Goal: Task Accomplishment & Management: Manage account settings

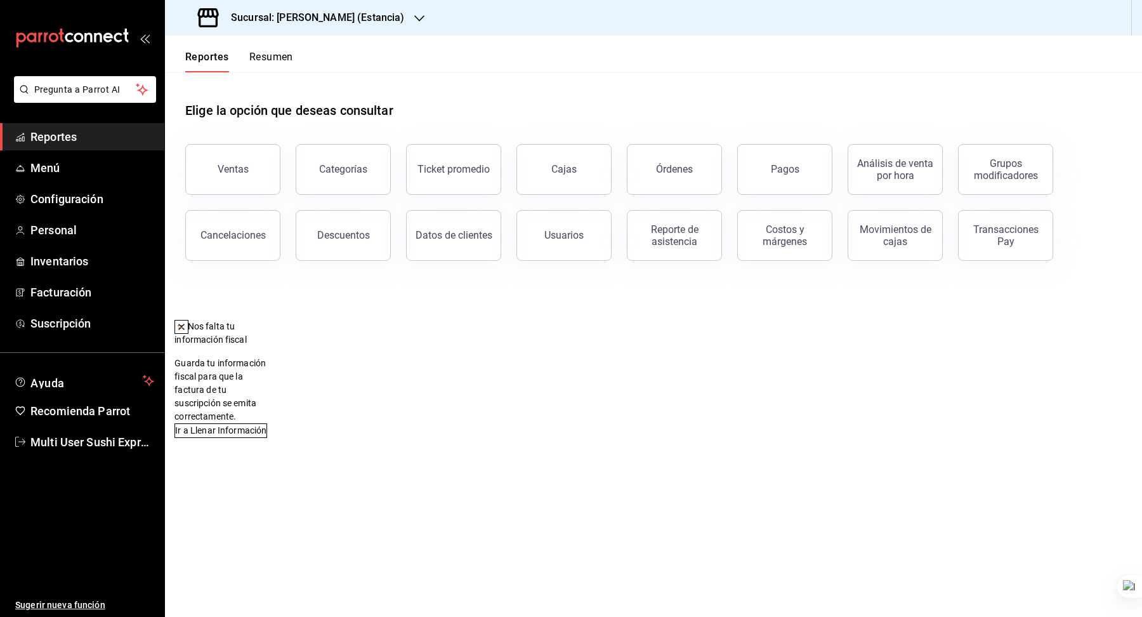
click at [332, 8] on div "Sucursal: Genki Poke (Estancia)" at bounding box center [302, 18] width 254 height 36
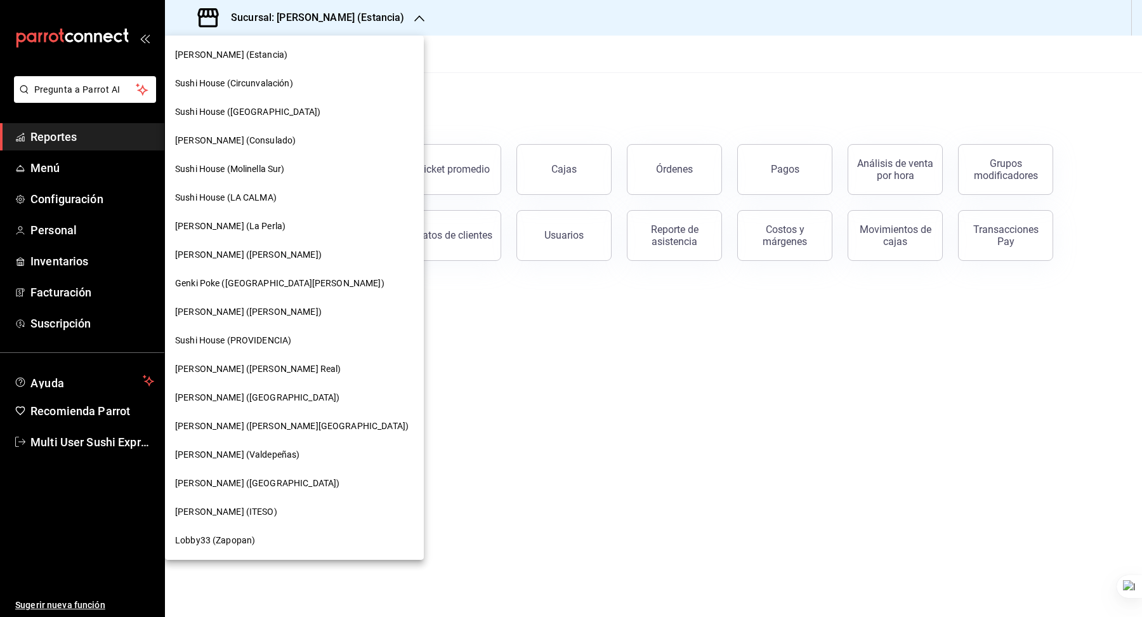
click at [259, 91] on div "Sushi House (Circunvalación)" at bounding box center [294, 83] width 259 height 29
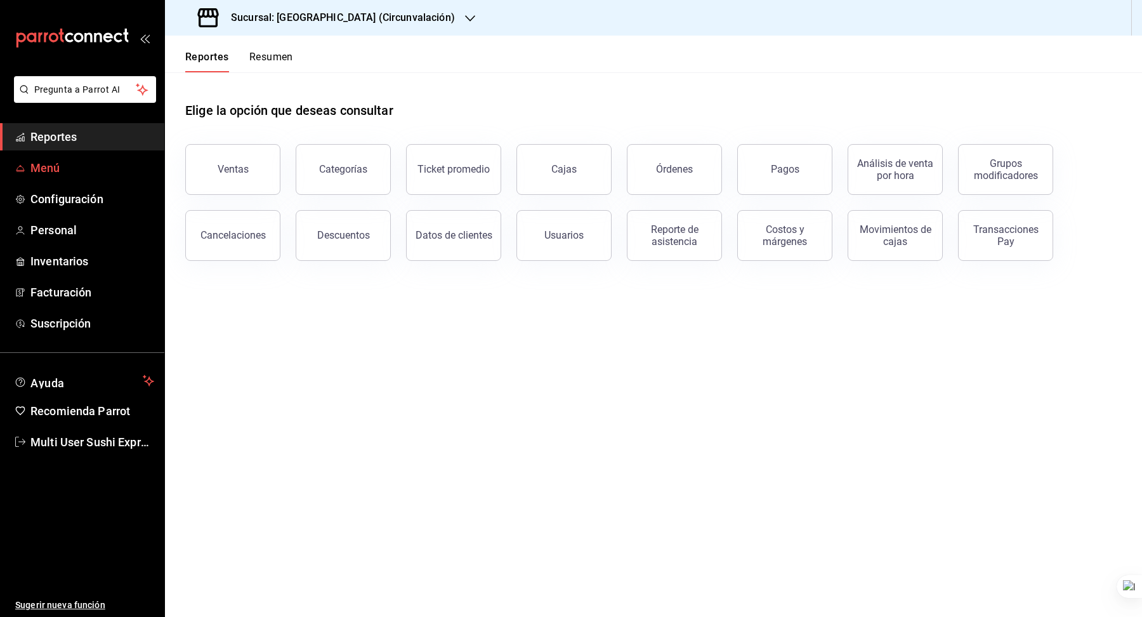
click at [98, 172] on span "Menú" at bounding box center [92, 167] width 124 height 17
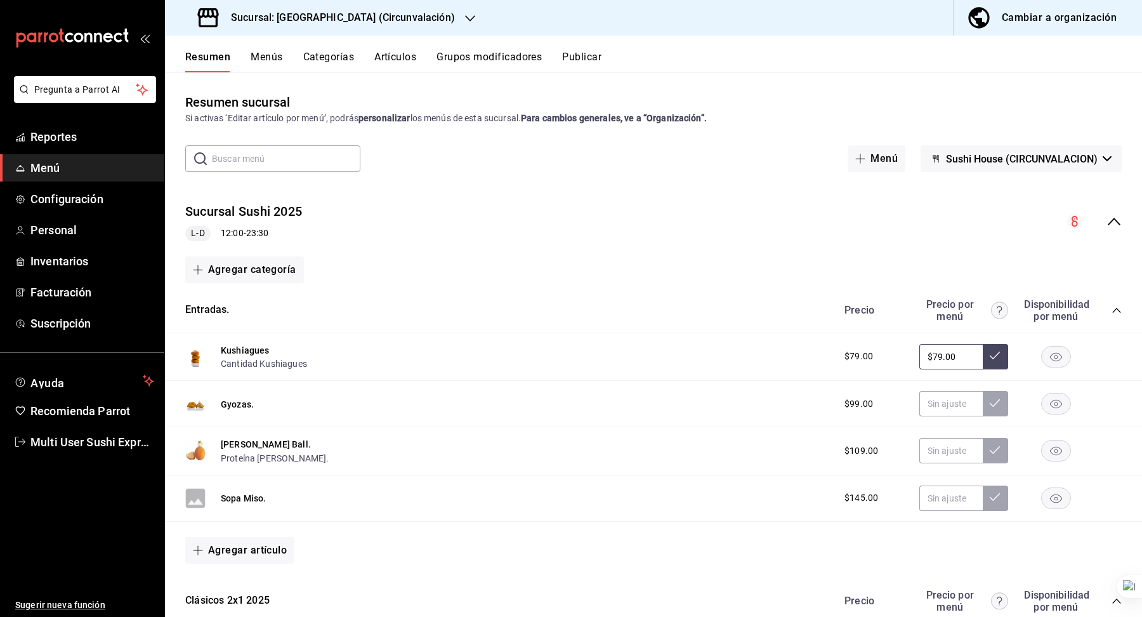
click at [622, 222] on div "Sucursal Sushi 2025 L-D 12:00 - 23:30" at bounding box center [653, 221] width 977 height 59
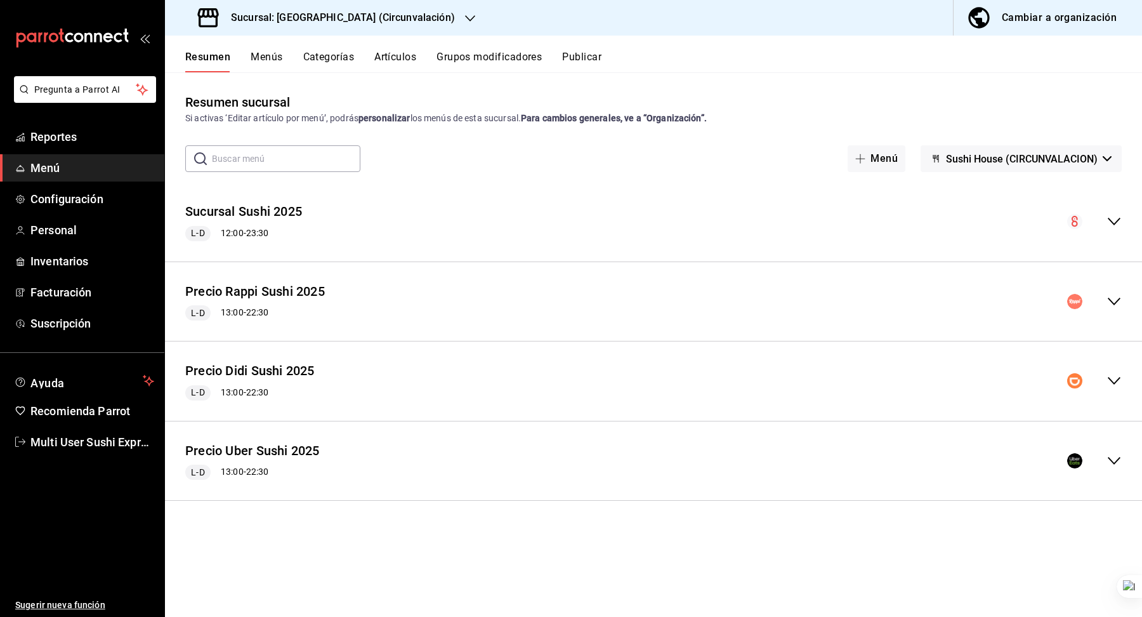
click at [961, 30] on button "Cambiar a organización" at bounding box center [1043, 18] width 178 height 36
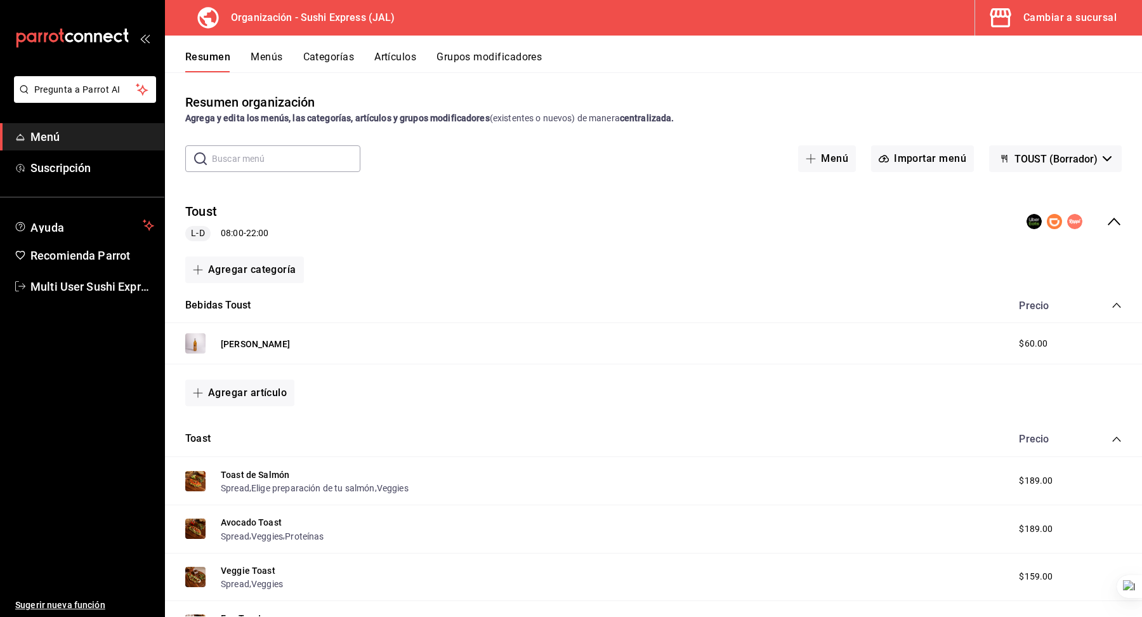
click at [1077, 13] on div "Cambiar a sucursal" at bounding box center [1069, 18] width 93 height 18
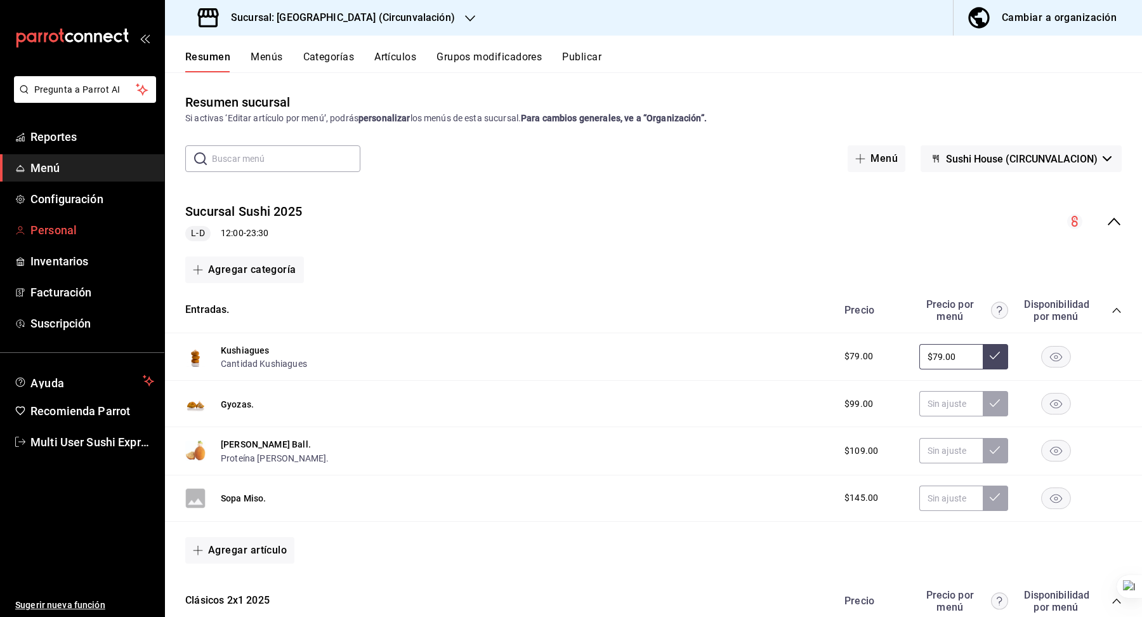
click at [77, 218] on link "Personal" at bounding box center [82, 229] width 164 height 27
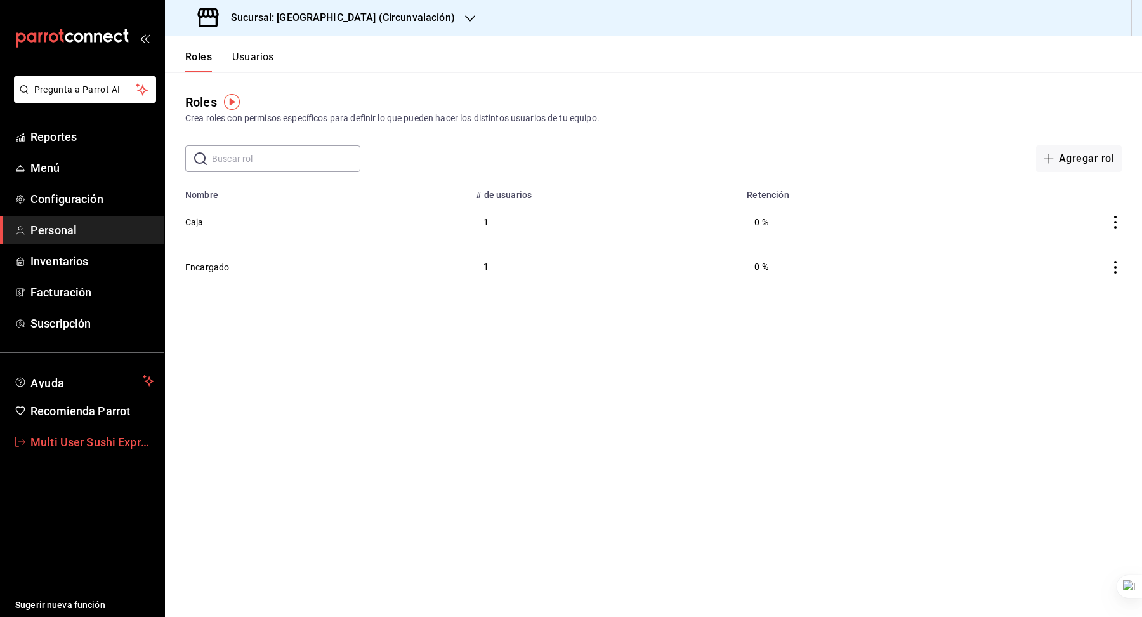
click at [105, 441] on span "Multi User Sushi Express" at bounding box center [92, 441] width 124 height 17
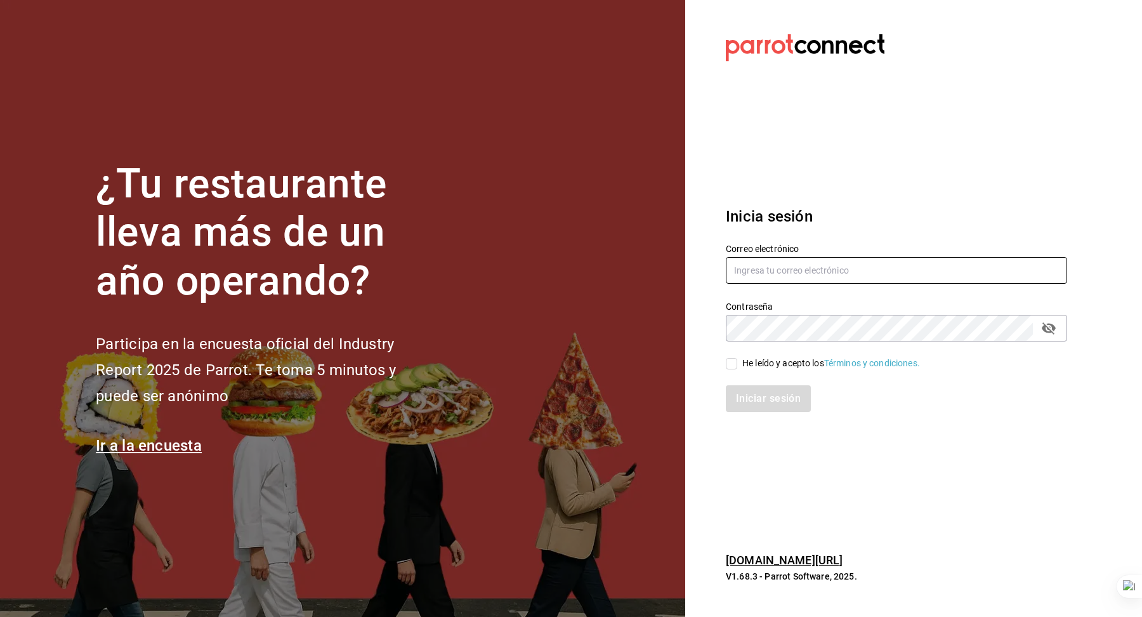
click at [797, 261] on input "text" at bounding box center [896, 270] width 341 height 27
type input "green@rino.com"
click at [758, 362] on div "He leído y acepto los Términos y condiciones." at bounding box center [831, 363] width 178 height 13
click at [737, 362] on input "He leído y acepto los Términos y condiciones." at bounding box center [731, 363] width 11 height 11
checkbox input "true"
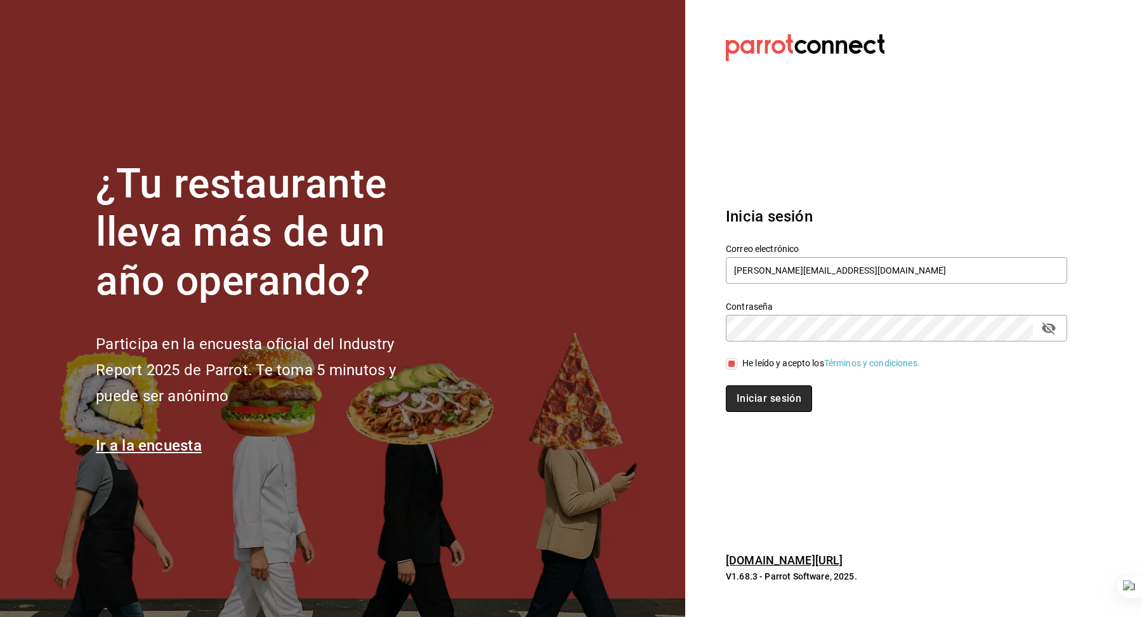
click at [758, 391] on button "Iniciar sesión" at bounding box center [769, 398] width 86 height 27
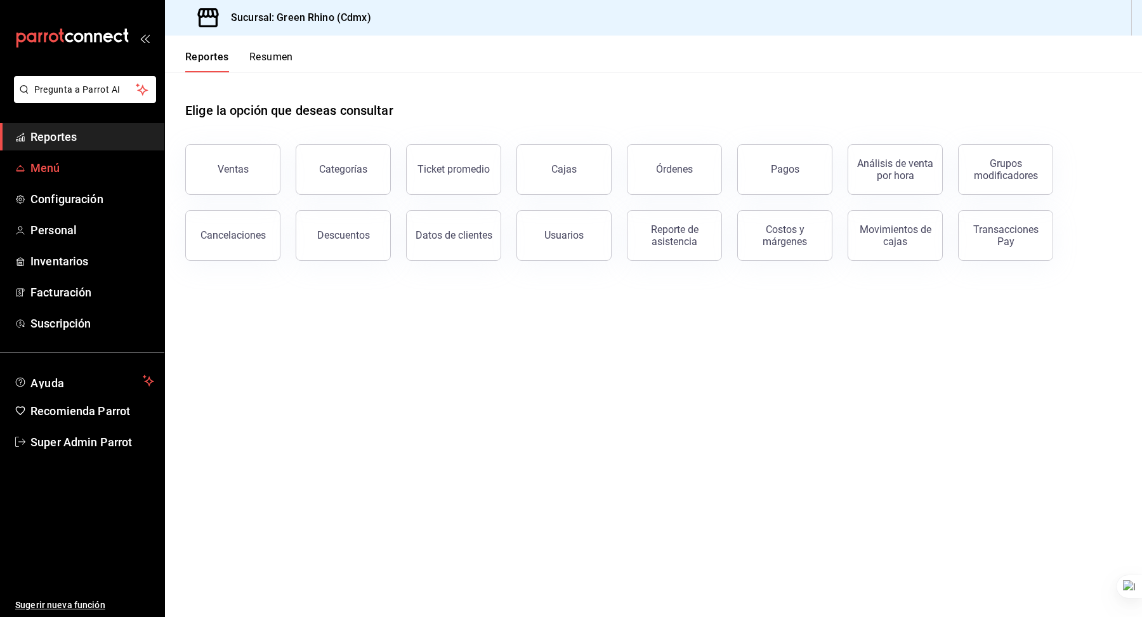
click at [70, 170] on span "Menú" at bounding box center [92, 167] width 124 height 17
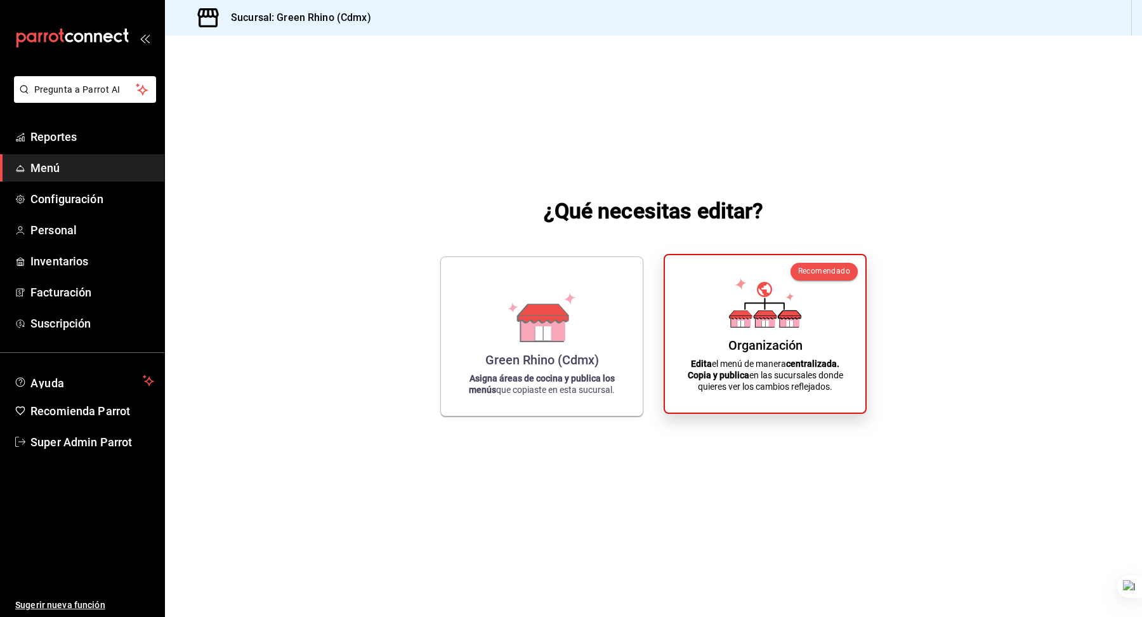
click at [720, 342] on div "Organización Edita el menú de manera centralizada. Copia y publica en las sucur…" at bounding box center [765, 333] width 170 height 137
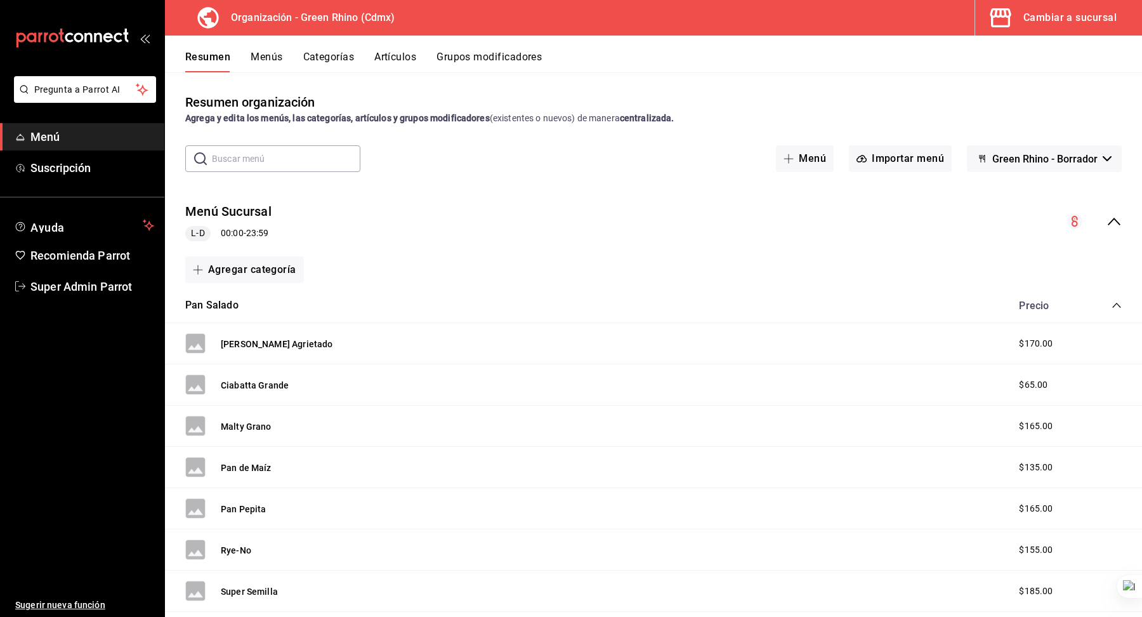
click at [402, 58] on button "Artículos" at bounding box center [395, 62] width 42 height 22
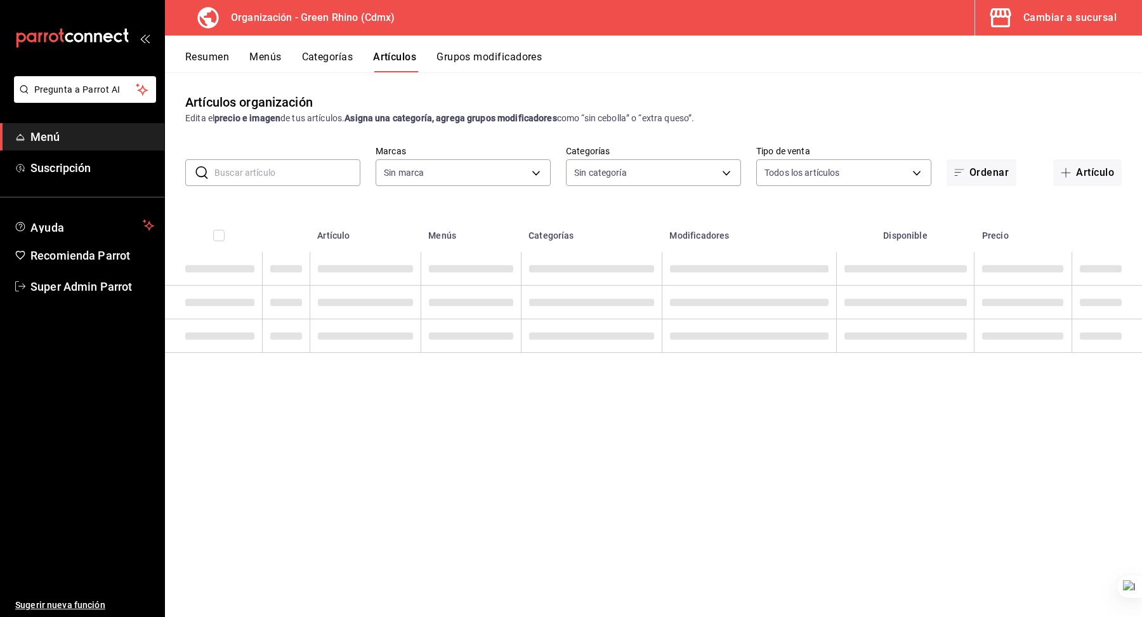
type input "718e4269-ab1b-41b6-b1a3-b54ad853307e"
type input "a63415d0-f08f-4da5-93bf-970c3b860b08,be571465-ace9-4e63-97a2-0382f1ecc6c2,096c3…"
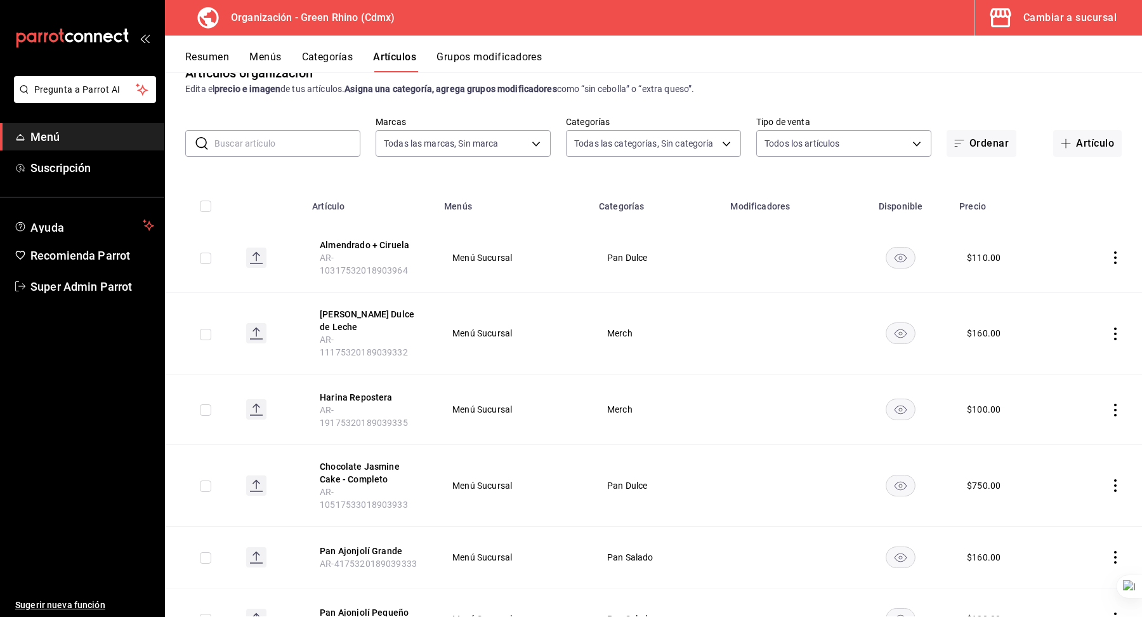
scroll to position [30, 0]
click at [282, 148] on input "text" at bounding box center [287, 142] width 146 height 25
paste input "Centeno Agrietado"
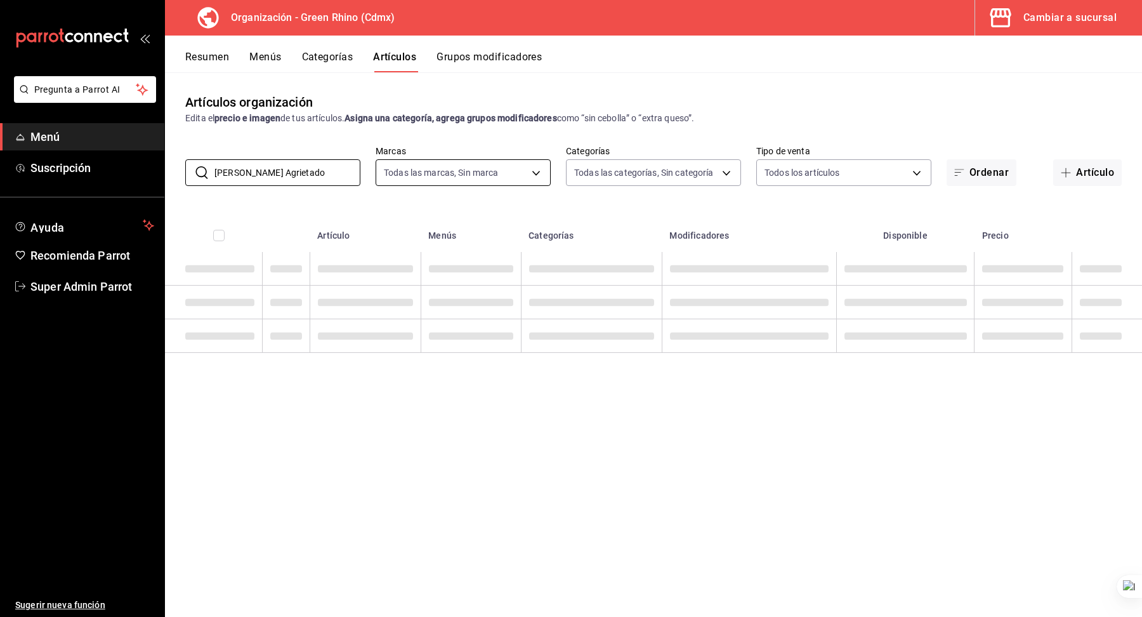
scroll to position [0, 0]
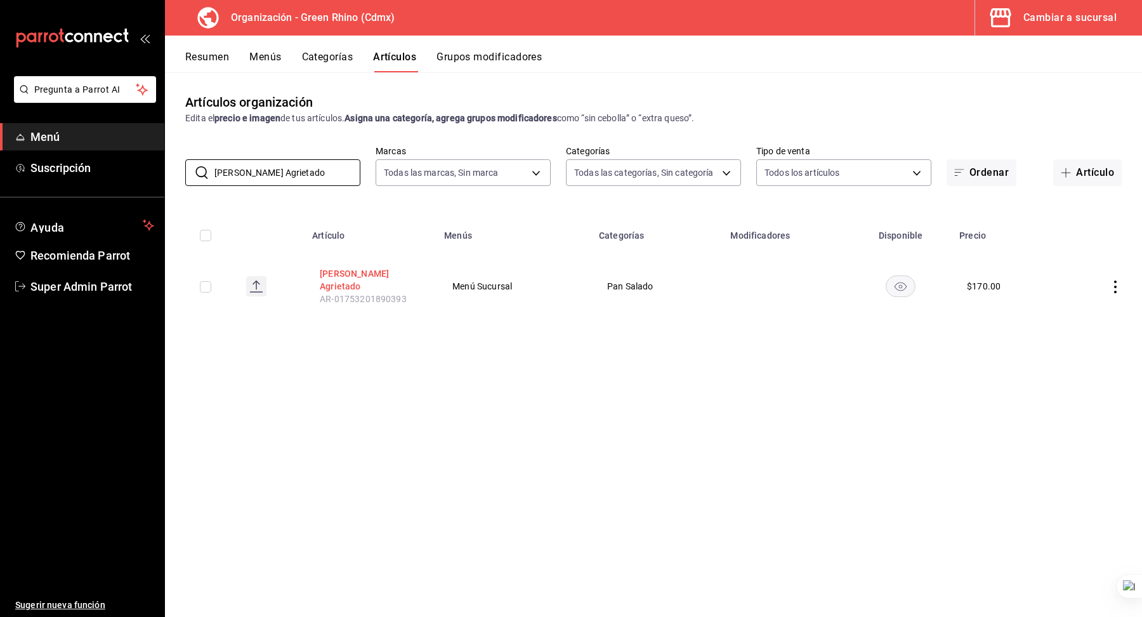
type input "Centeno Agrietado"
click at [379, 274] on button "Centeno Agrietado" at bounding box center [371, 279] width 102 height 25
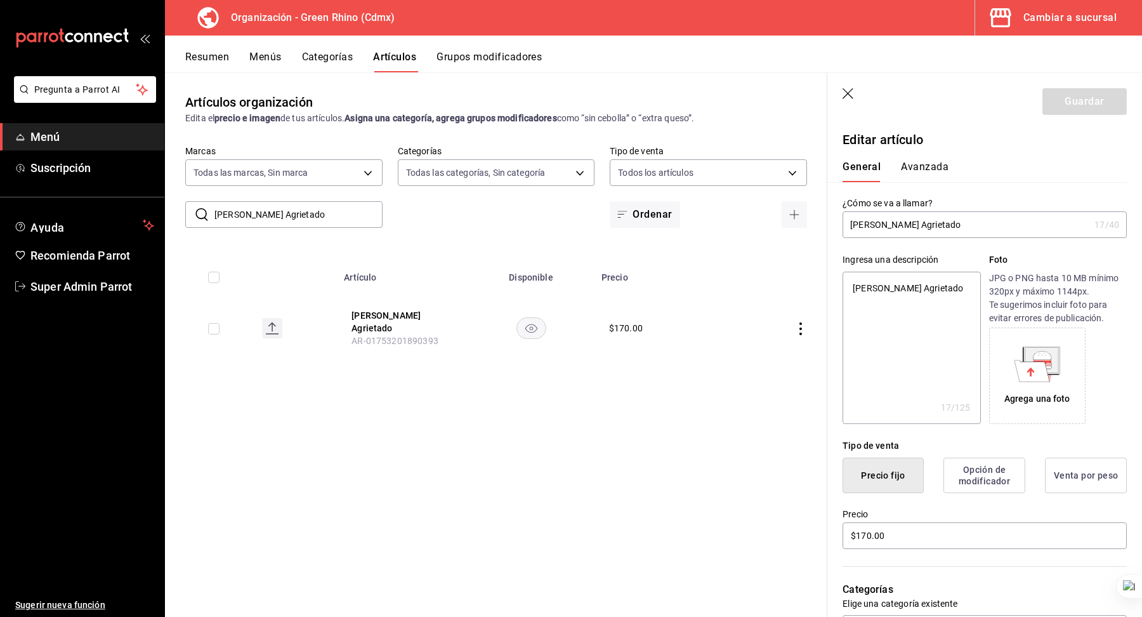
click at [918, 166] on button "Avanzada" at bounding box center [925, 172] width 48 height 22
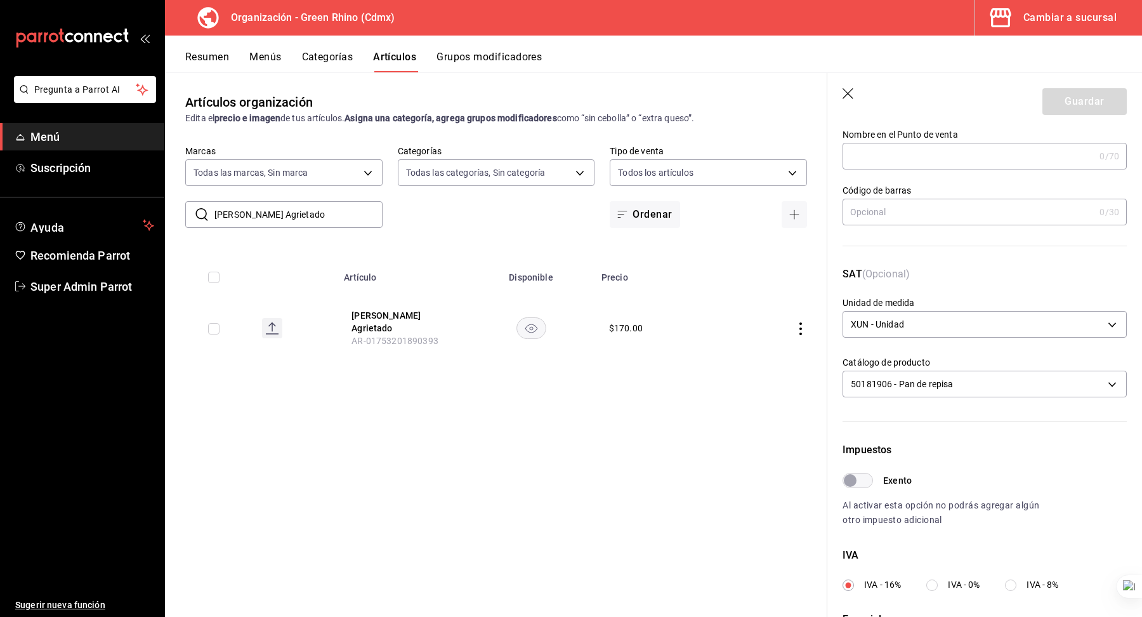
scroll to position [89, 0]
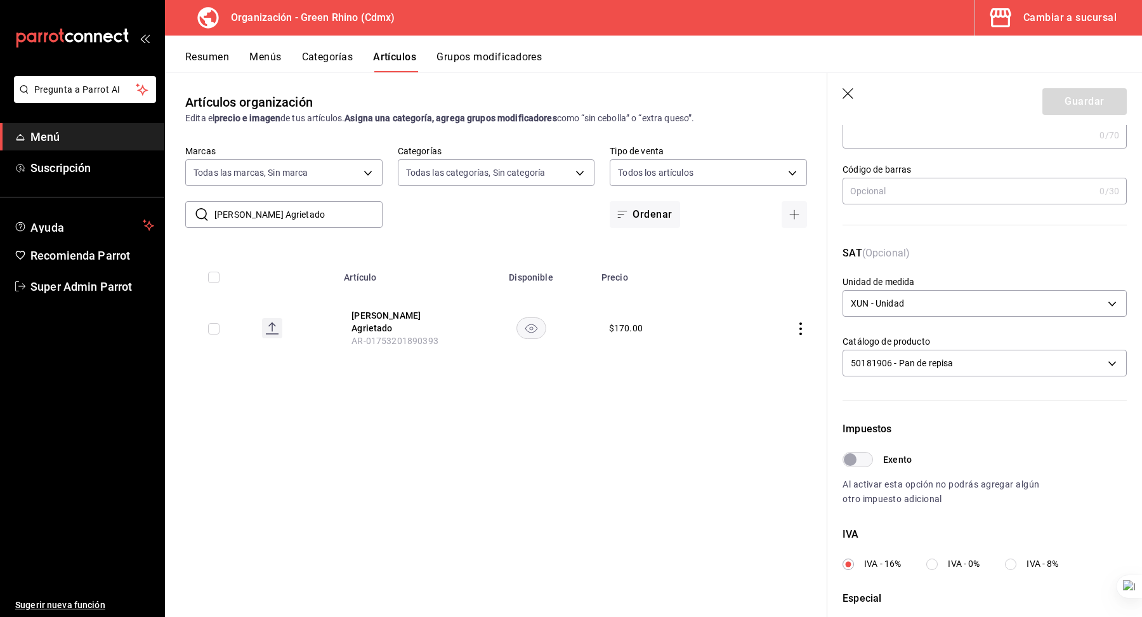
click at [940, 400] on hr at bounding box center [985, 400] width 284 height 1
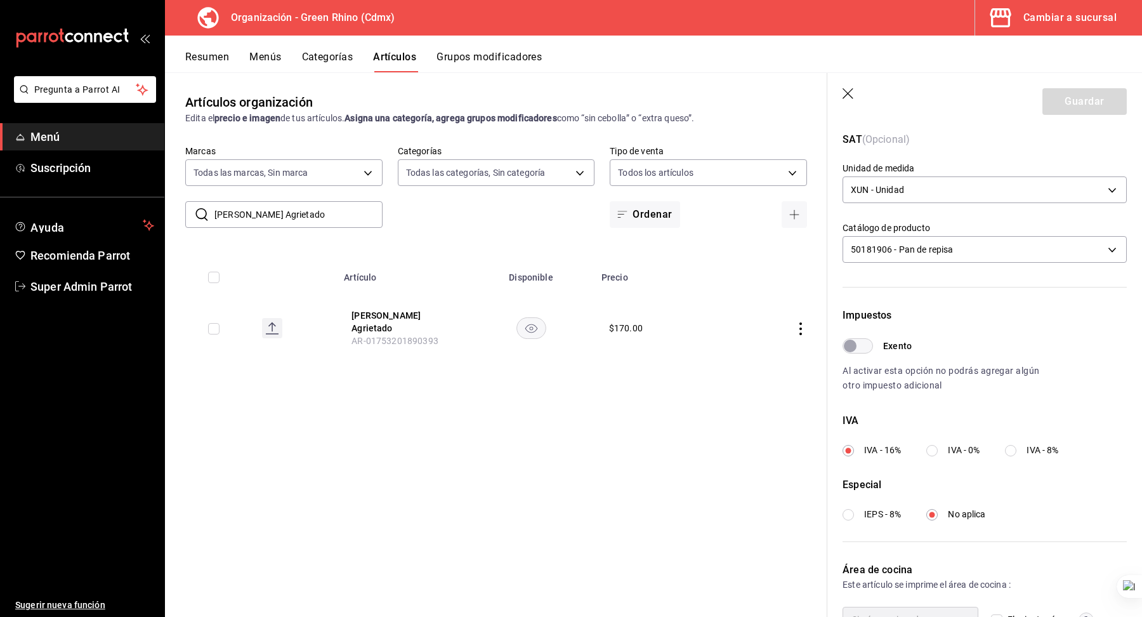
click at [937, 448] on input "IVA - 0%" at bounding box center [931, 450] width 11 height 11
radio input "true"
click at [1058, 112] on button "Guardar" at bounding box center [1085, 101] width 84 height 27
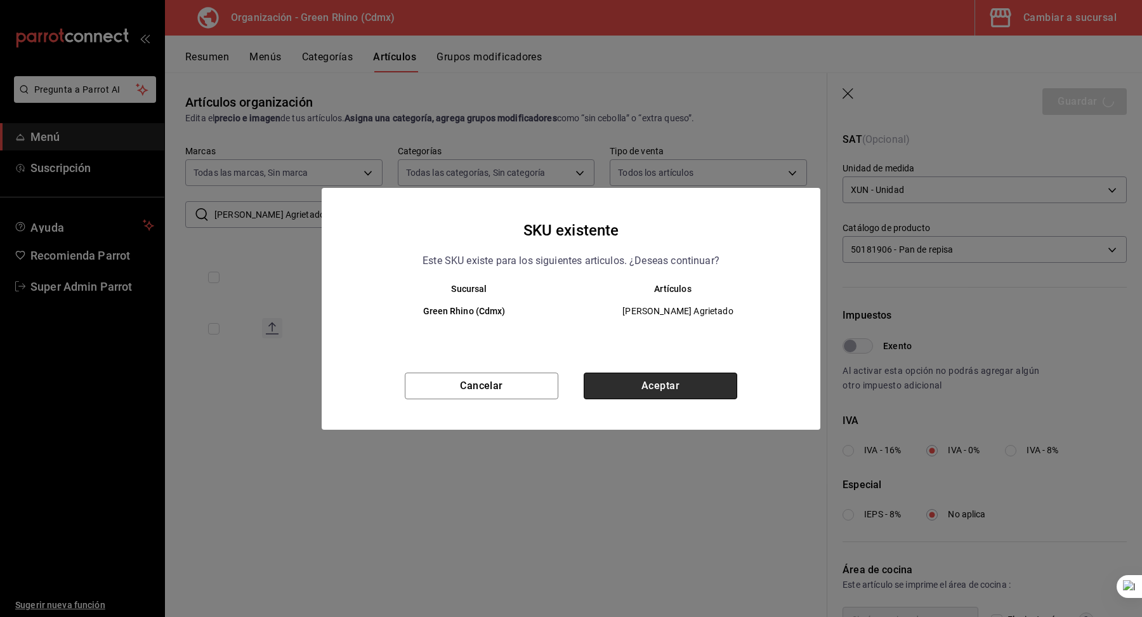
click at [672, 384] on button "Aceptar" at bounding box center [661, 385] width 154 height 27
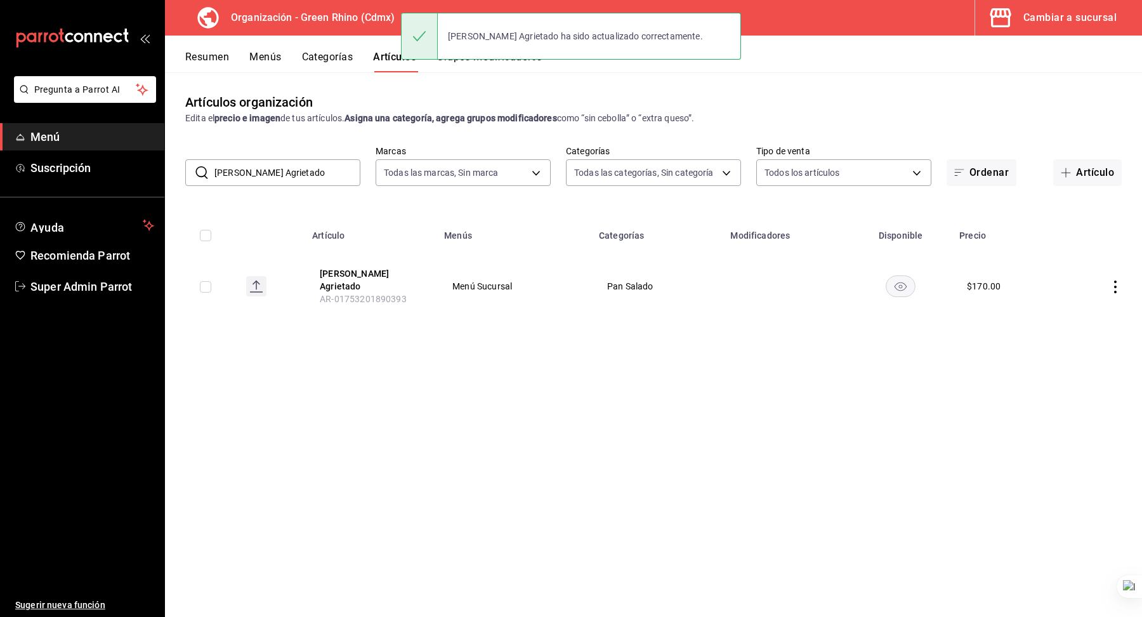
click at [303, 168] on input "Centeno Agrietado" at bounding box center [287, 172] width 146 height 25
click at [278, 168] on input "Centeno Agrietado" at bounding box center [287, 172] width 146 height 25
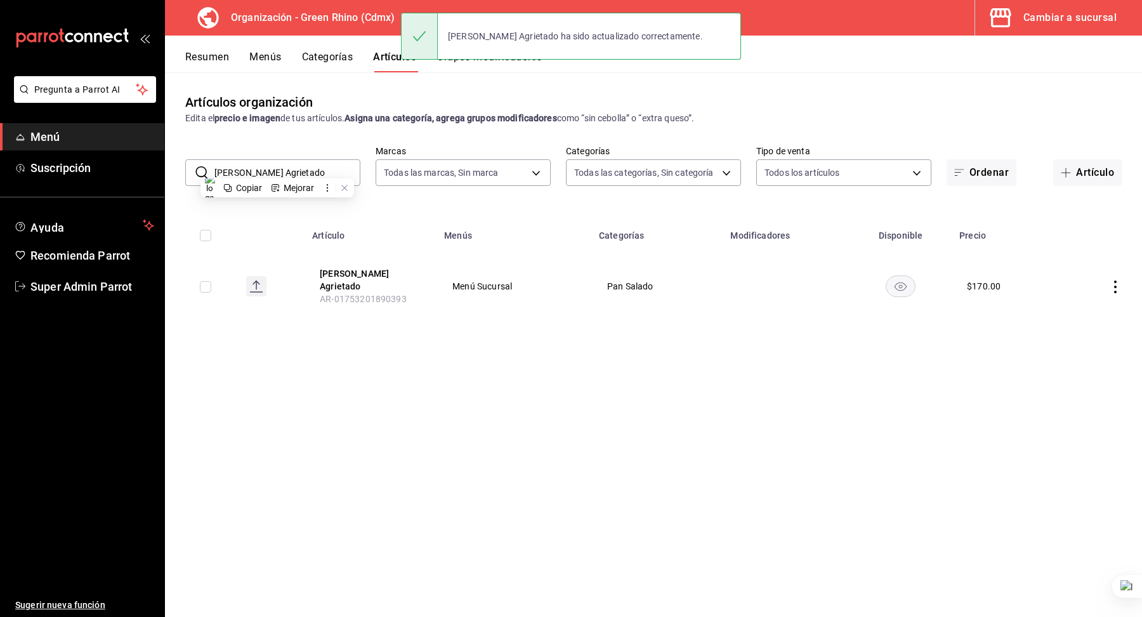
click at [278, 168] on input "Centeno Agrietado" at bounding box center [287, 172] width 146 height 25
paste input "Super Semilla"
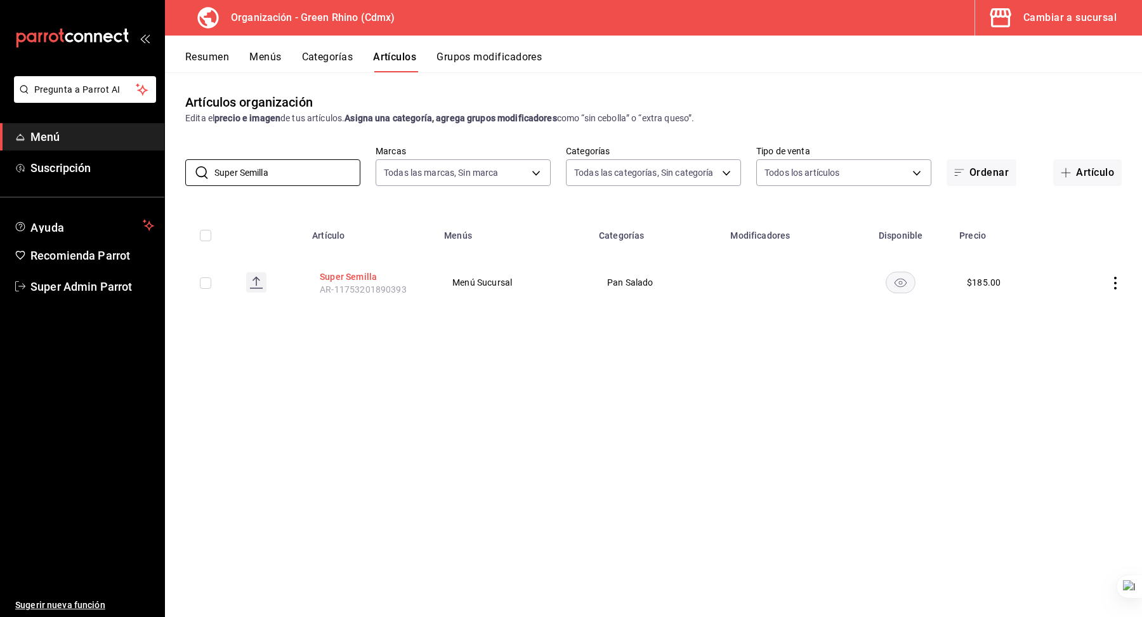
type input "Super Semilla"
click at [364, 277] on button "Super Semilla" at bounding box center [371, 276] width 102 height 13
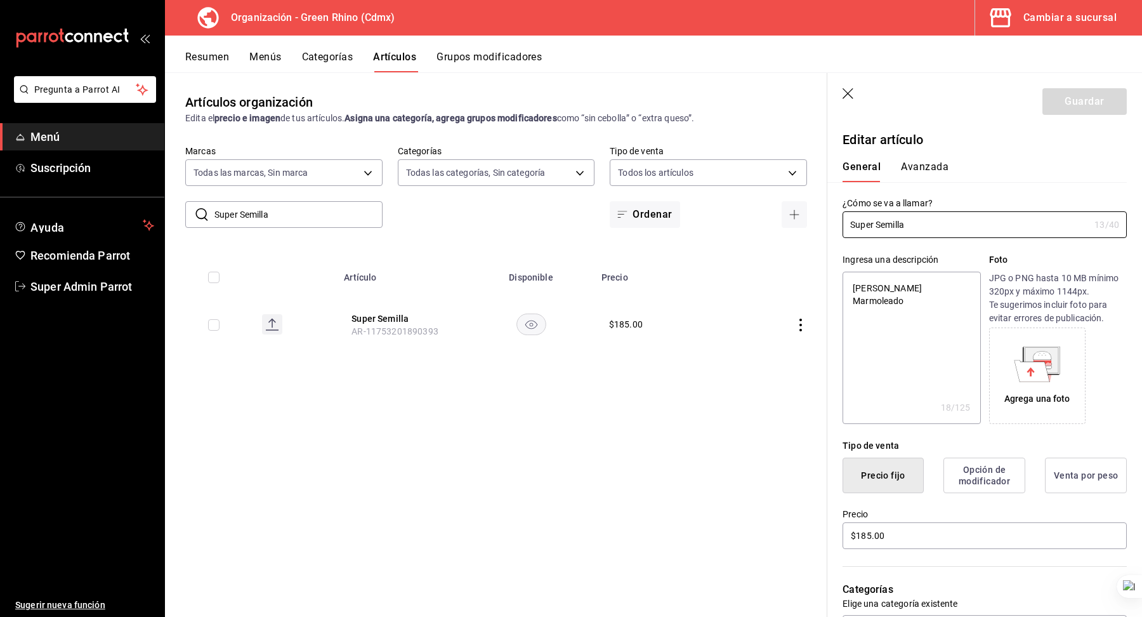
click at [924, 159] on div "General Avanzada" at bounding box center [976, 165] width 299 height 33
click at [923, 164] on button "Avanzada" at bounding box center [925, 172] width 48 height 22
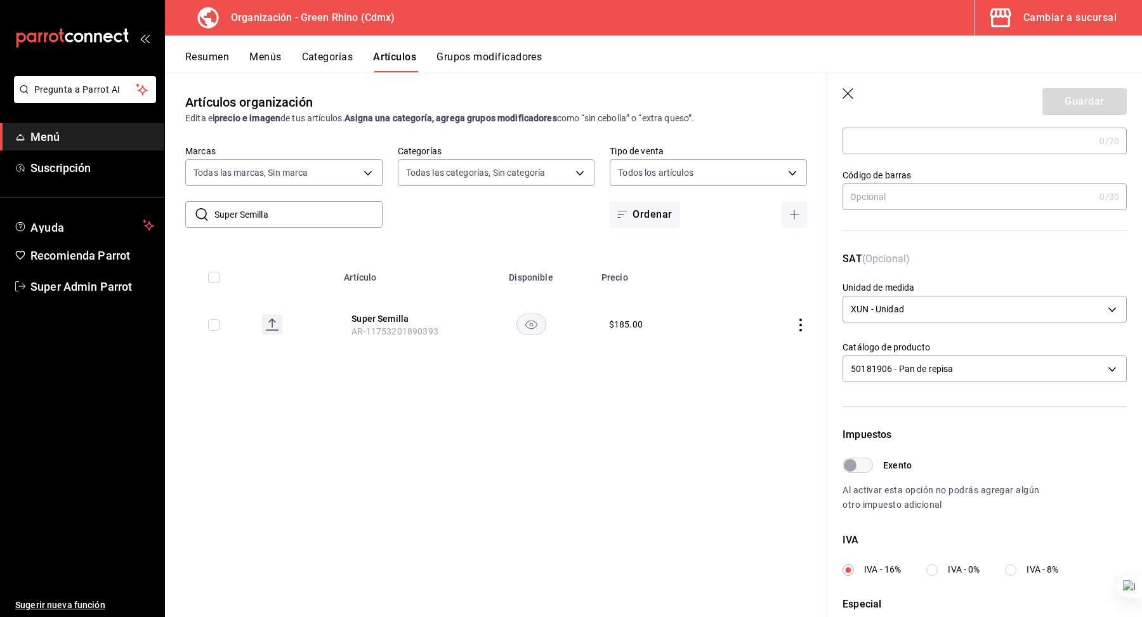
scroll to position [278, 0]
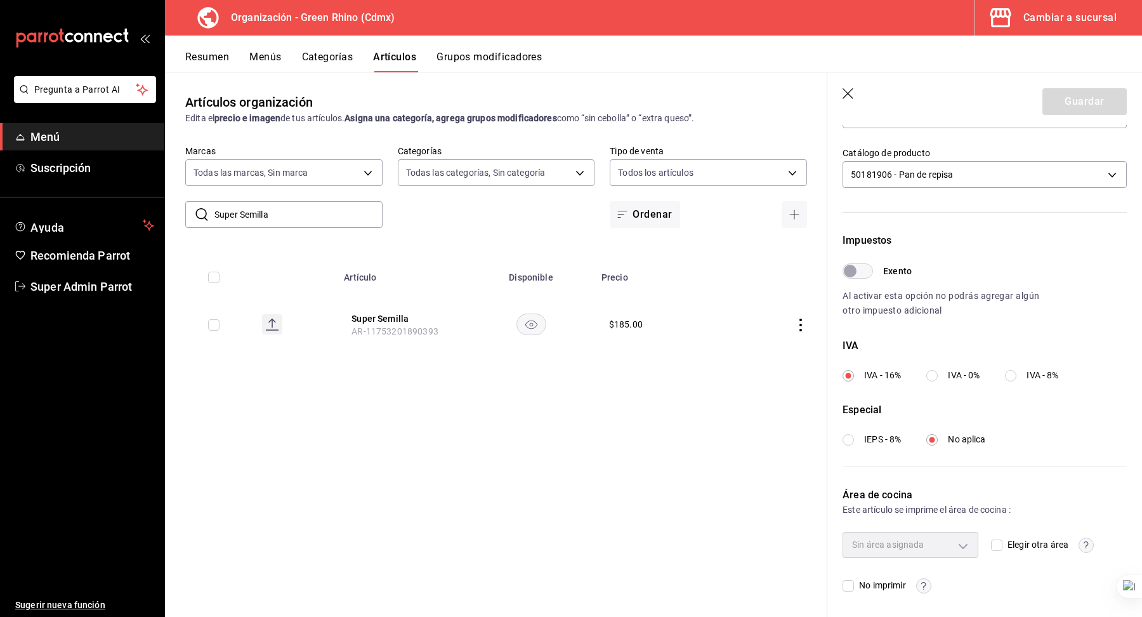
click at [944, 374] on label "IVA - 0%" at bounding box center [952, 375] width 53 height 13
click at [938, 374] on input "IVA - 0%" at bounding box center [931, 375] width 11 height 11
radio input "true"
click at [1066, 109] on button "Guardar" at bounding box center [1085, 101] width 84 height 27
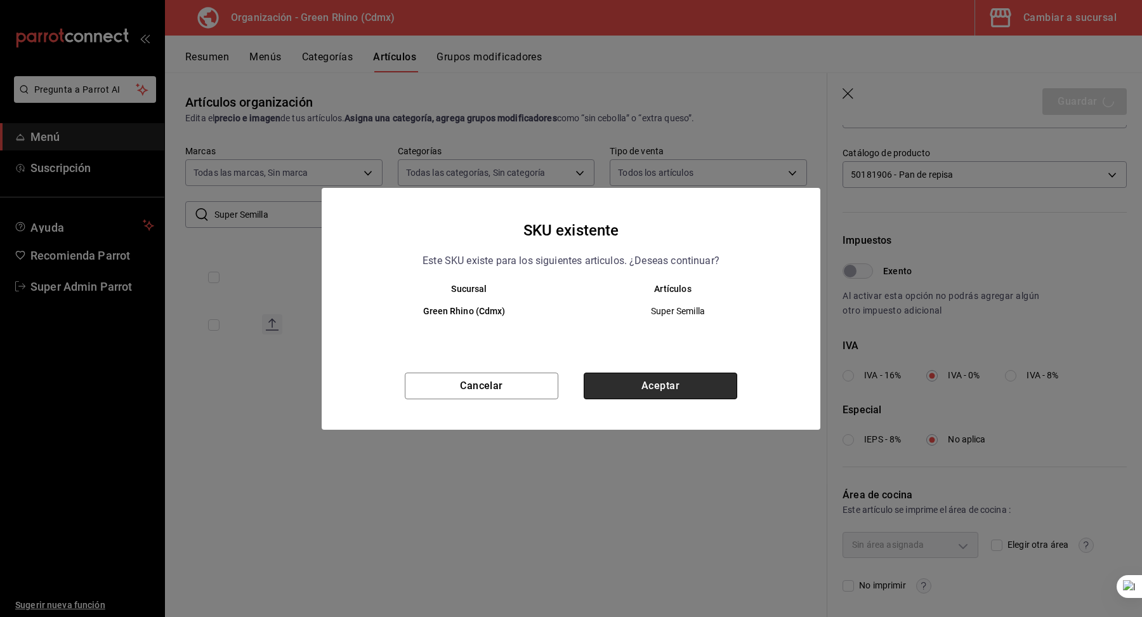
click at [636, 391] on button "Aceptar" at bounding box center [661, 385] width 154 height 27
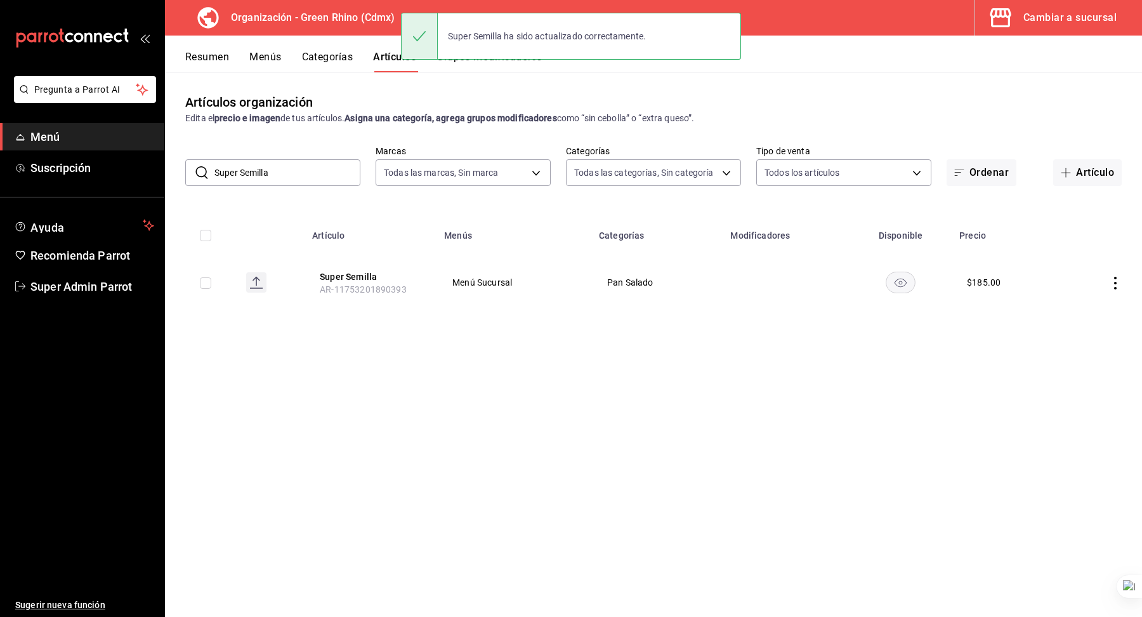
click at [260, 173] on input "Super Semilla" at bounding box center [287, 172] width 146 height 25
paste input "Ciabatta Grande"
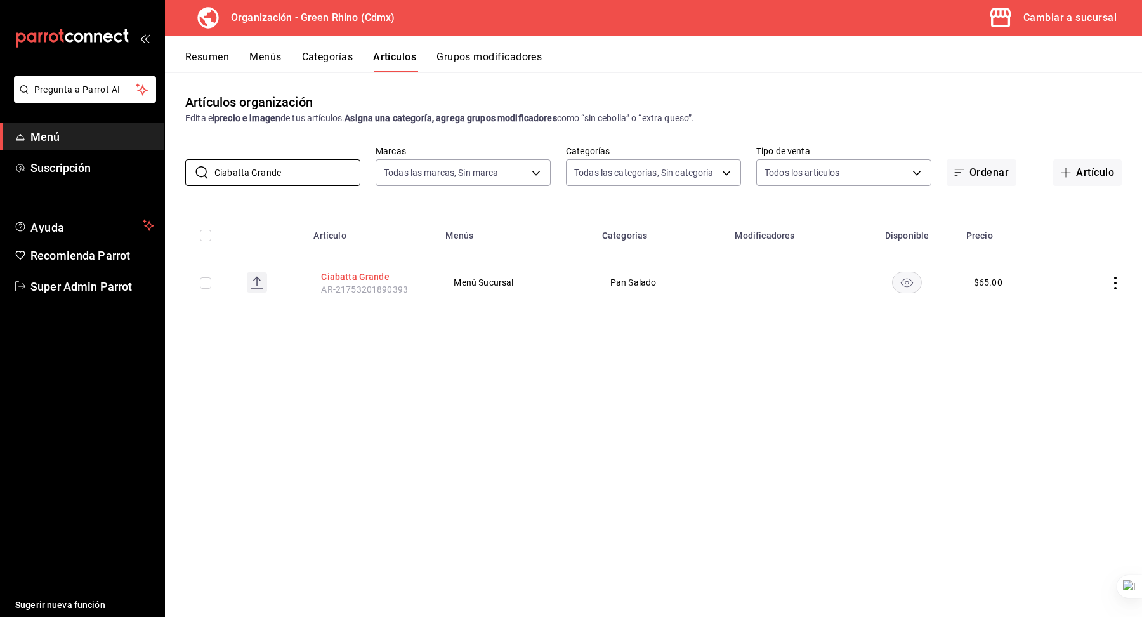
type input "Ciabatta Grande"
click at [354, 279] on button "Ciabatta Grande" at bounding box center [372, 276] width 102 height 13
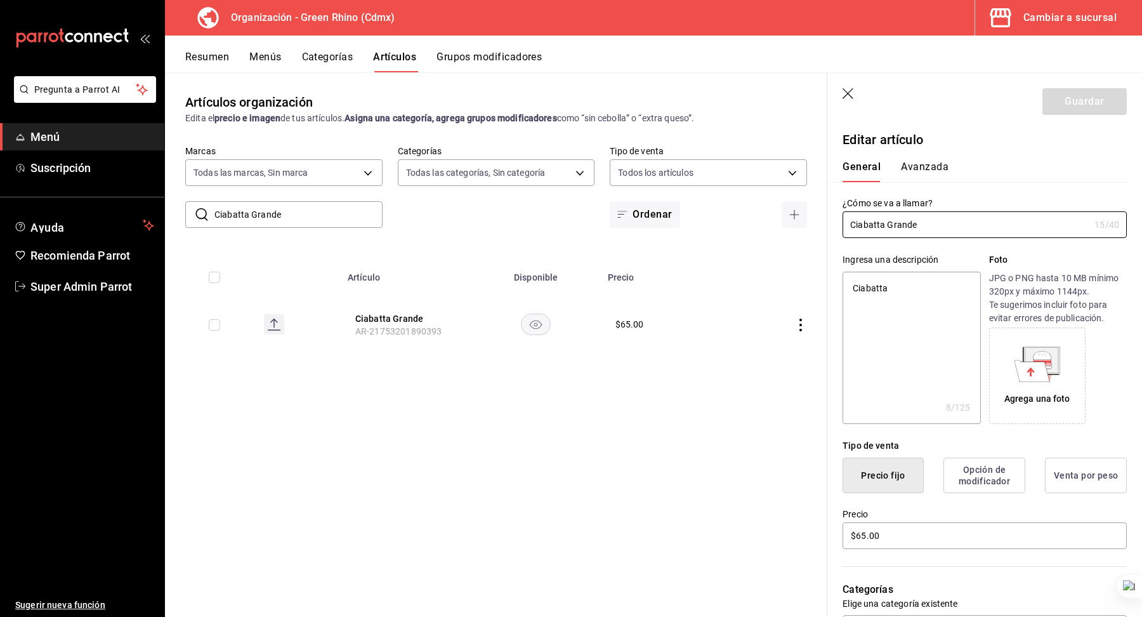
click at [928, 166] on button "Avanzada" at bounding box center [925, 172] width 48 height 22
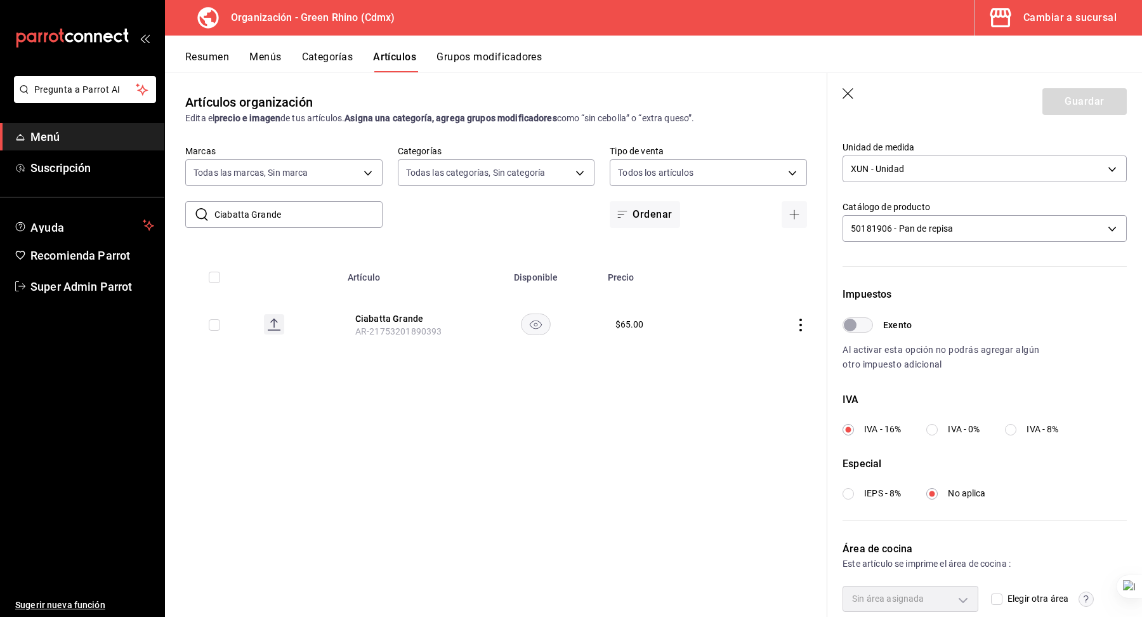
scroll to position [278, 0]
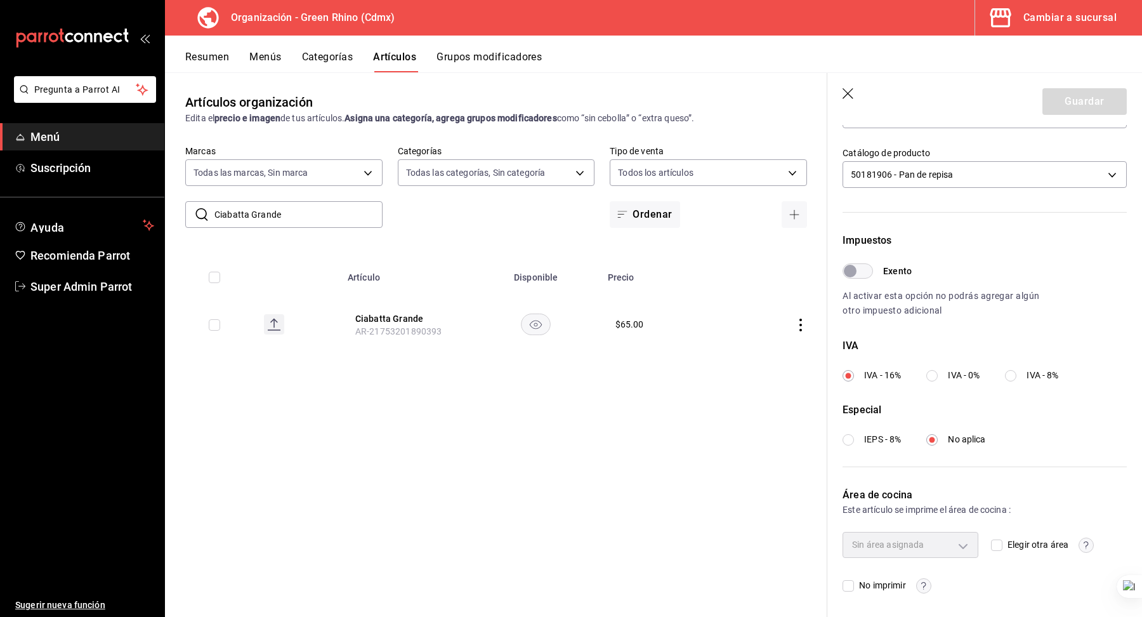
click at [933, 371] on input "IVA - 0%" at bounding box center [931, 375] width 11 height 11
radio input "true"
click at [1060, 108] on button "Guardar" at bounding box center [1085, 101] width 84 height 27
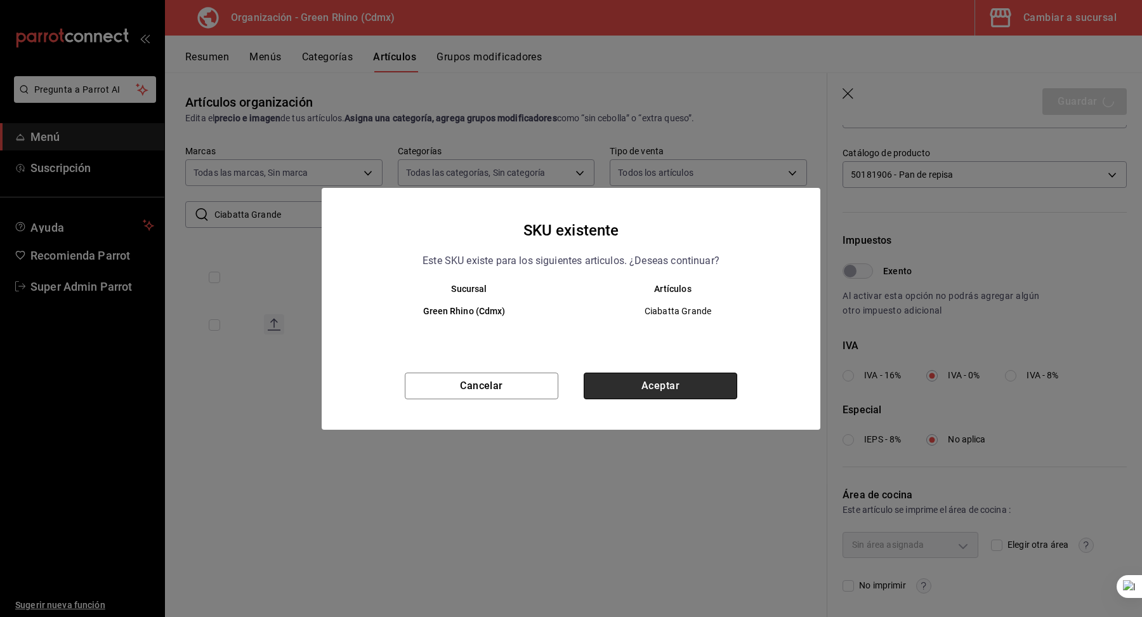
click at [694, 381] on button "Aceptar" at bounding box center [661, 385] width 154 height 27
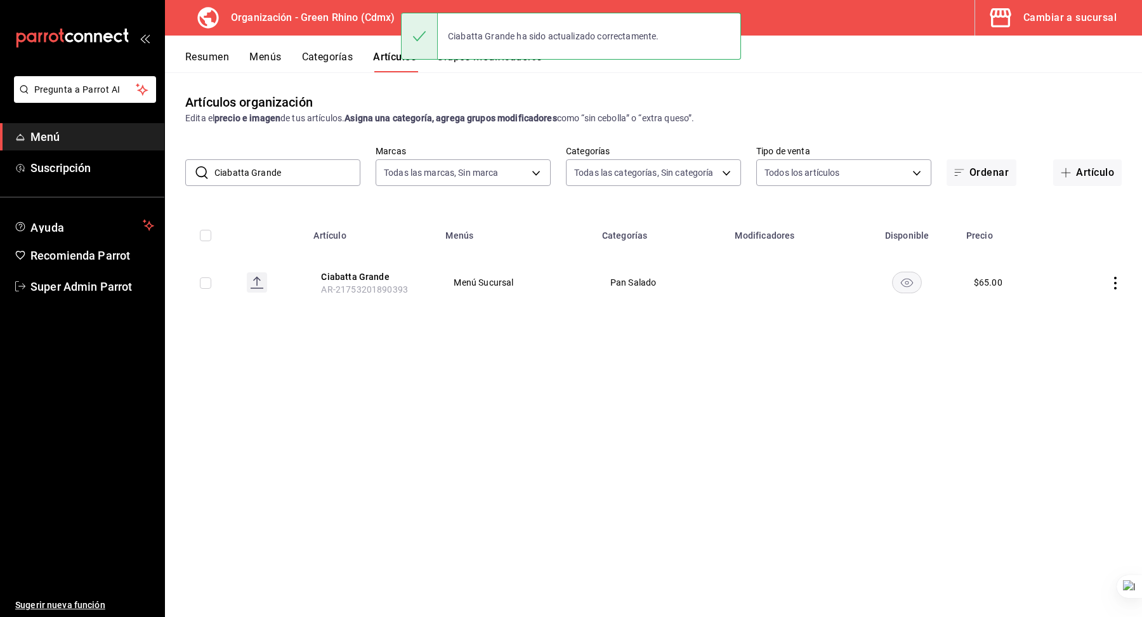
click at [293, 181] on input "Ciabatta Grande" at bounding box center [287, 172] width 146 height 25
paste input "Malty Grano"
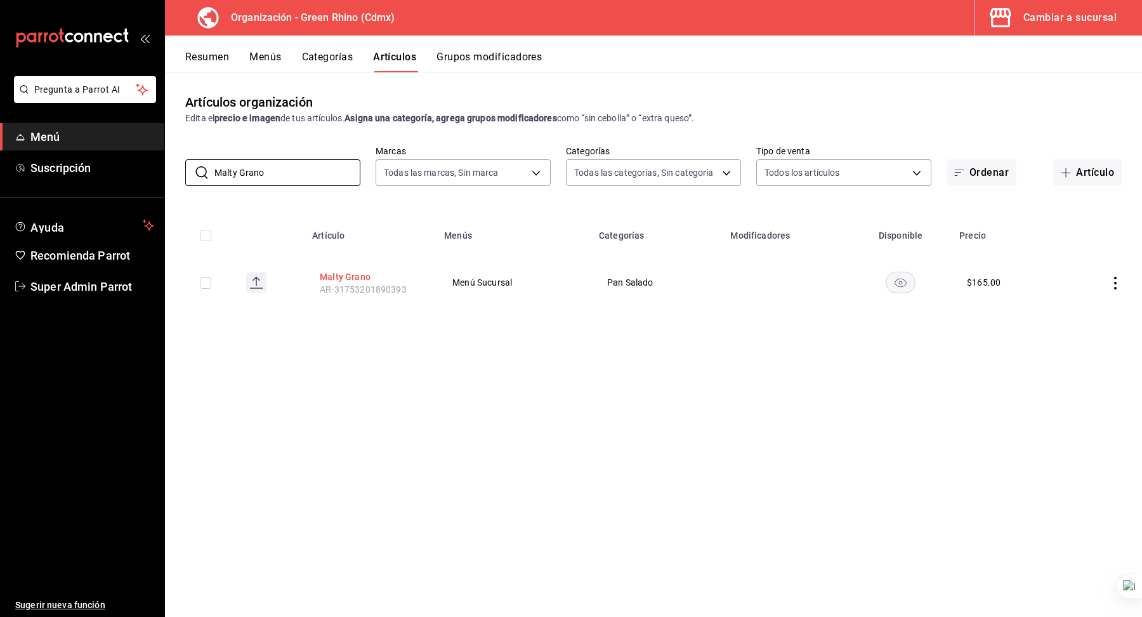
type input "Malty Grano"
click at [357, 279] on button "Malty Grano" at bounding box center [371, 276] width 102 height 13
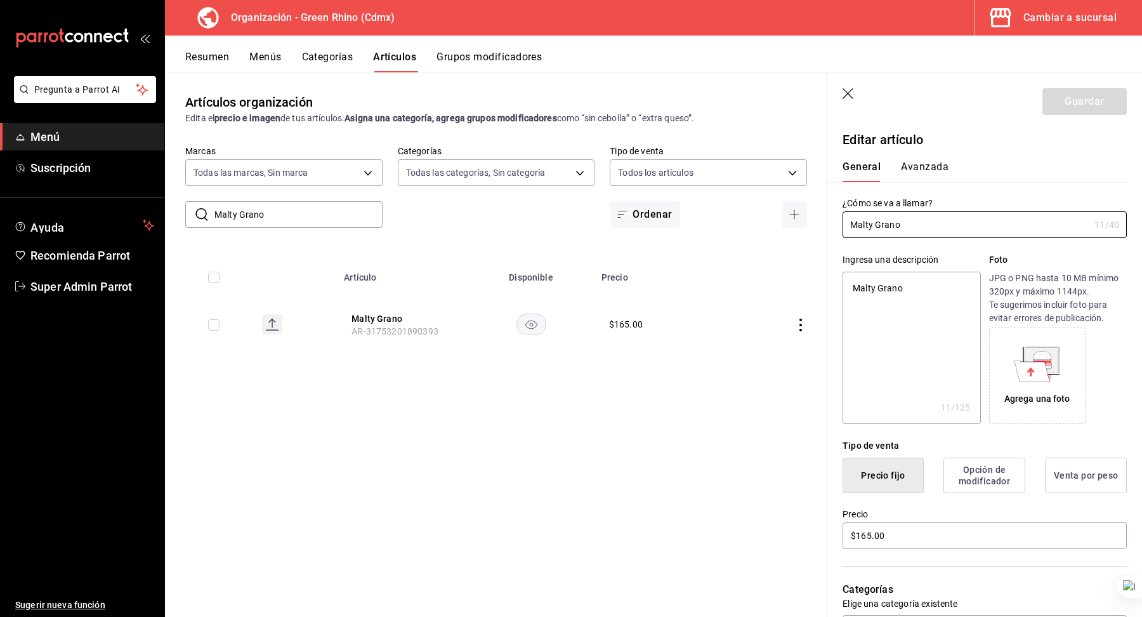
click at [919, 172] on button "Avanzada" at bounding box center [925, 172] width 48 height 22
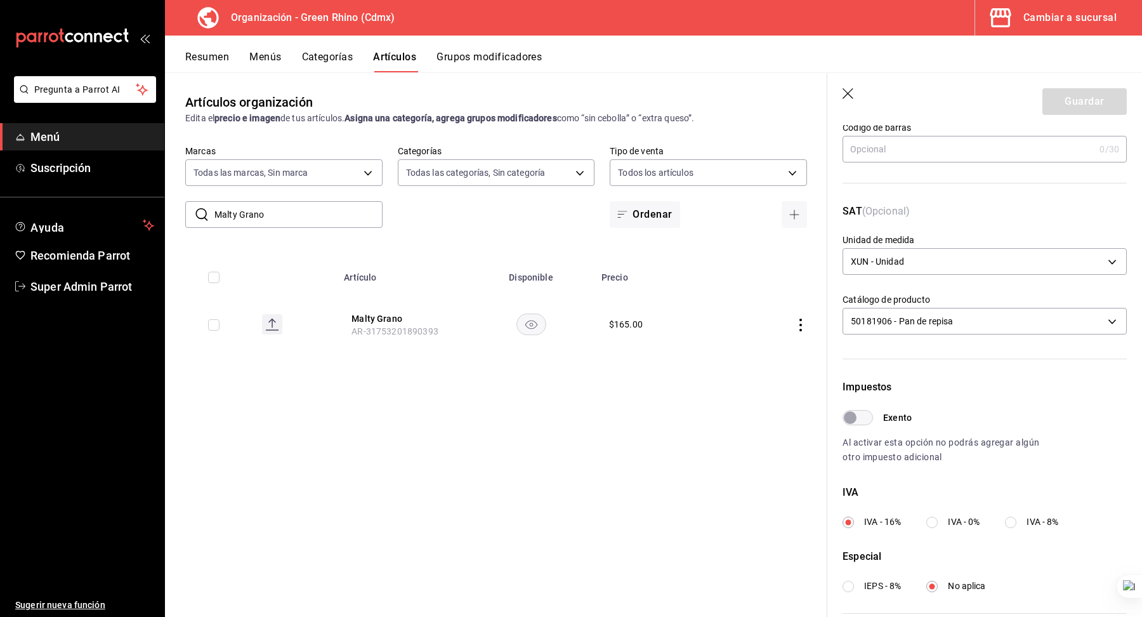
scroll to position [278, 0]
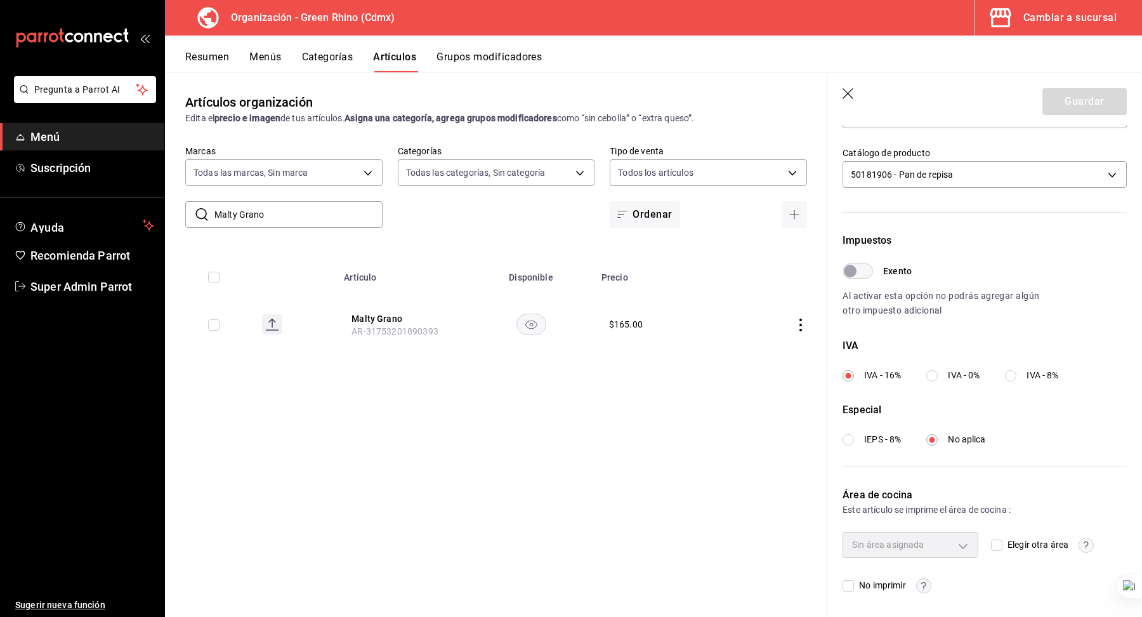
click at [934, 381] on label "IVA - 0%" at bounding box center [952, 375] width 53 height 13
click at [934, 381] on input "IVA - 0%" at bounding box center [931, 375] width 11 height 11
radio input "true"
click at [1109, 114] on button "Guardar" at bounding box center [1085, 101] width 84 height 27
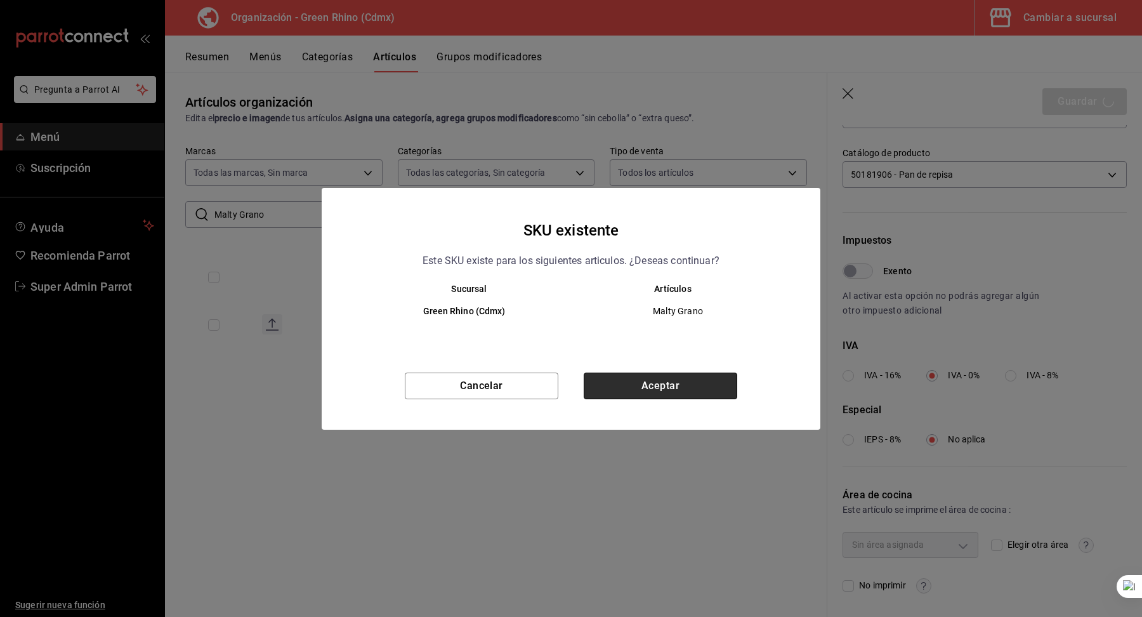
click at [681, 381] on button "Aceptar" at bounding box center [661, 385] width 154 height 27
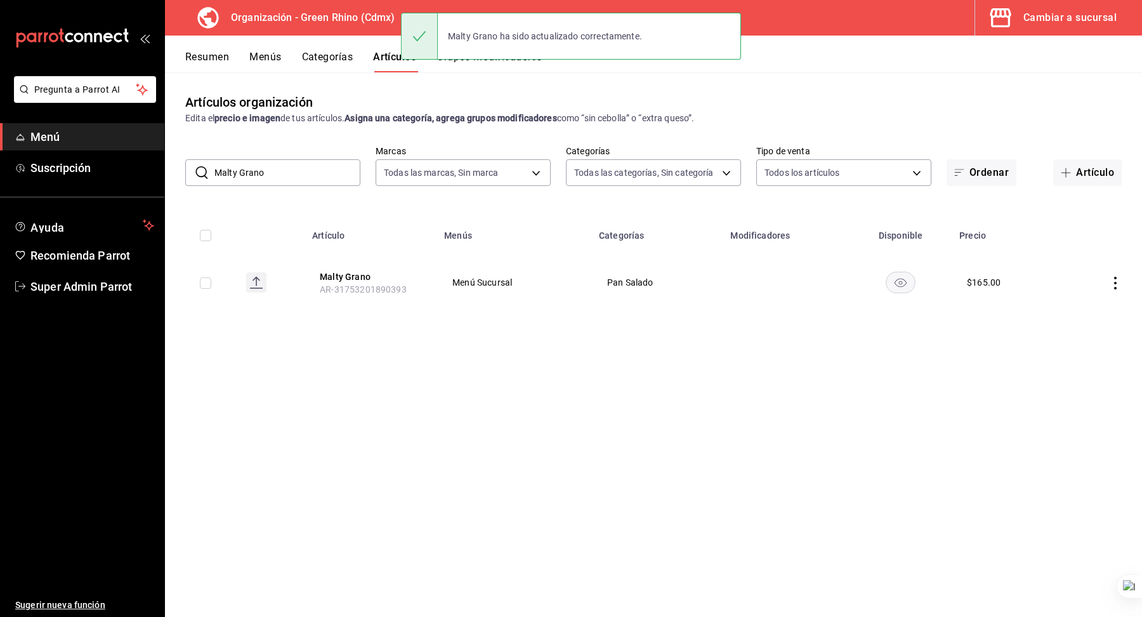
click at [251, 166] on input "Malty Grano" at bounding box center [287, 172] width 146 height 25
paste input "Pan de Maíz"
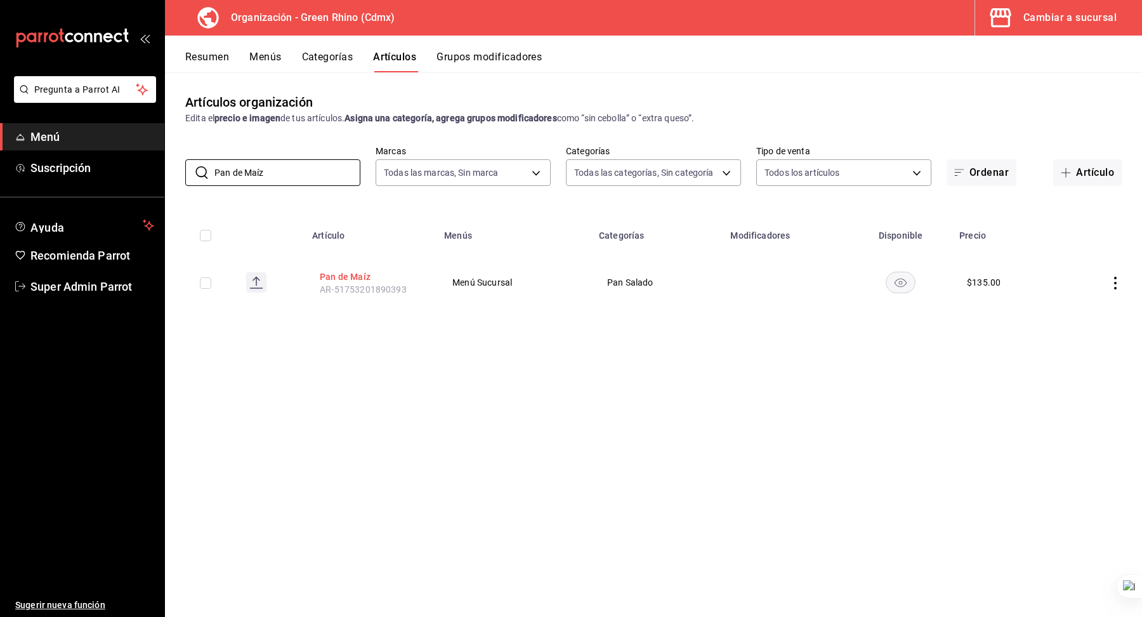
type input "Pan de Maíz"
click at [365, 281] on button "Pan de Maíz" at bounding box center [371, 276] width 102 height 13
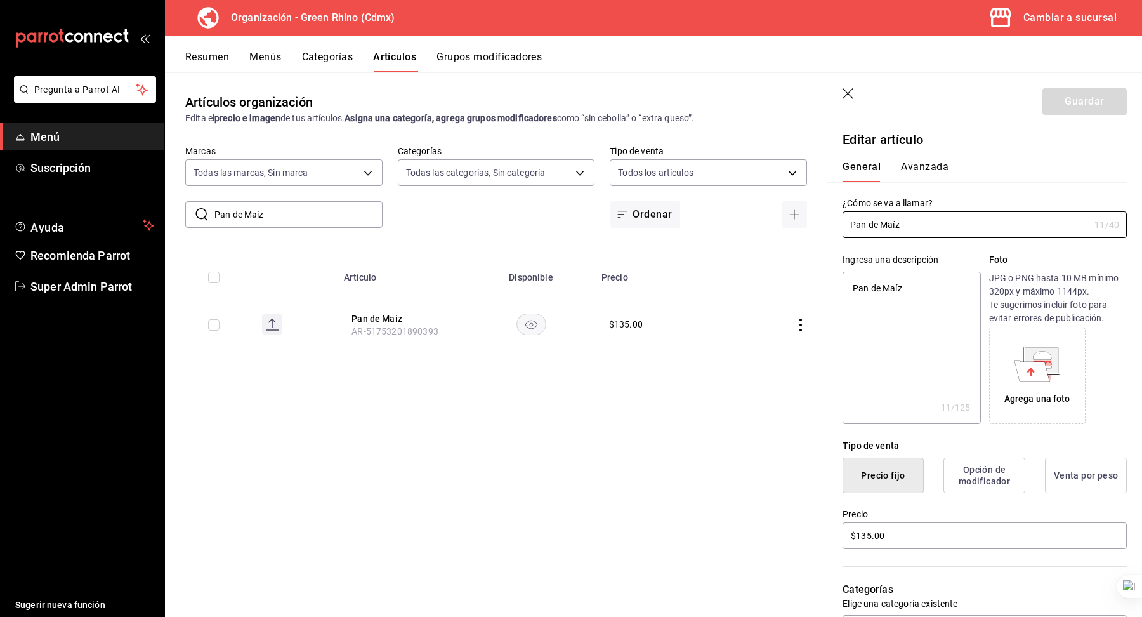
click at [924, 180] on button "Avanzada" at bounding box center [925, 172] width 48 height 22
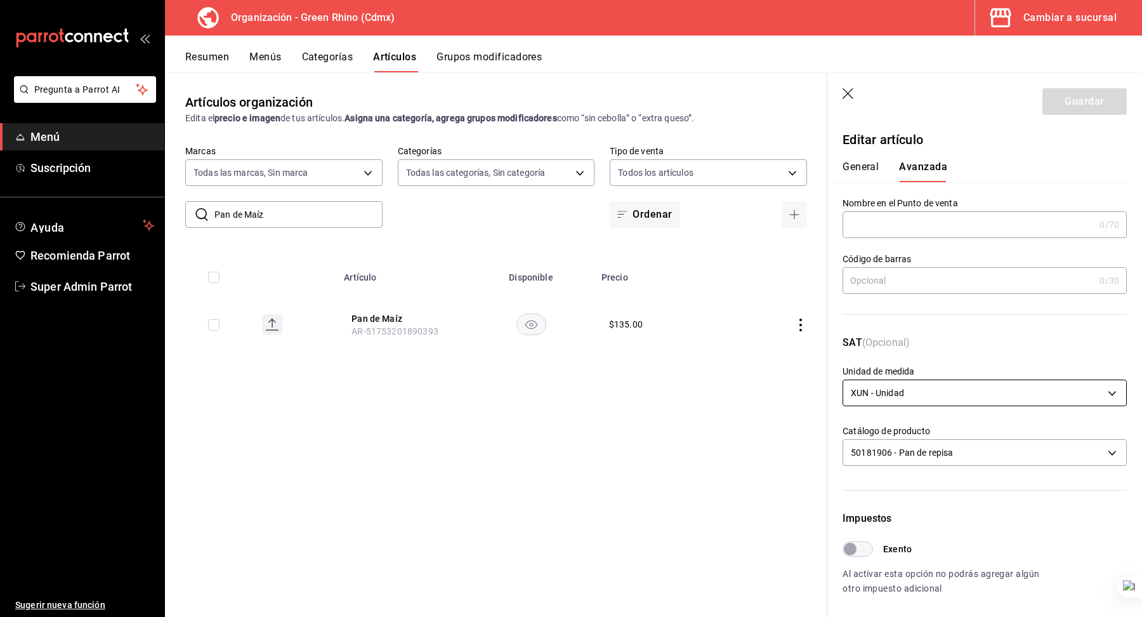
scroll to position [278, 0]
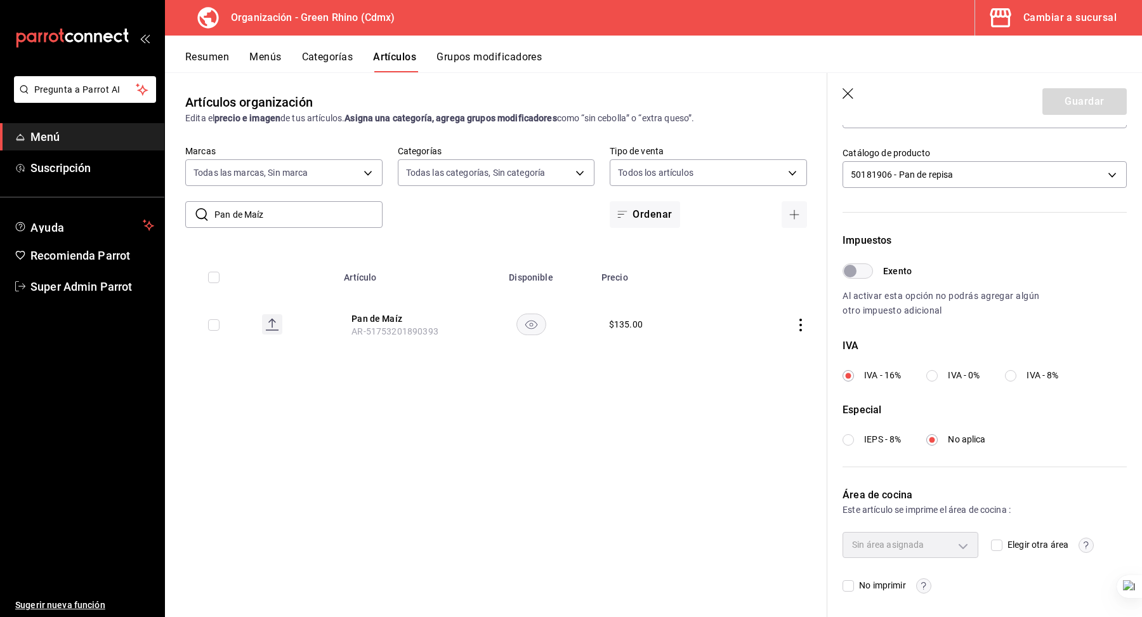
click at [933, 383] on div "Impuestos Exento Al activar esta opción no podrás agregar algún otro impuesto a…" at bounding box center [985, 339] width 284 height 213
click at [935, 383] on div "Impuestos Exento Al activar esta opción no podrás agregar algún otro impuesto a…" at bounding box center [985, 339] width 284 height 213
click at [933, 376] on input "IVA - 0%" at bounding box center [931, 375] width 11 height 11
radio input "true"
click at [1089, 105] on button "Guardar" at bounding box center [1085, 101] width 84 height 27
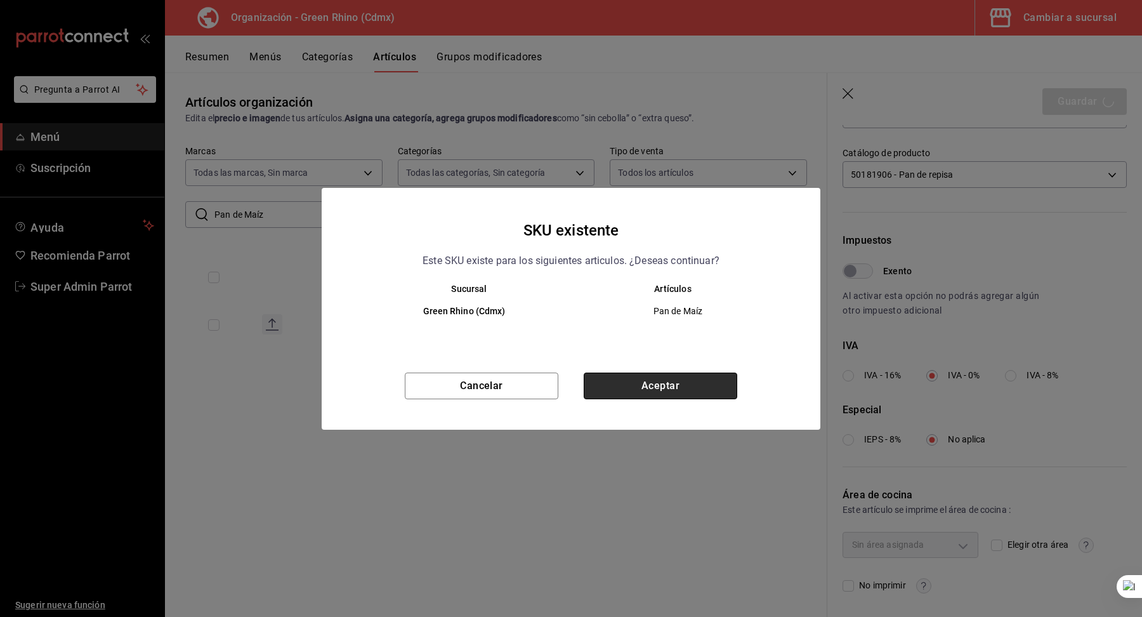
click at [643, 389] on button "Aceptar" at bounding box center [661, 385] width 154 height 27
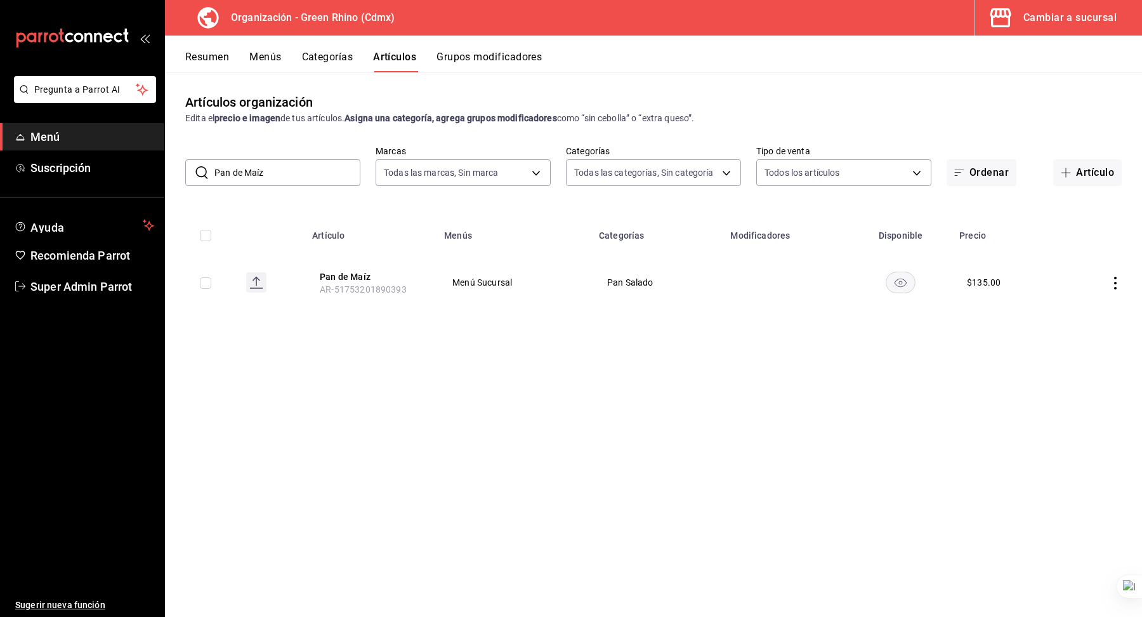
click at [985, 40] on div "Resumen Menús Categorías Artículos Grupos modificadores" at bounding box center [653, 54] width 977 height 37
click at [993, 39] on div "Resumen Menús Categorías Artículos Grupos modificadores" at bounding box center [653, 54] width 977 height 37
click at [999, 34] on button "Cambiar a sucursal" at bounding box center [1053, 18] width 157 height 36
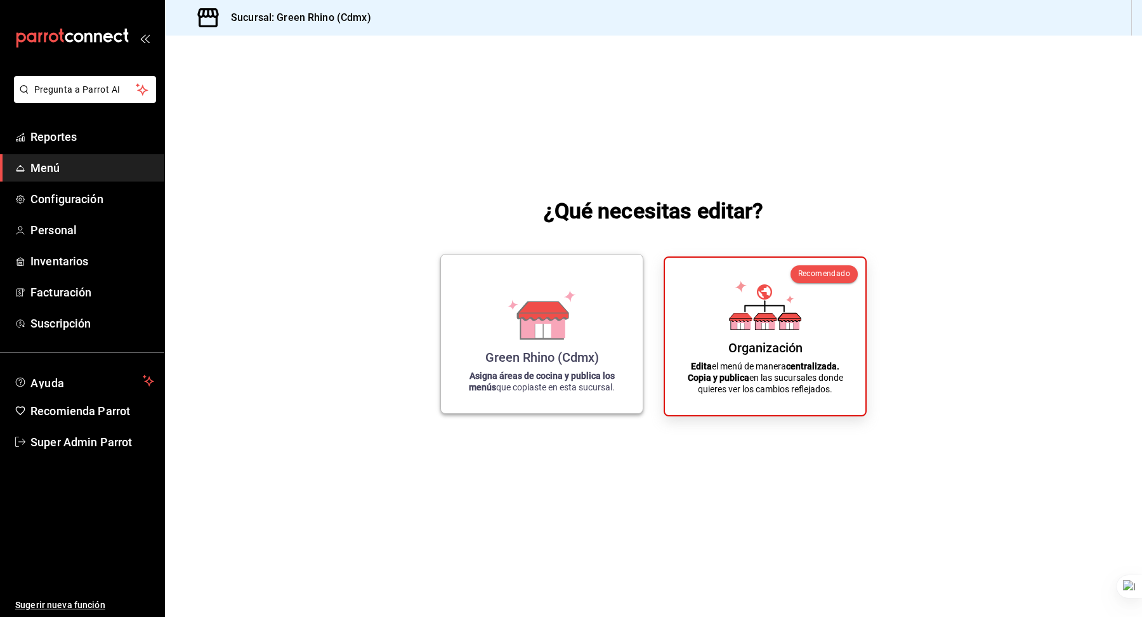
click at [513, 327] on icon at bounding box center [542, 314] width 72 height 49
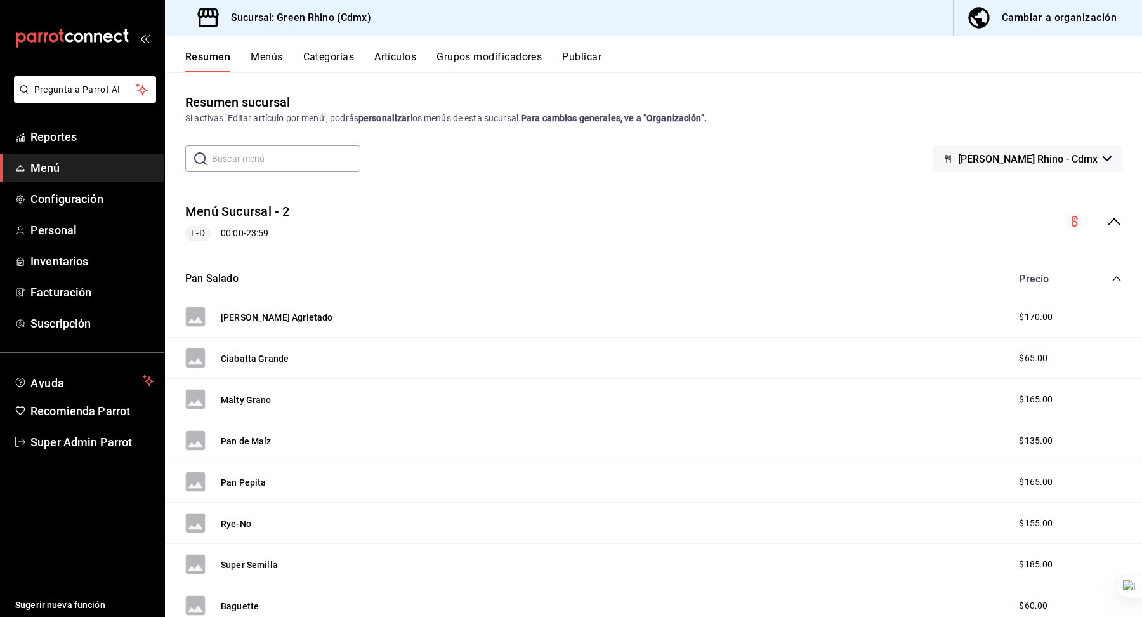
click at [379, 49] on div "Resumen Menús Categorías Artículos Grupos modificadores Publicar" at bounding box center [653, 54] width 977 height 37
click at [381, 55] on button "Artículos" at bounding box center [395, 62] width 42 height 22
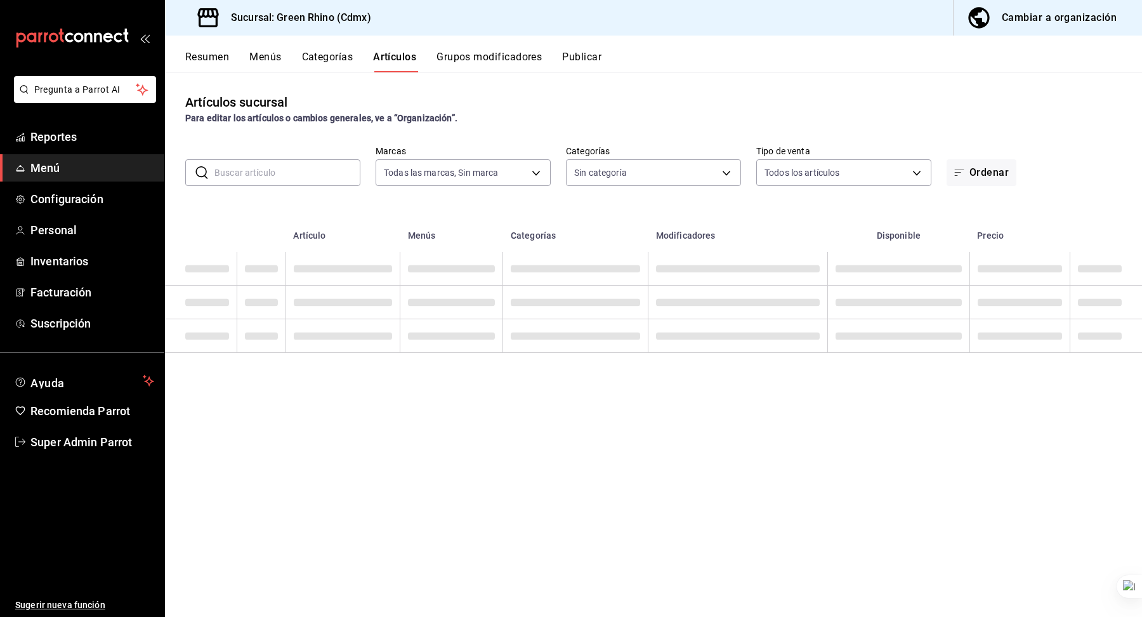
type input "a132321f-e3f1-4ec9-8484-95b8f08d7905"
type input "6bbed989-6c2a-4cea-bab8-d1a56aaac758,4f90f54c-2ac6-458b-a9a9-6df5e79288cd,3d0d4…"
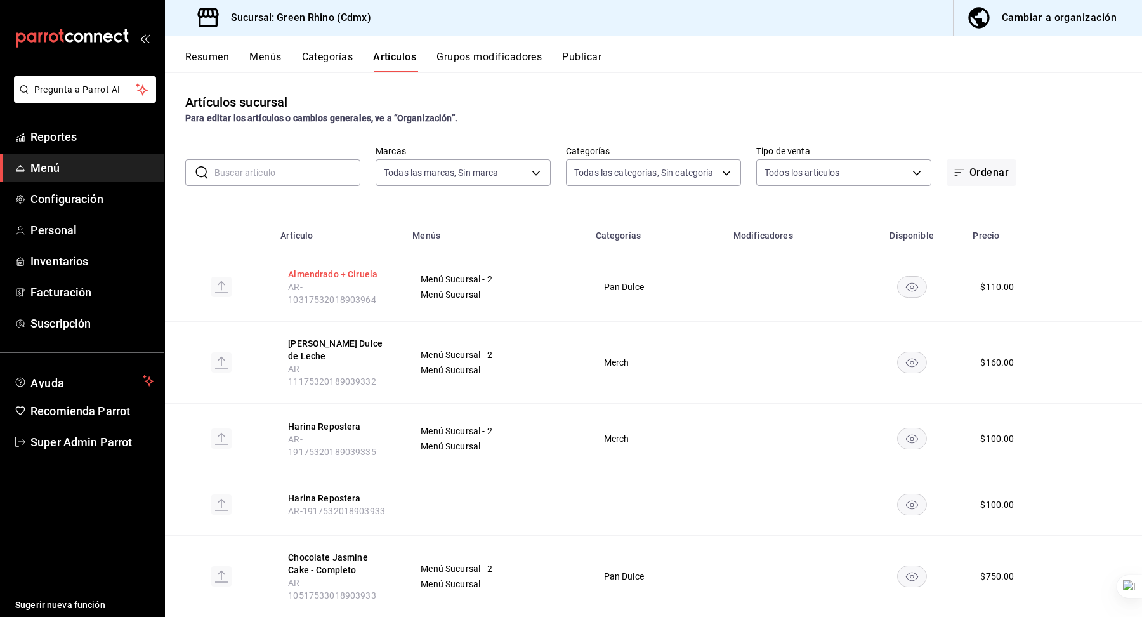
click at [355, 274] on button "Almendrado + Ciruela" at bounding box center [339, 274] width 102 height 13
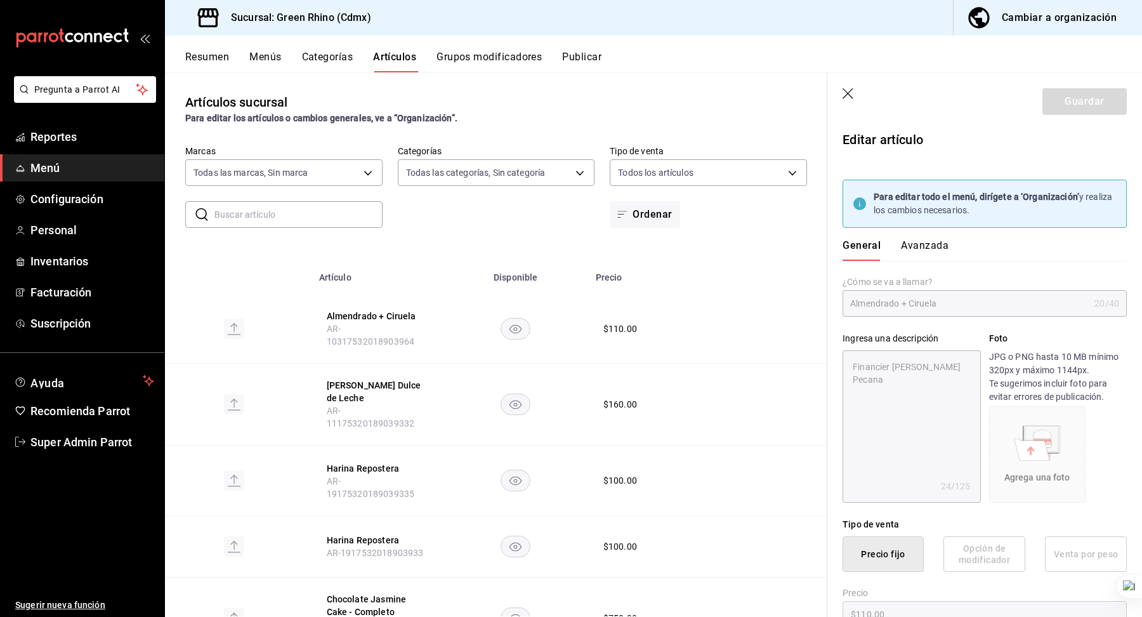
click at [924, 245] on button "Avanzada" at bounding box center [925, 250] width 48 height 22
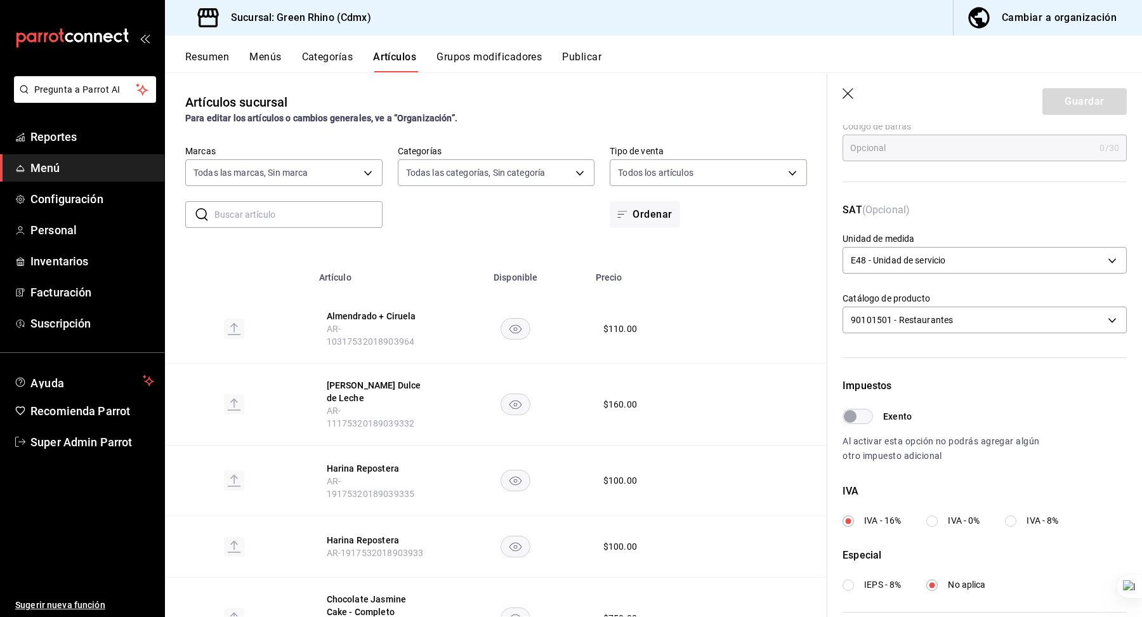
scroll to position [257, 0]
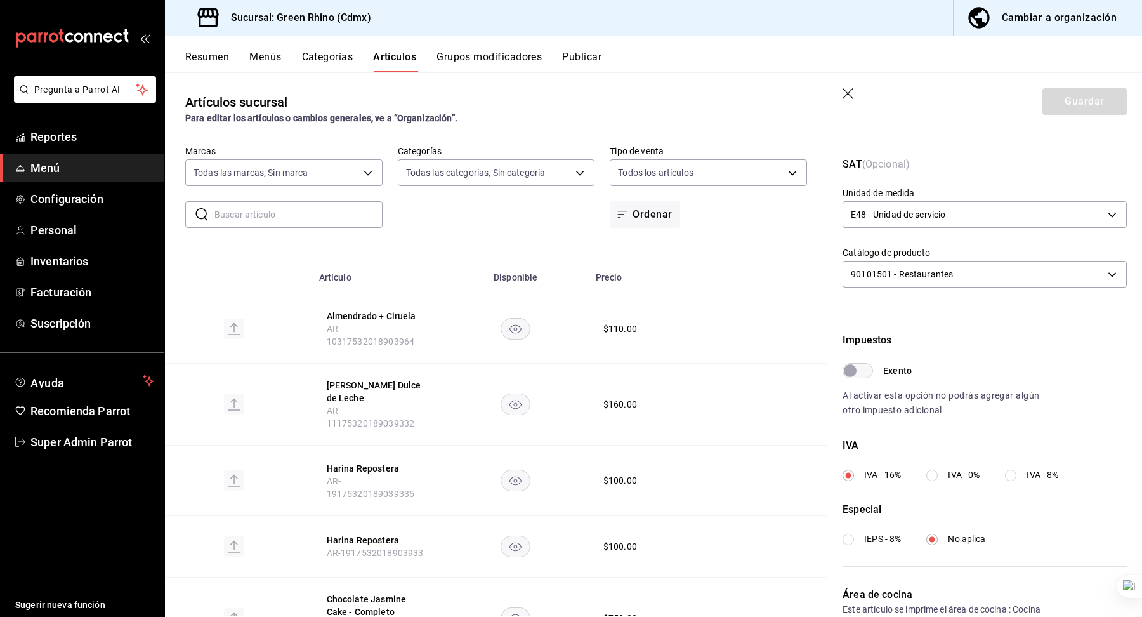
click at [943, 475] on label "IVA - 0%" at bounding box center [952, 474] width 53 height 13
click at [938, 475] on input "IVA - 0%" at bounding box center [931, 475] width 11 height 11
radio input "true"
click at [847, 93] on icon "button" at bounding box center [848, 93] width 11 height 11
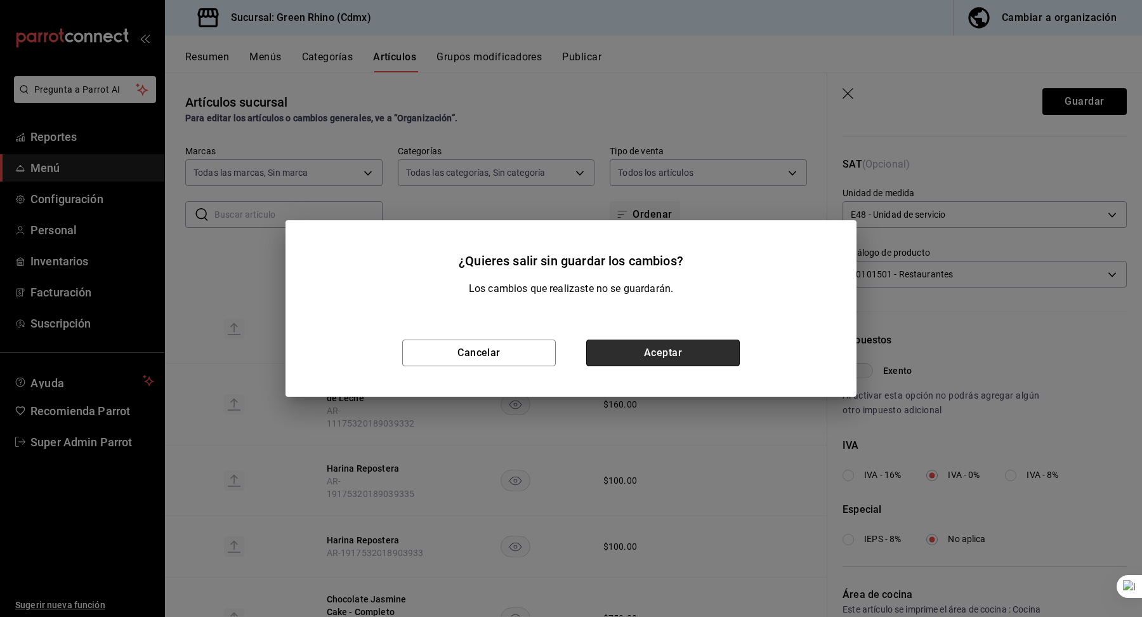
click at [677, 349] on button "Aceptar" at bounding box center [663, 352] width 154 height 27
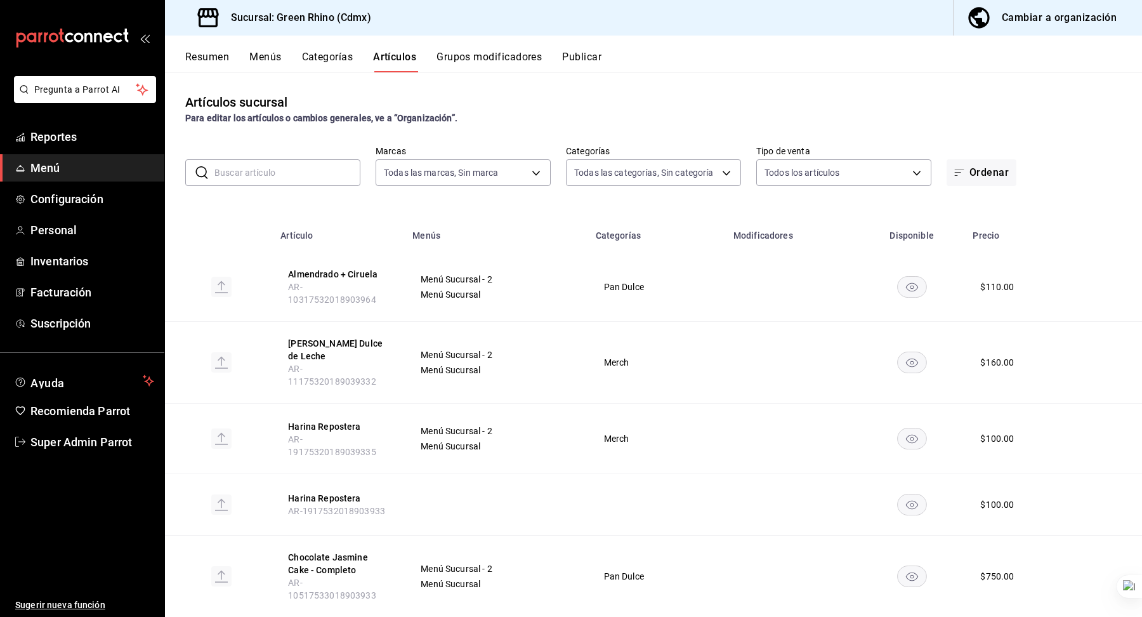
click at [993, 43] on div "Resumen Menús Categorías Artículos Grupos modificadores Publicar" at bounding box center [653, 54] width 977 height 37
click at [998, 34] on button "Cambiar a organización" at bounding box center [1043, 18] width 178 height 36
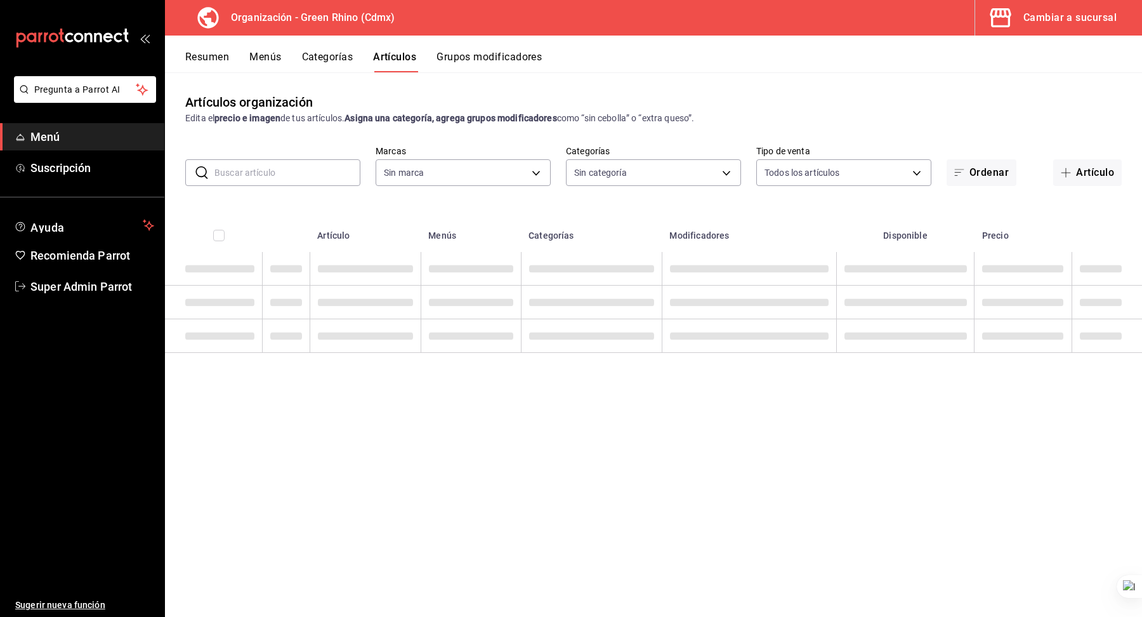
type input "718e4269-ab1b-41b6-b1a3-b54ad853307e"
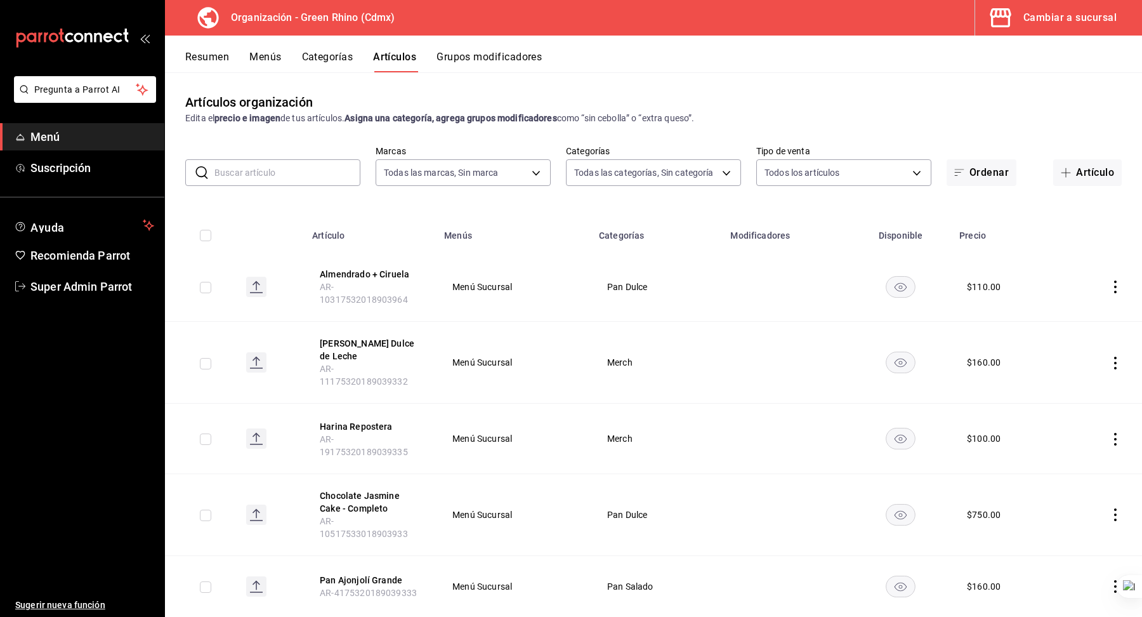
type input "a63415d0-f08f-4da5-93bf-970c3b860b08,be571465-ace9-4e63-97a2-0382f1ecc6c2,096c3…"
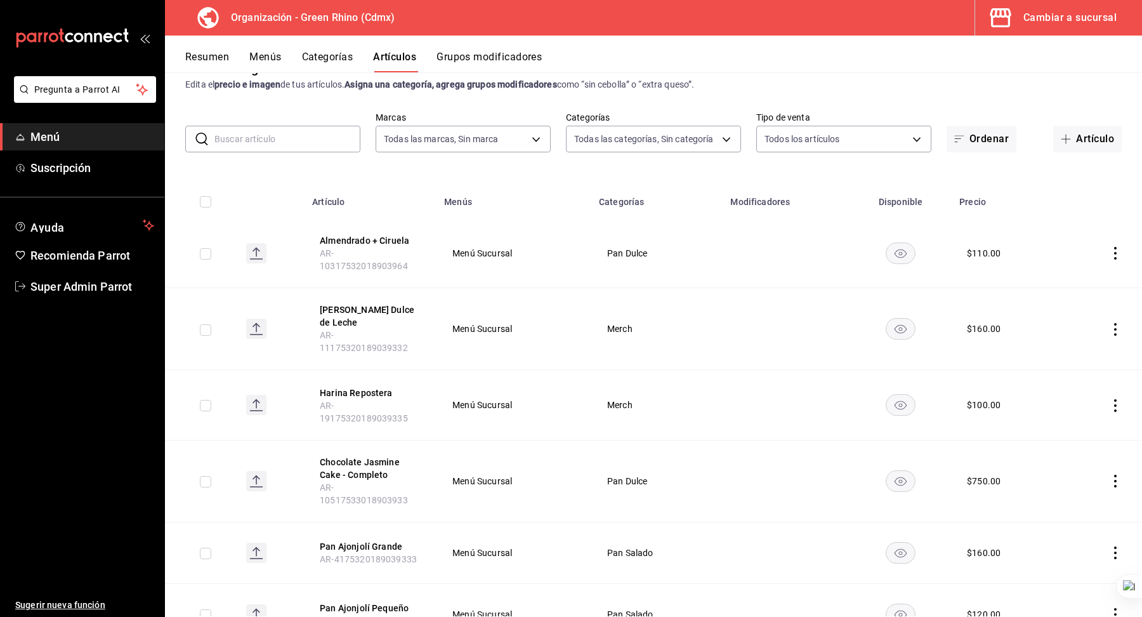
click at [933, 98] on div "Artículos organización Edita el precio e imagen de tus artículos. Asigna una ca…" at bounding box center [653, 344] width 977 height 544
click at [262, 148] on input "text" at bounding box center [287, 138] width 146 height 25
paste input "Pan Pepita"
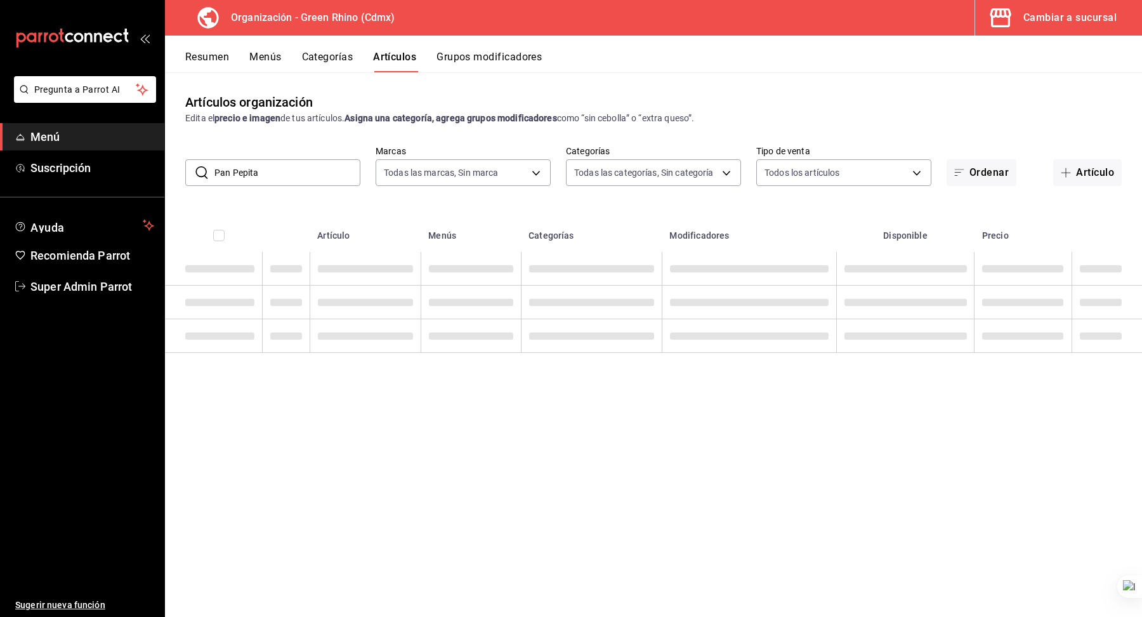
scroll to position [0, 0]
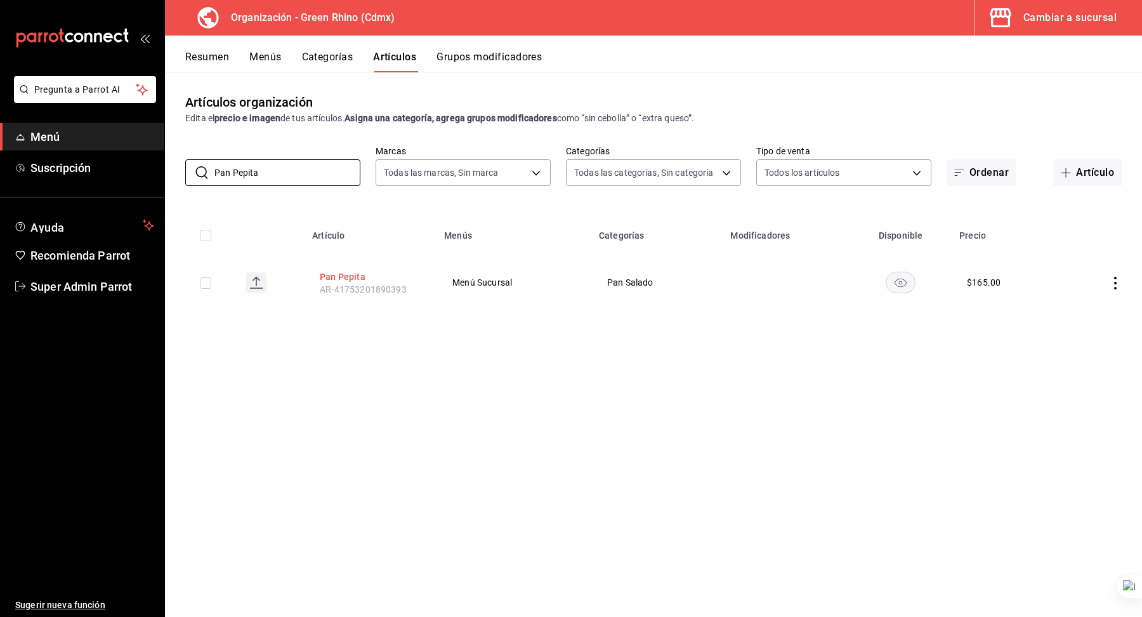
type input "Pan Pepita"
click at [356, 272] on button "Pan Pepita" at bounding box center [371, 276] width 102 height 13
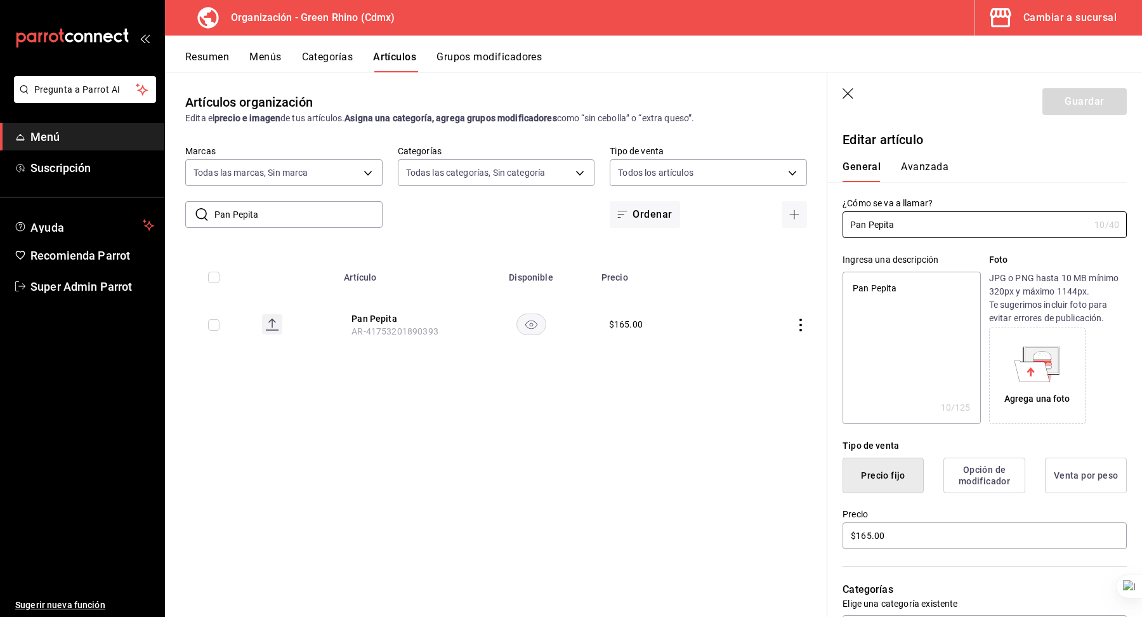
click at [922, 162] on button "Avanzada" at bounding box center [925, 172] width 48 height 22
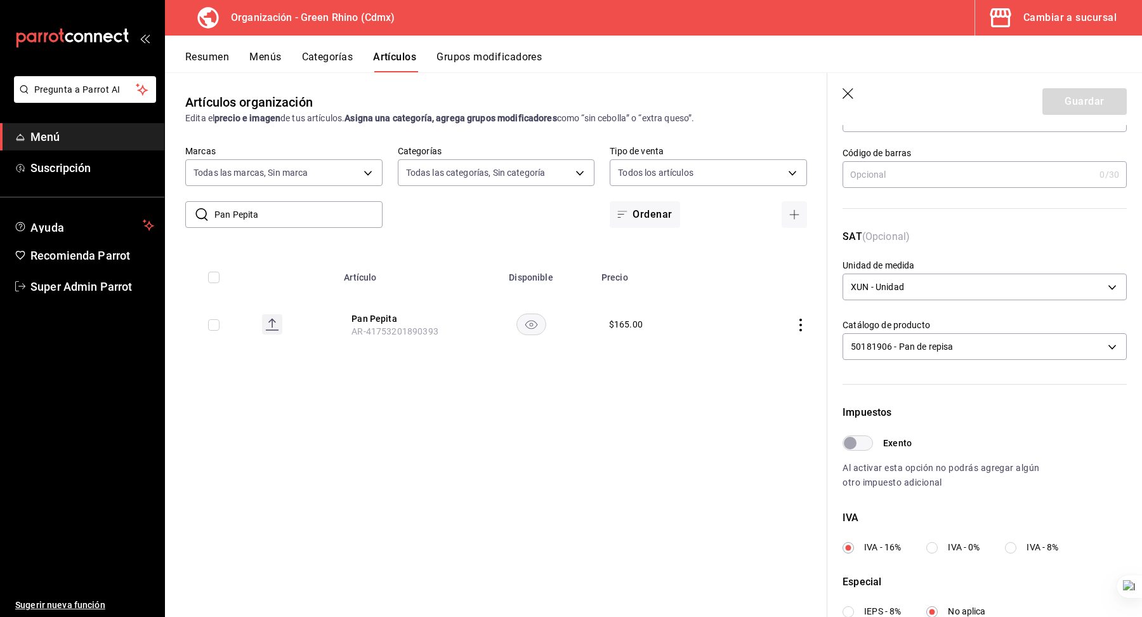
scroll to position [151, 0]
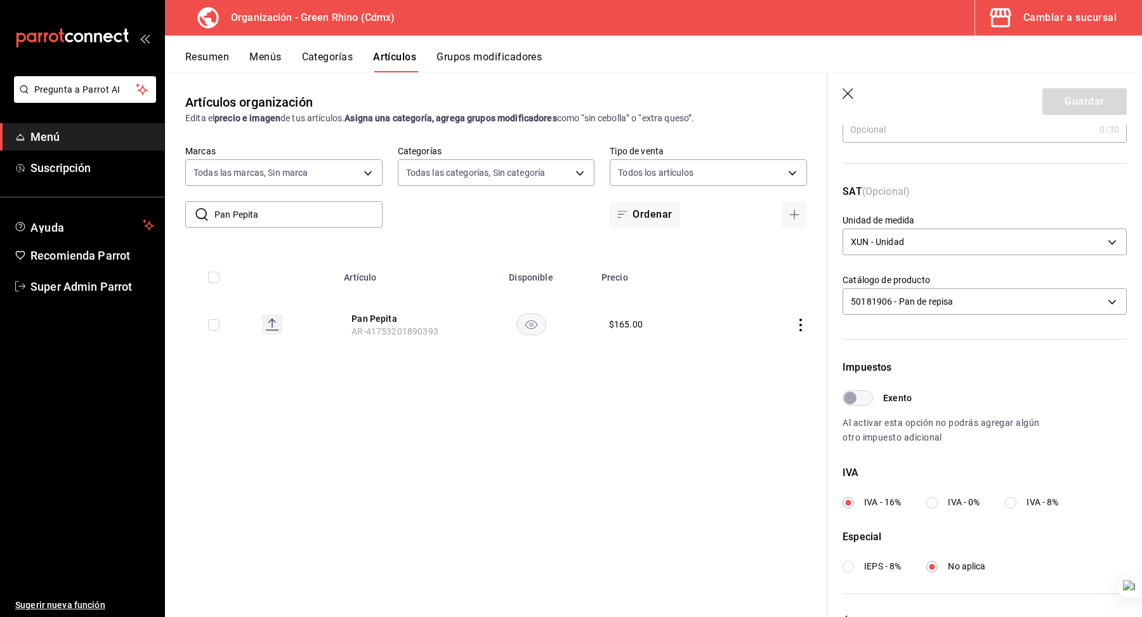
click at [933, 504] on input "IVA - 0%" at bounding box center [931, 502] width 11 height 11
radio input "true"
click at [1065, 101] on button "Guardar" at bounding box center [1085, 101] width 84 height 27
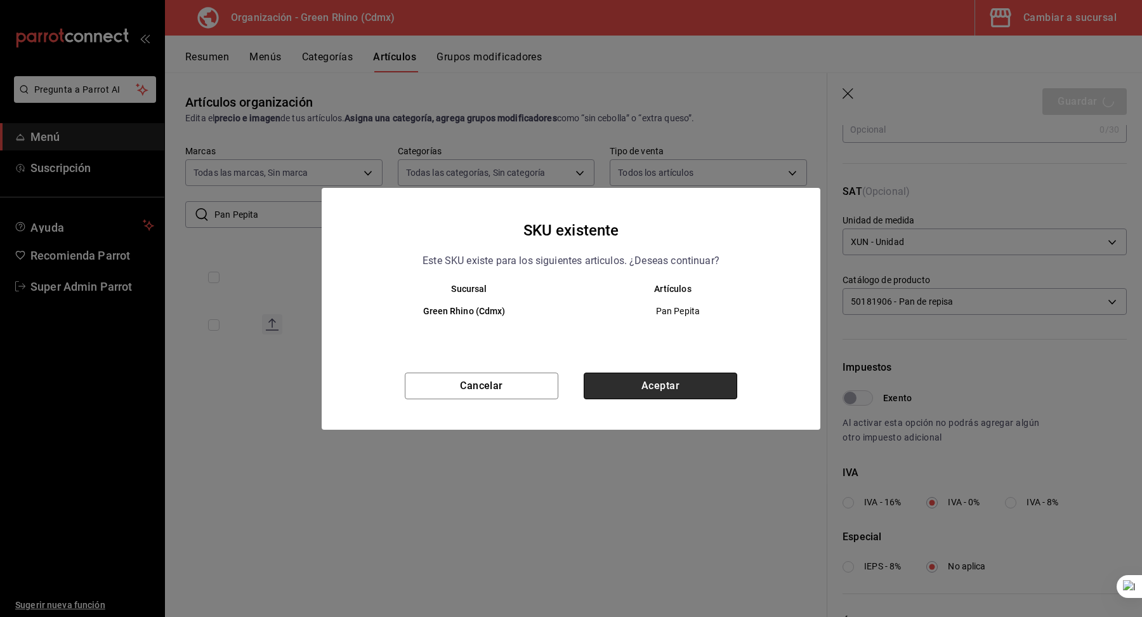
click at [685, 385] on button "Aceptar" at bounding box center [661, 385] width 154 height 27
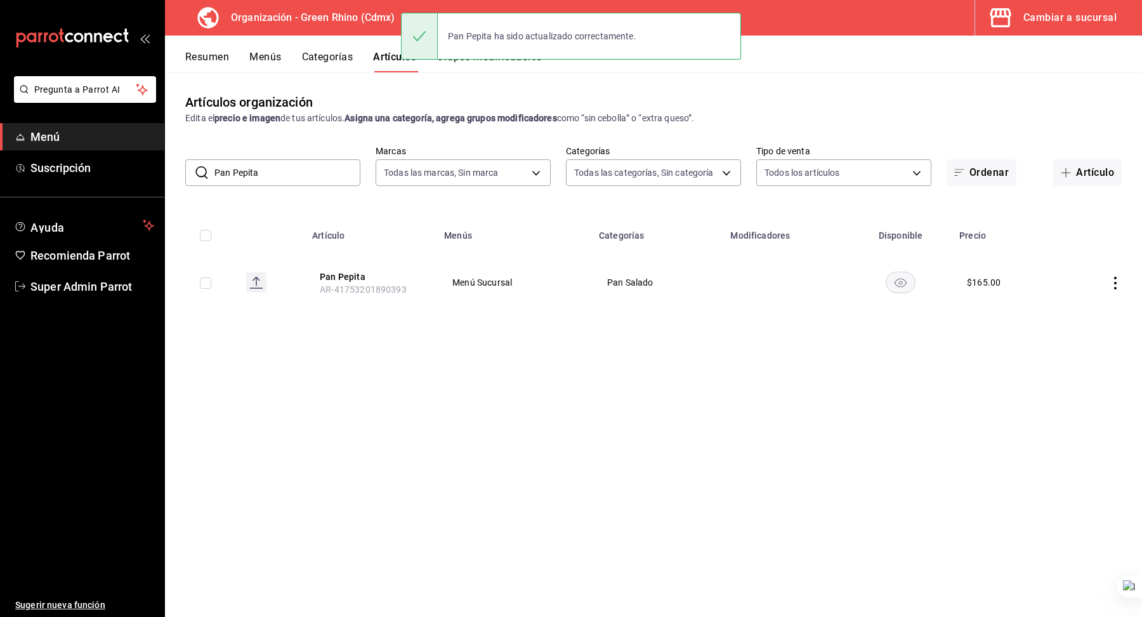
click at [239, 174] on input "Pan Pepita" at bounding box center [287, 172] width 146 height 25
paste input "Rye-No"
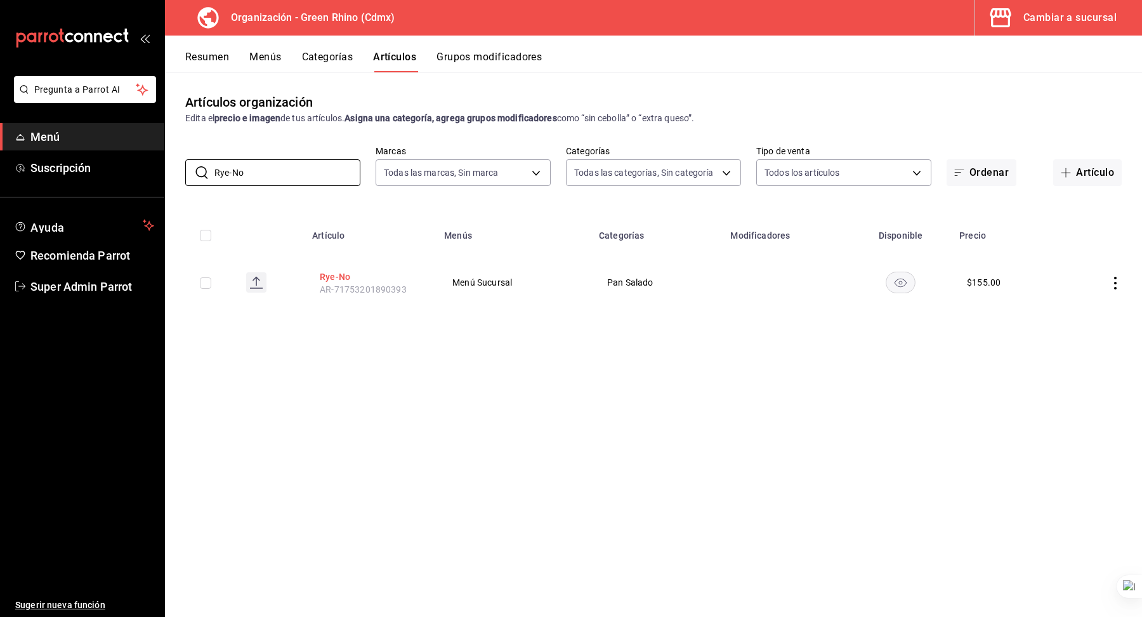
type input "Rye-No"
click at [327, 275] on button "Rye-No" at bounding box center [371, 276] width 102 height 13
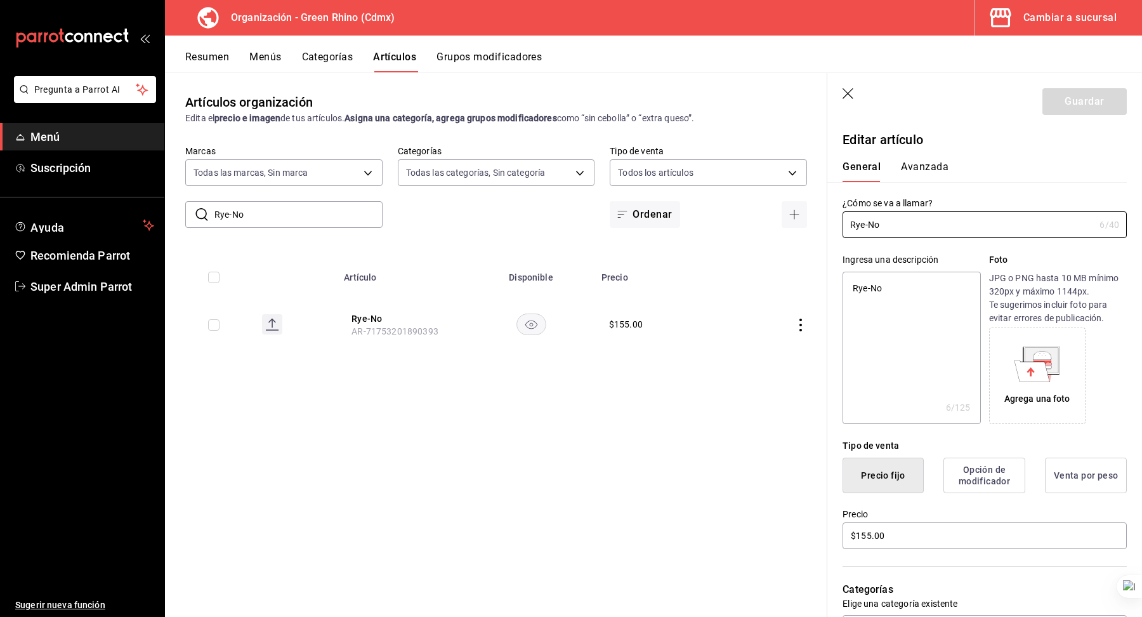
click at [931, 171] on button "Avanzada" at bounding box center [925, 172] width 48 height 22
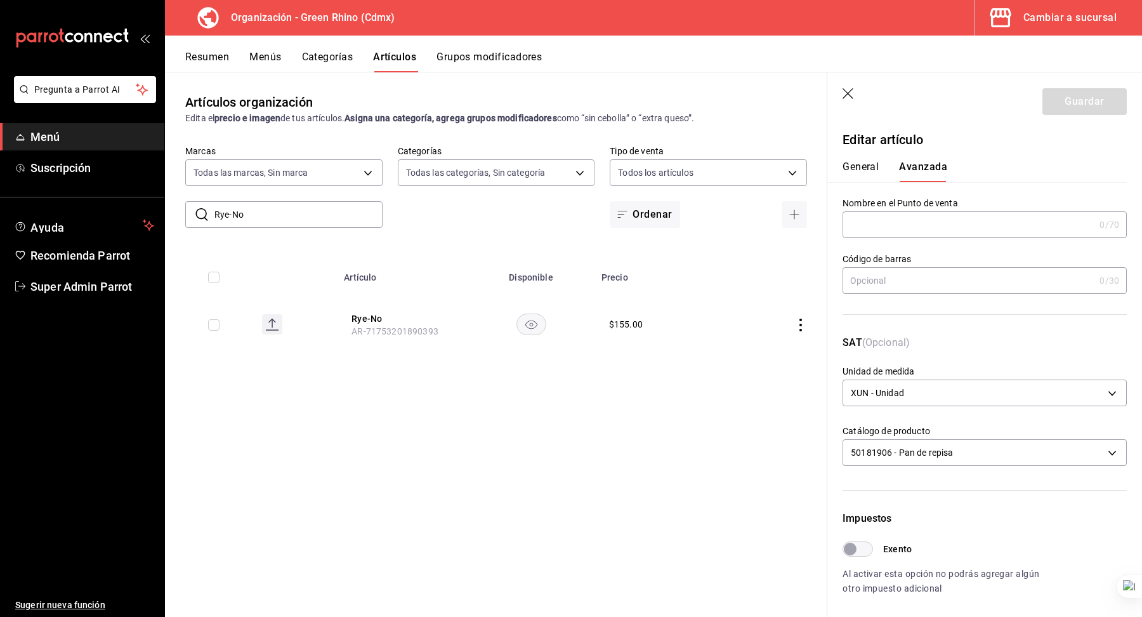
scroll to position [187, 0]
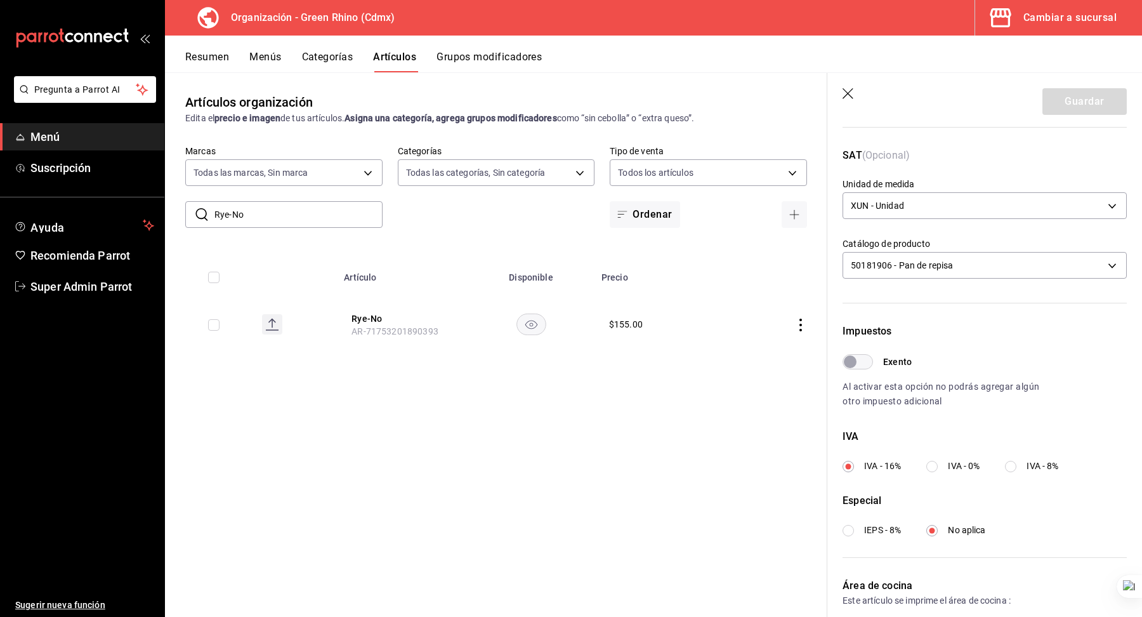
click at [937, 469] on input "IVA - 0%" at bounding box center [931, 466] width 11 height 11
radio input "true"
click at [1043, 101] on button "Guardar" at bounding box center [1085, 101] width 84 height 27
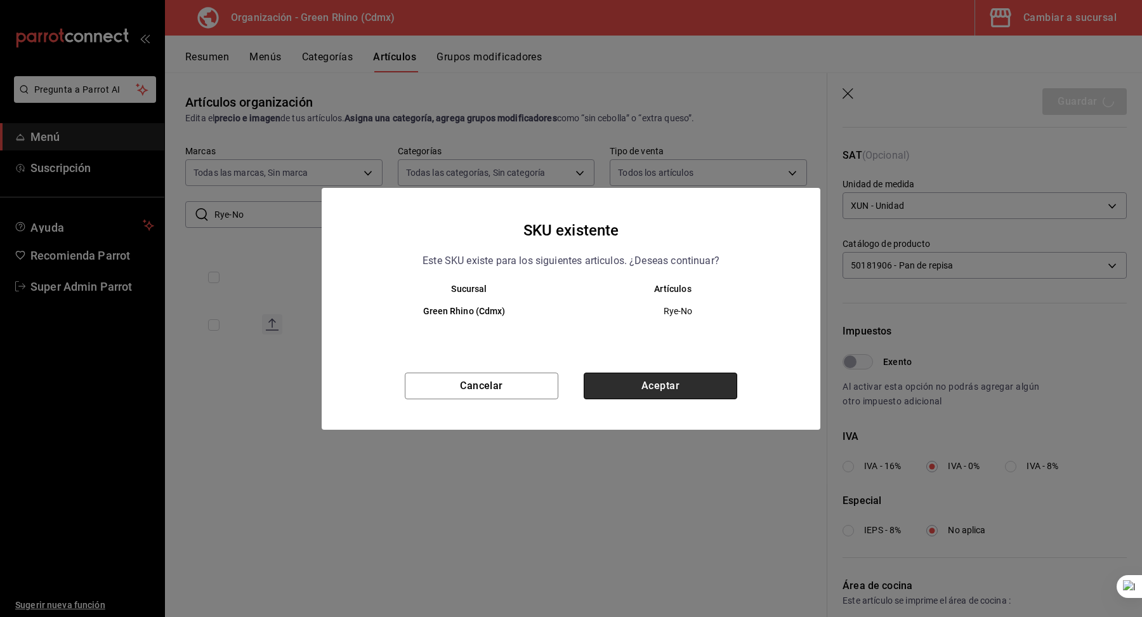
click at [675, 380] on button "Aceptar" at bounding box center [661, 385] width 154 height 27
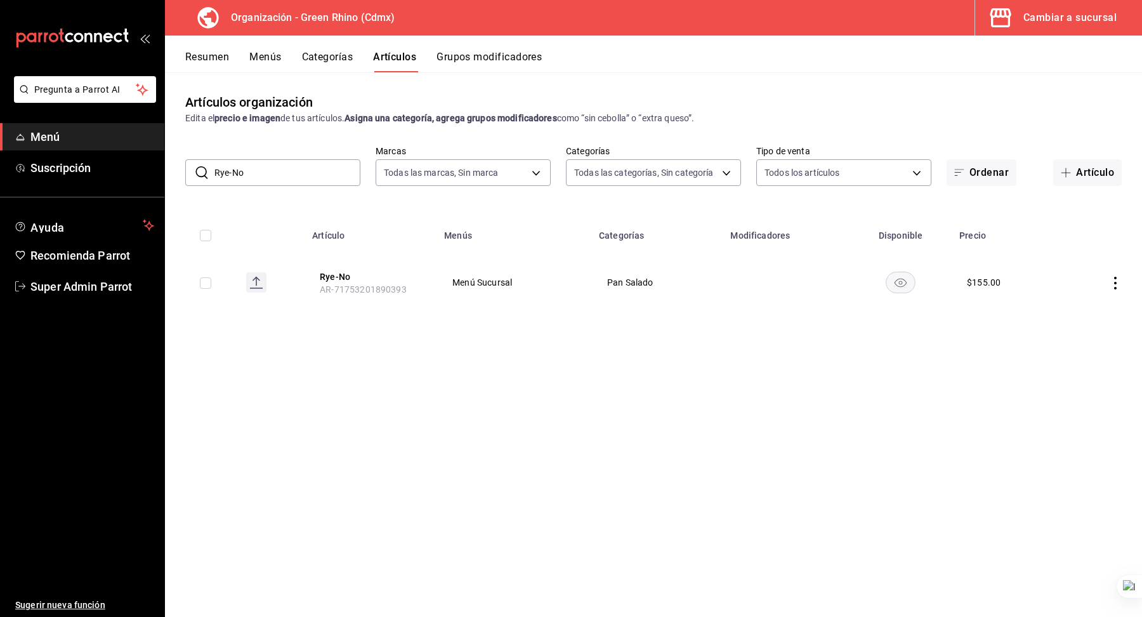
click at [268, 168] on input "Rye-No" at bounding box center [287, 172] width 146 height 25
click at [250, 172] on input "Rye-No" at bounding box center [287, 172] width 146 height 25
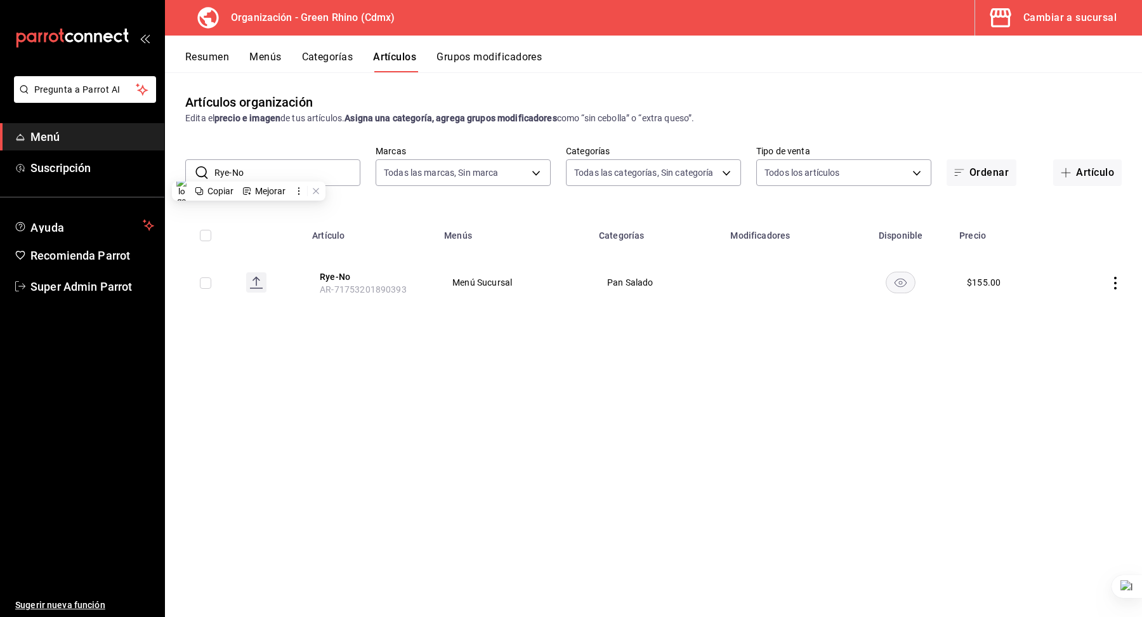
paste input "Baguette"
type input "Baguette"
click at [408, 440] on div "Artículos organización Edita el precio e imagen de tus artículos. Asigna una ca…" at bounding box center [653, 344] width 977 height 544
click at [353, 279] on button "Baguette" at bounding box center [372, 276] width 102 height 13
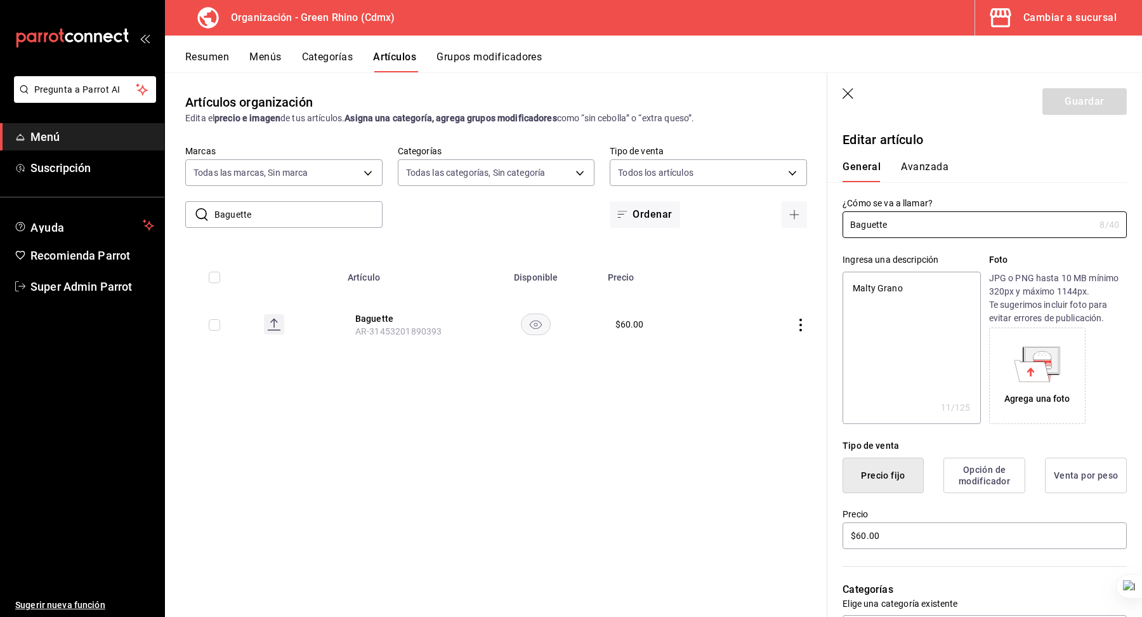
click at [928, 166] on button "Avanzada" at bounding box center [925, 172] width 48 height 22
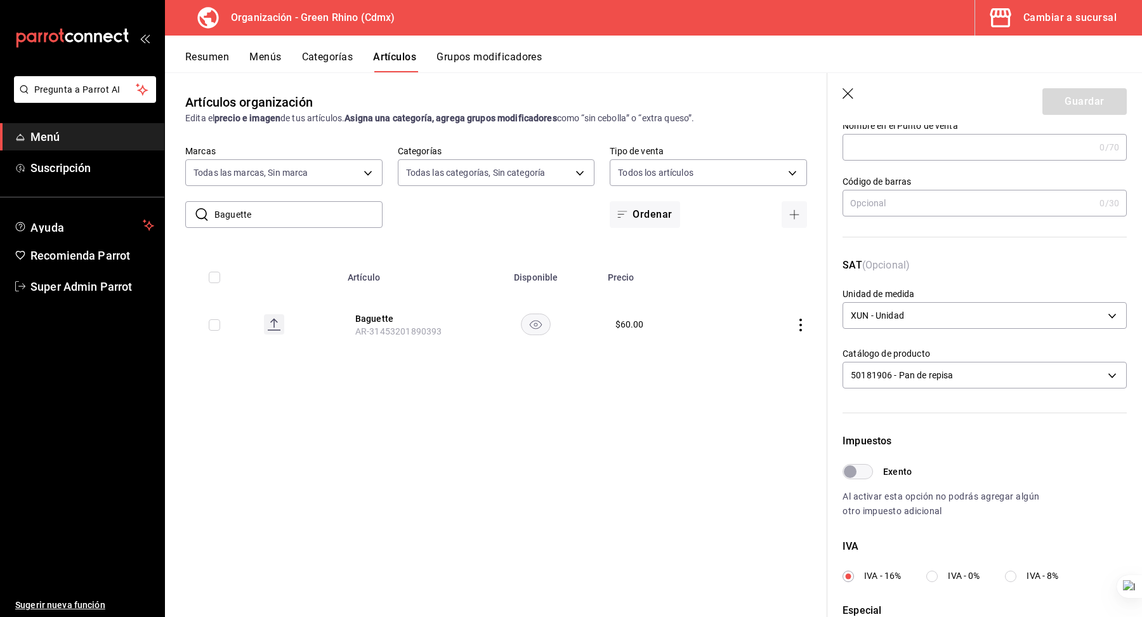
scroll to position [100, 0]
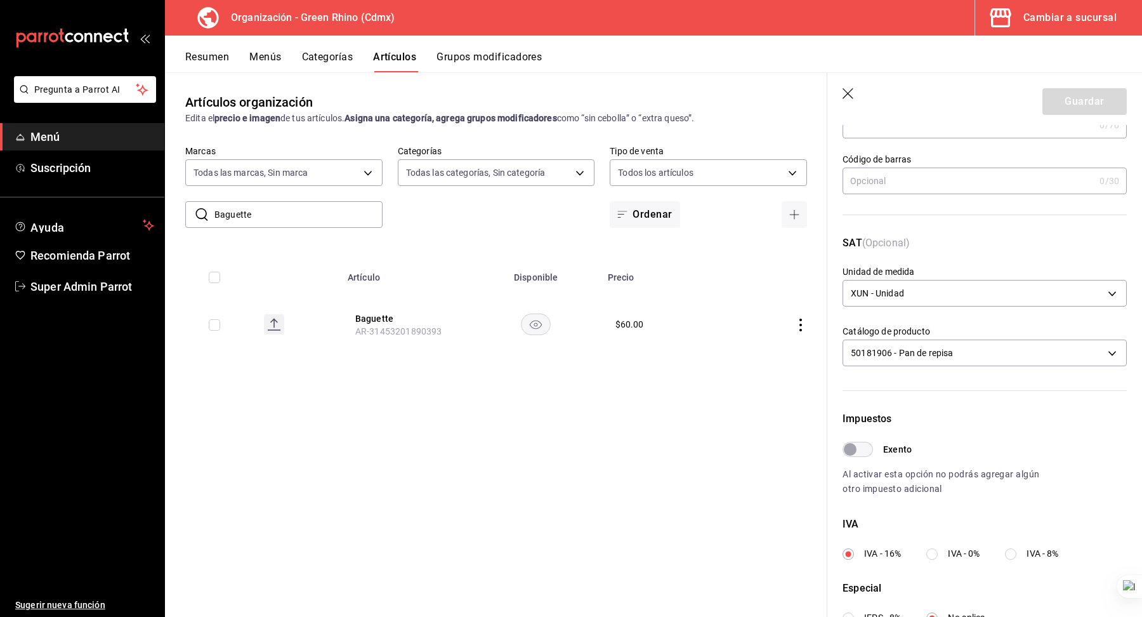
click at [932, 551] on input "IVA - 0%" at bounding box center [931, 553] width 11 height 11
radio input "true"
click at [1059, 98] on button "Guardar" at bounding box center [1085, 101] width 84 height 27
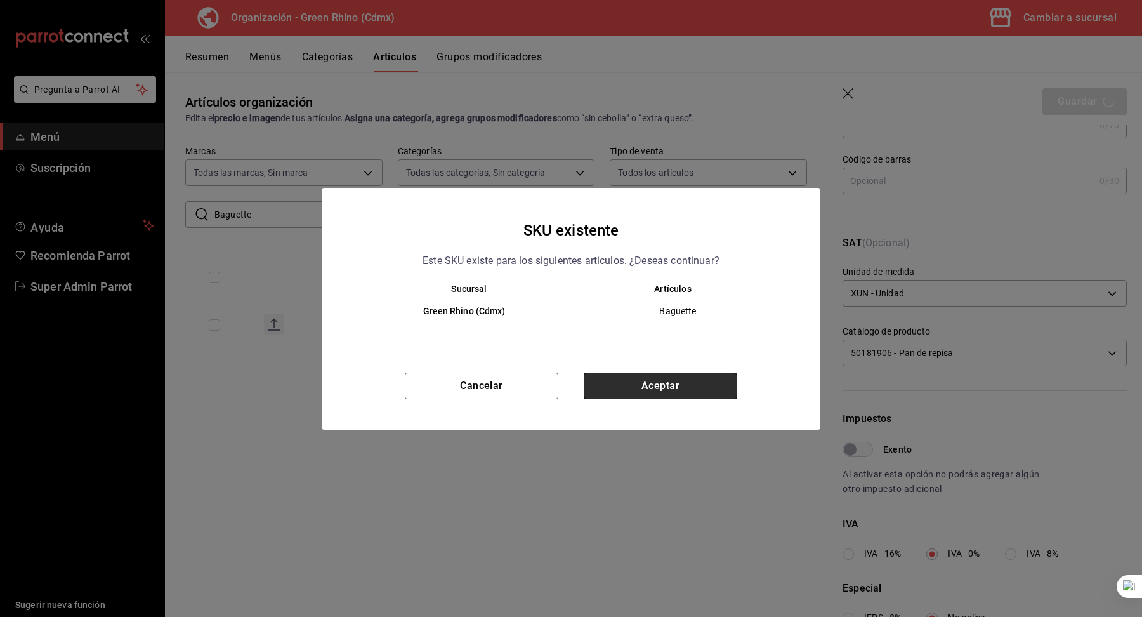
click at [624, 385] on button "Aceptar" at bounding box center [661, 385] width 154 height 27
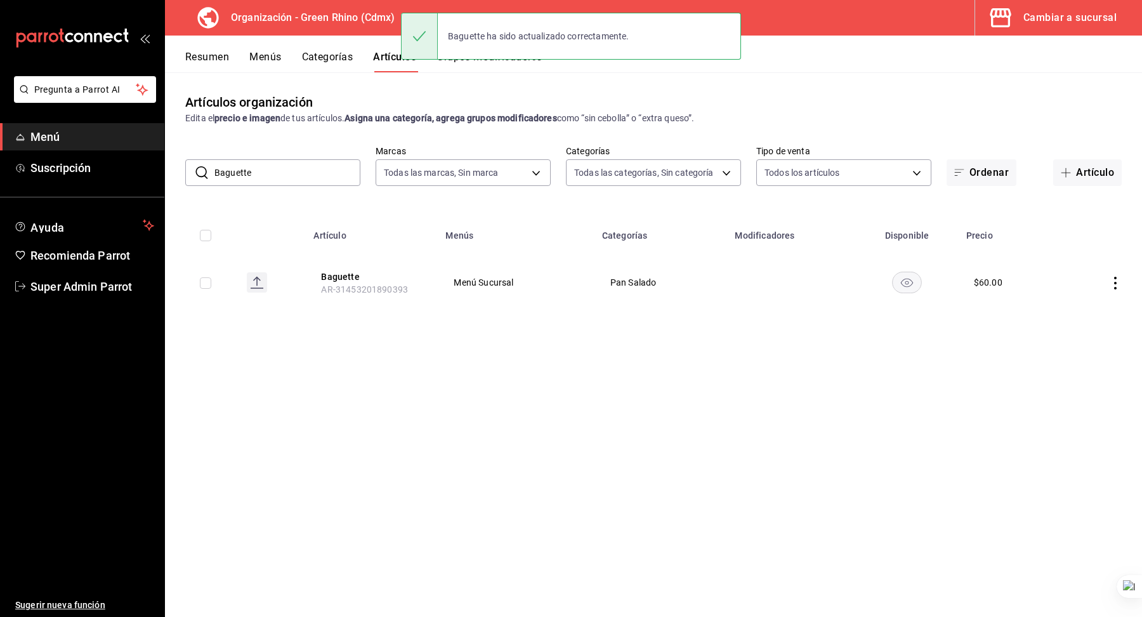
click at [240, 165] on input "Baguette" at bounding box center [287, 172] width 146 height 25
click at [239, 171] on input "Baguette" at bounding box center [287, 172] width 146 height 25
paste input "Ciabatta Pequeño"
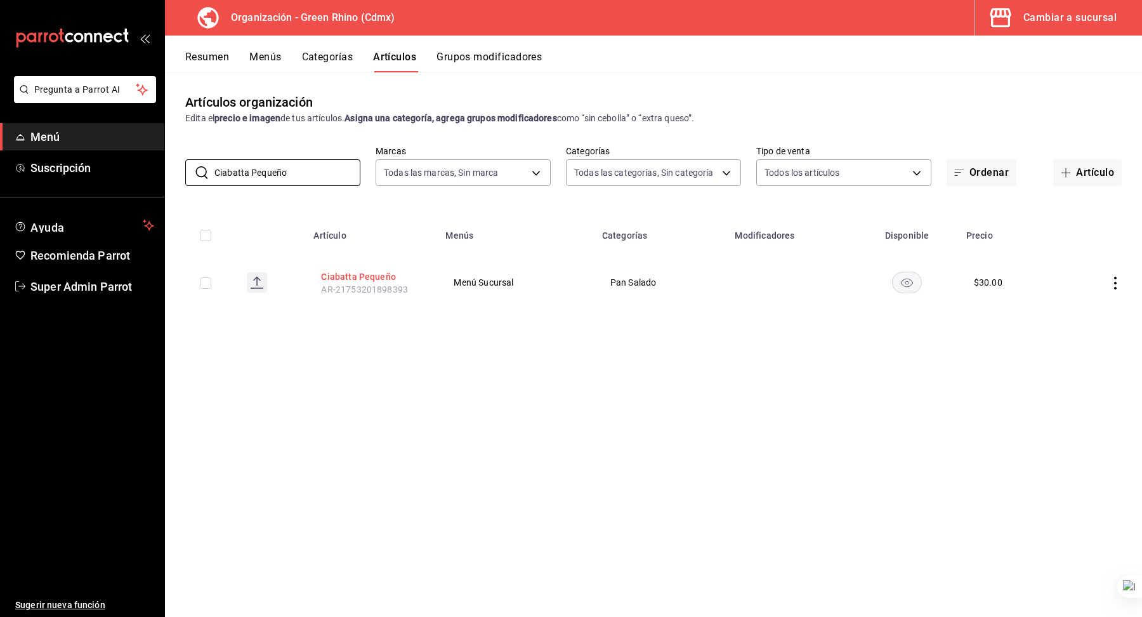
type input "Ciabatta Pequeño"
click at [374, 278] on button "Ciabatta Pequeño" at bounding box center [372, 276] width 102 height 13
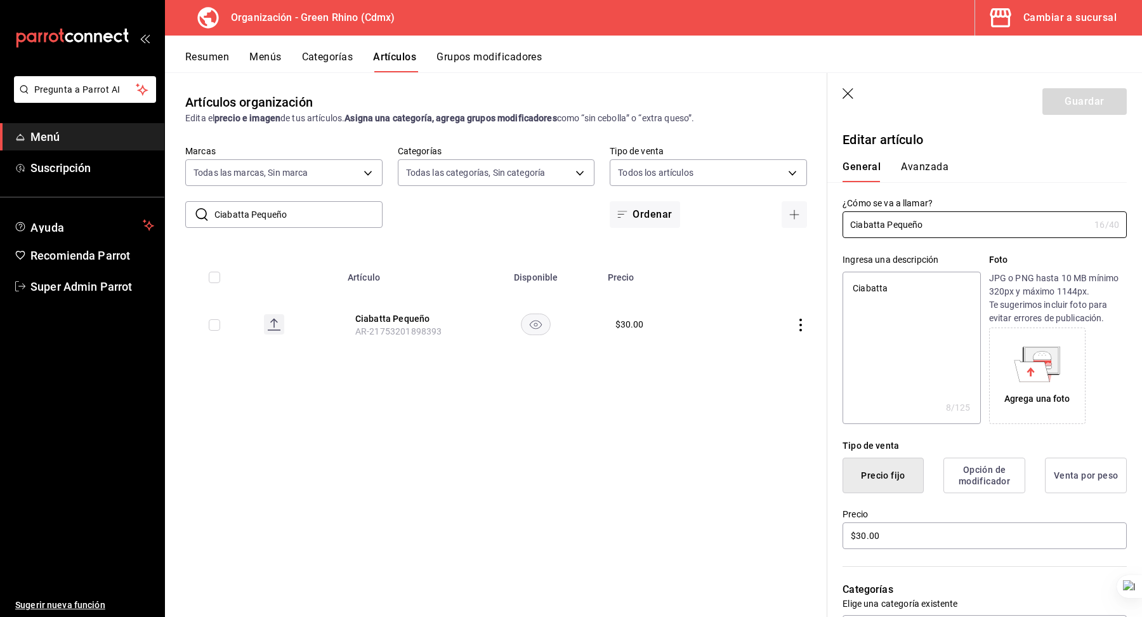
click at [910, 176] on button "Avanzada" at bounding box center [925, 172] width 48 height 22
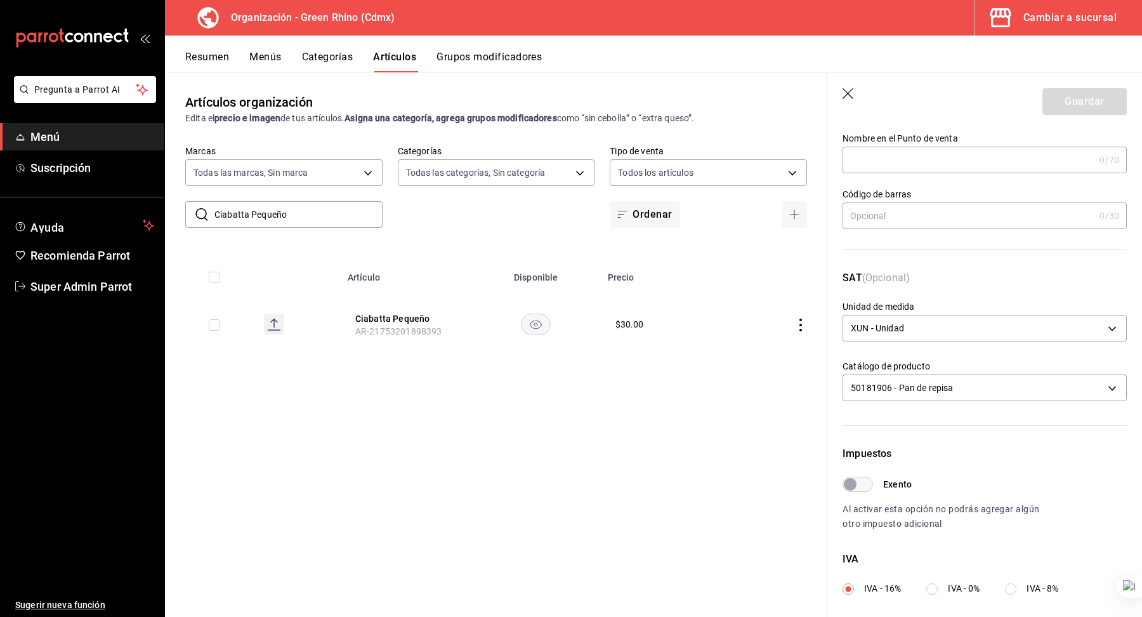
scroll to position [145, 0]
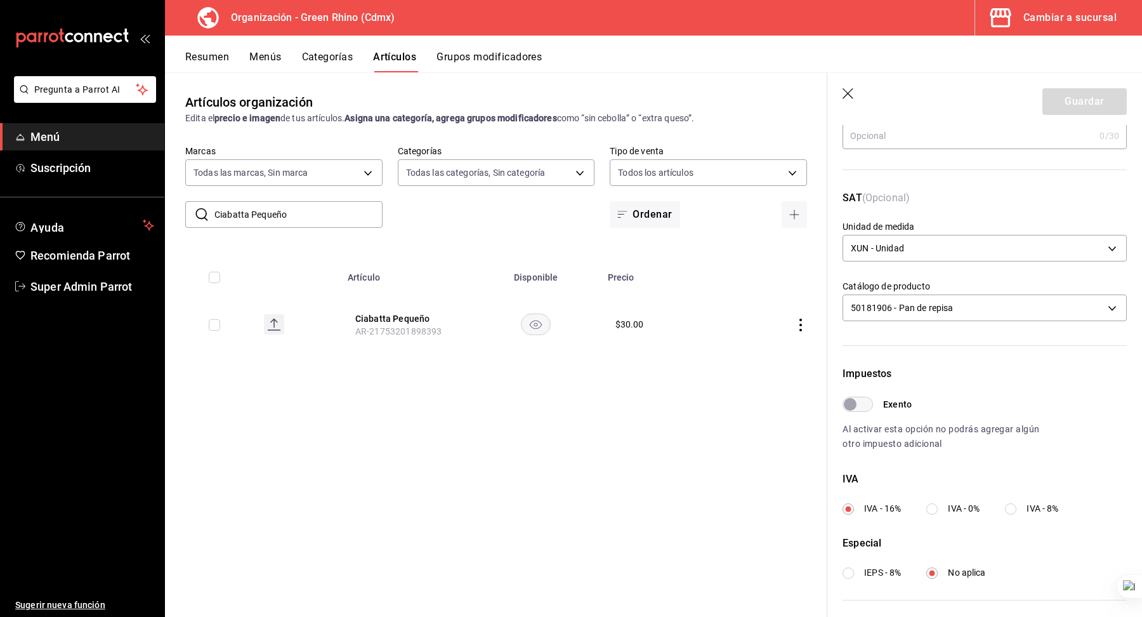
click at [944, 507] on label "IVA - 0%" at bounding box center [952, 508] width 53 height 13
click at [938, 507] on input "IVA - 0%" at bounding box center [931, 508] width 11 height 11
radio input "true"
click at [1076, 90] on button "Guardar" at bounding box center [1085, 101] width 84 height 27
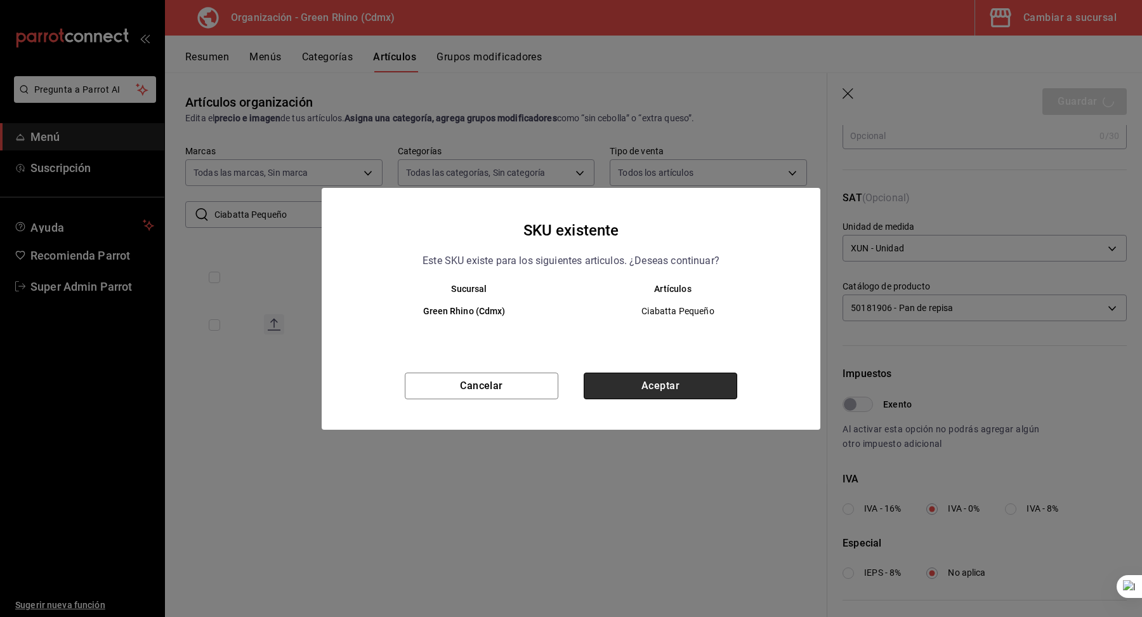
click at [628, 376] on button "Aceptar" at bounding box center [661, 385] width 154 height 27
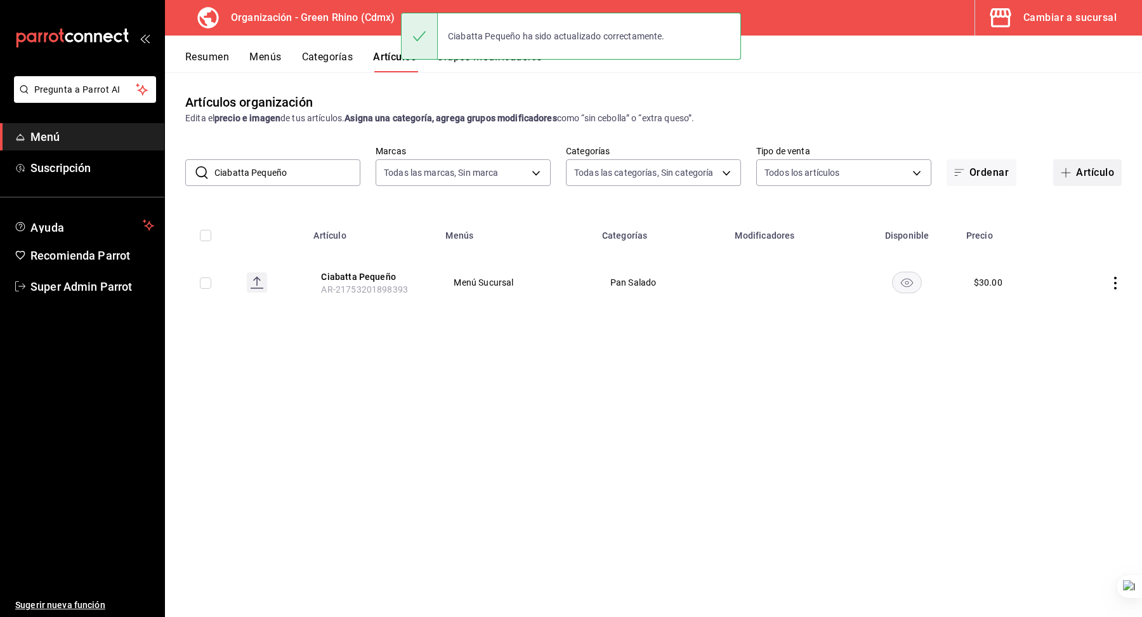
click at [1092, 175] on button "Artículo" at bounding box center [1087, 172] width 69 height 27
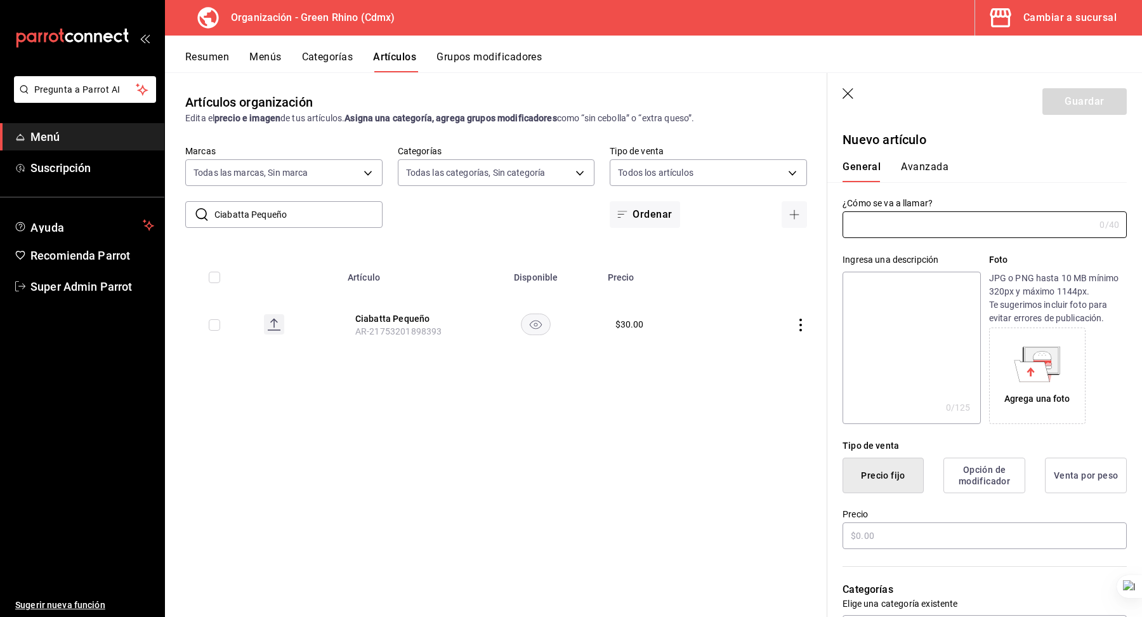
click at [931, 168] on button "Avanzada" at bounding box center [925, 172] width 48 height 22
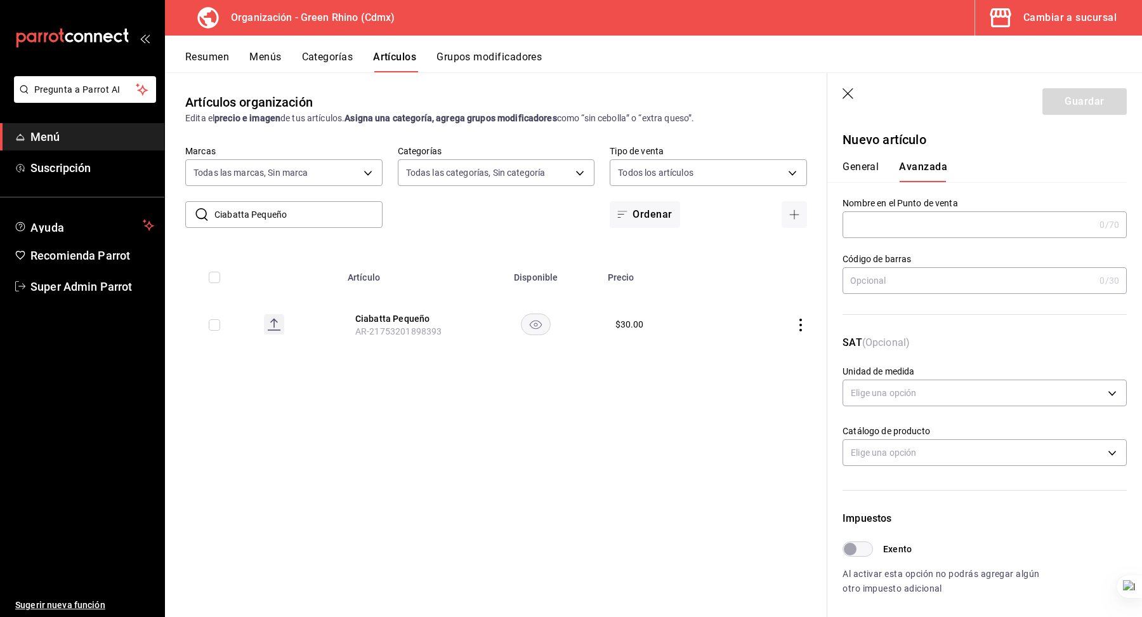
click at [845, 97] on icon "button" at bounding box center [849, 94] width 13 height 13
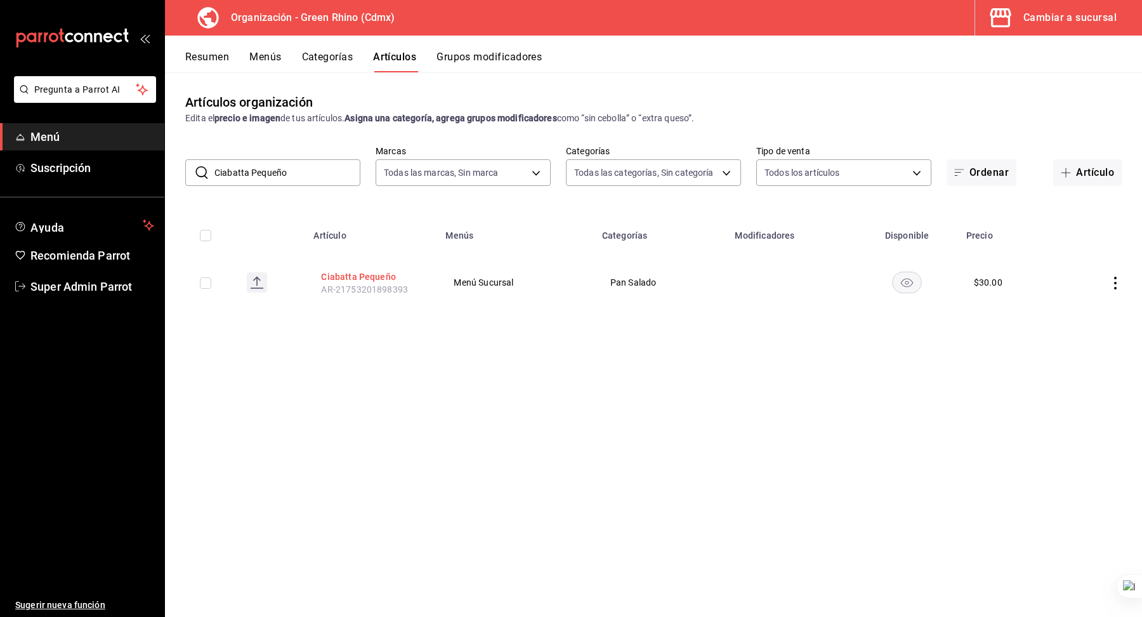
click at [369, 270] on button "Ciabatta Pequeño" at bounding box center [372, 276] width 102 height 13
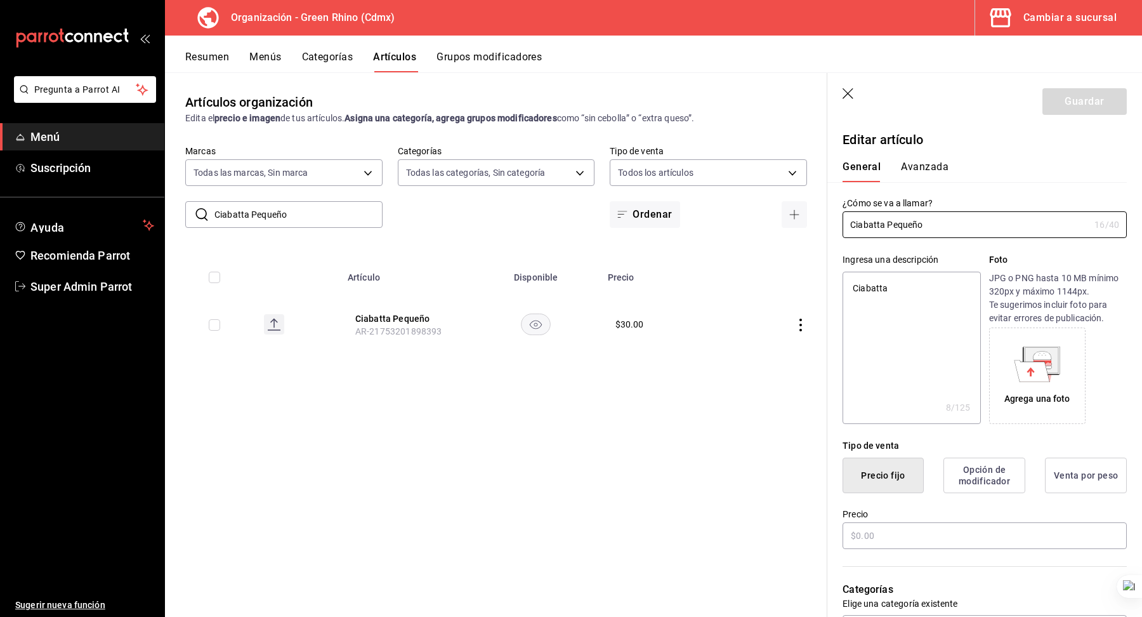
type textarea "x"
type input "$30.00"
type input "XUN"
type input "50181906"
radio input "true"
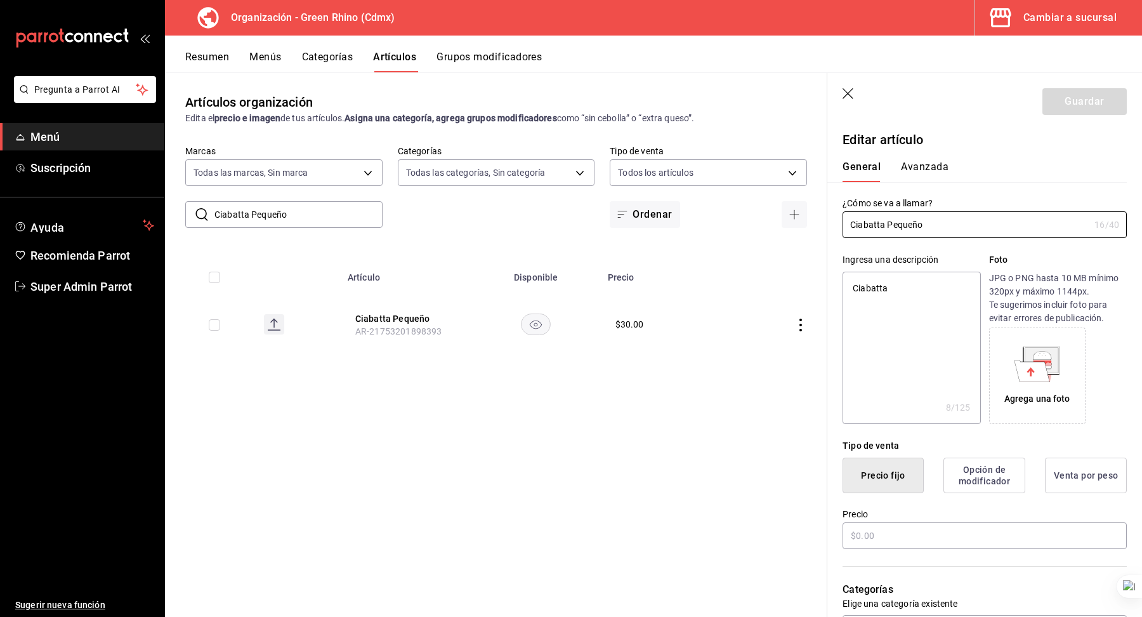
radio input "true"
type textarea "x"
click at [925, 172] on button "Avanzada" at bounding box center [925, 172] width 48 height 22
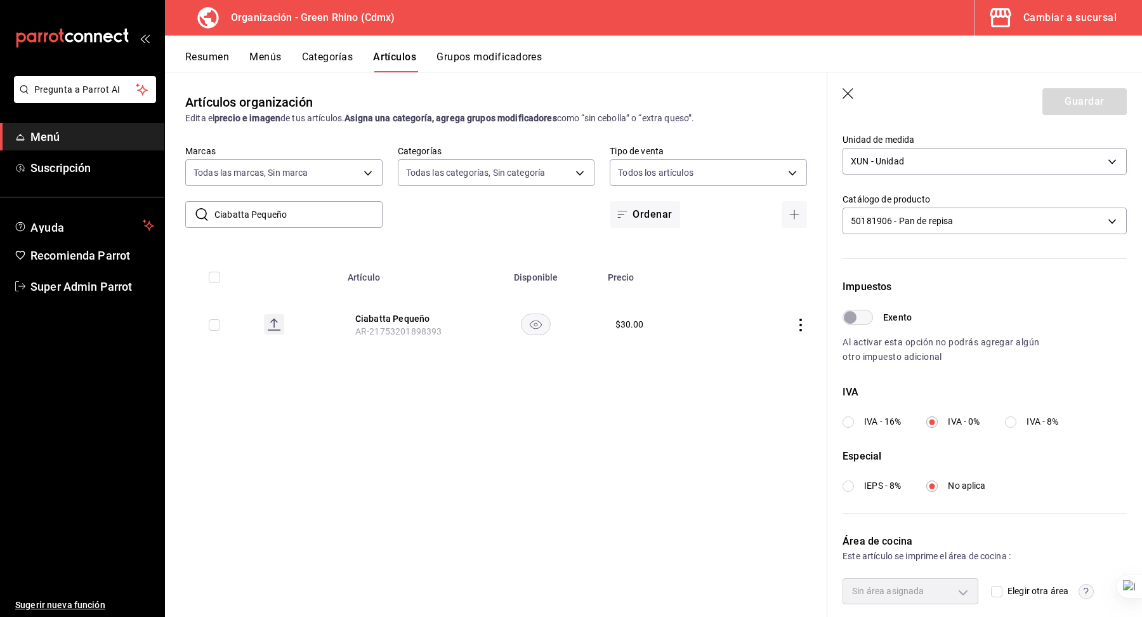
scroll to position [275, 0]
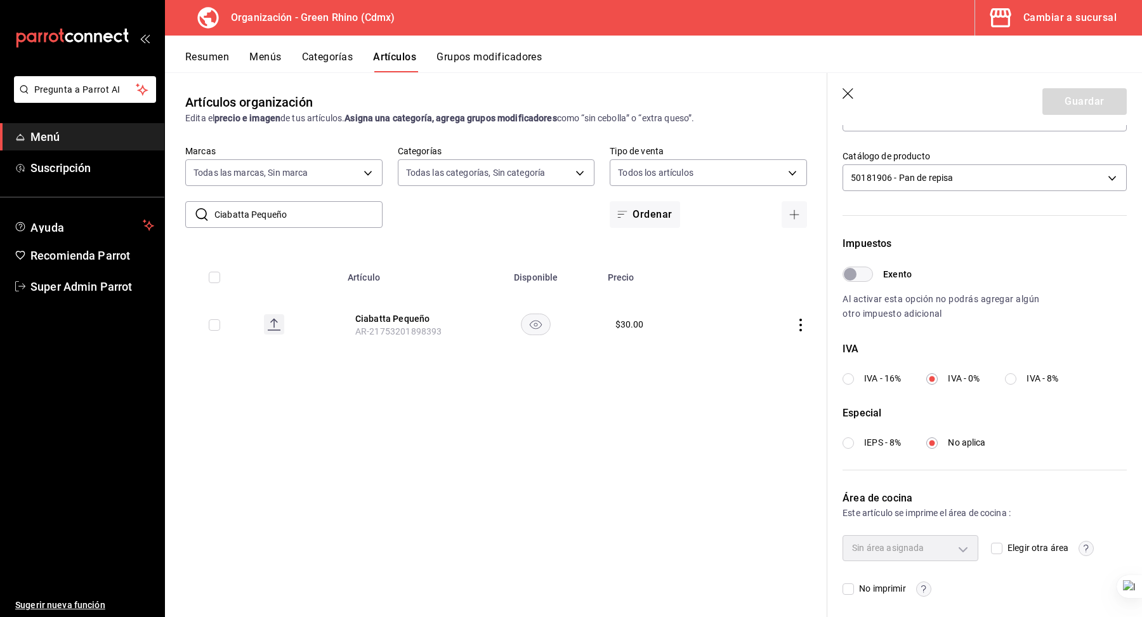
click at [852, 96] on icon "button" at bounding box center [849, 94] width 13 height 13
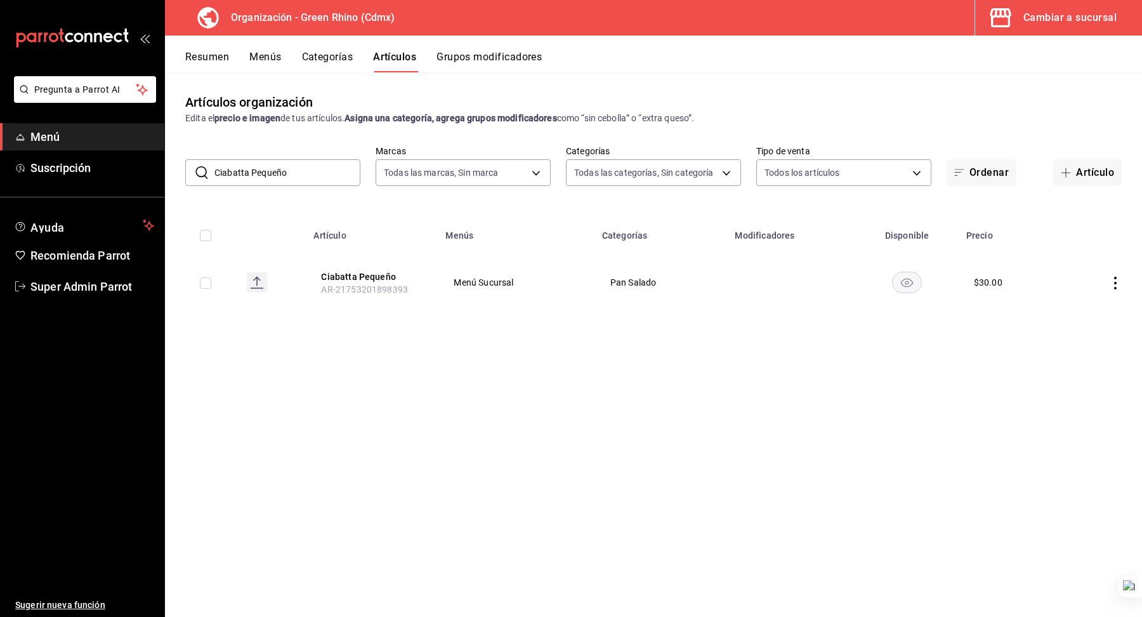
click at [277, 168] on input "Ciabatta Pequeño" at bounding box center [287, 172] width 146 height 25
paste input "Pan de Tigre Grande"
type input "Pan de Tigre Grande"
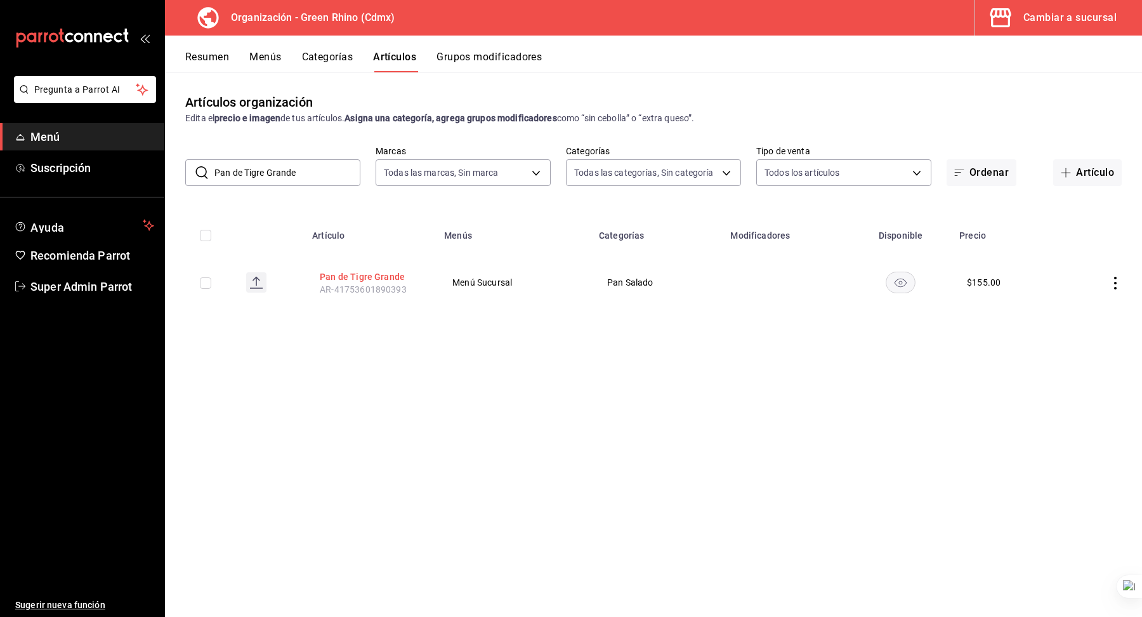
click at [348, 278] on button "Pan de Tigre Grande" at bounding box center [371, 276] width 102 height 13
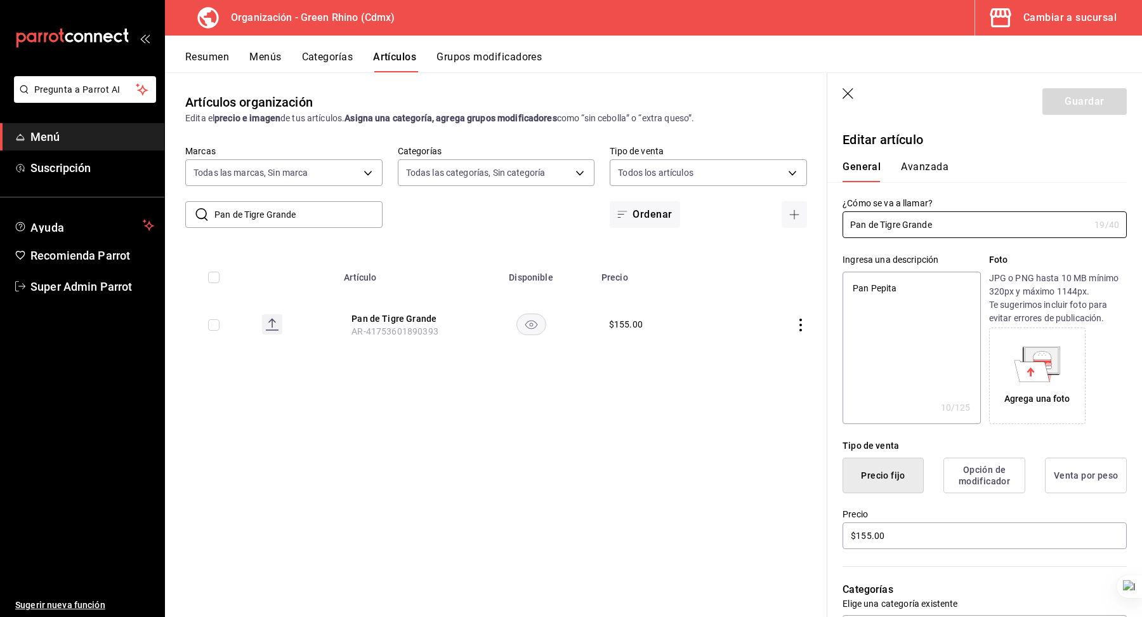
click at [930, 169] on button "Avanzada" at bounding box center [925, 172] width 48 height 22
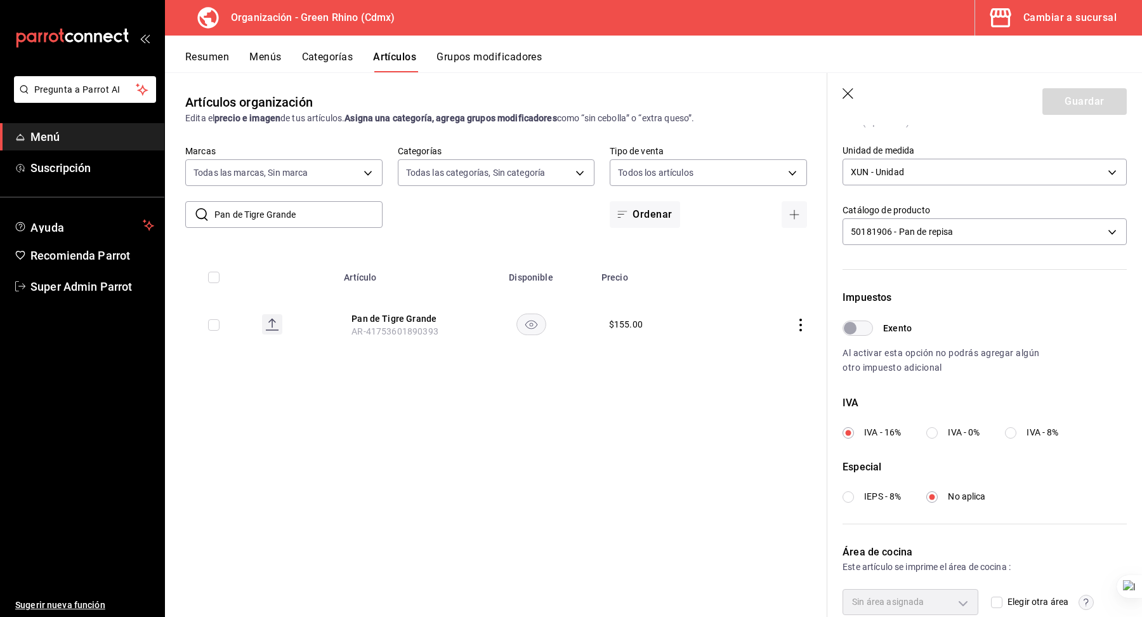
scroll to position [234, 0]
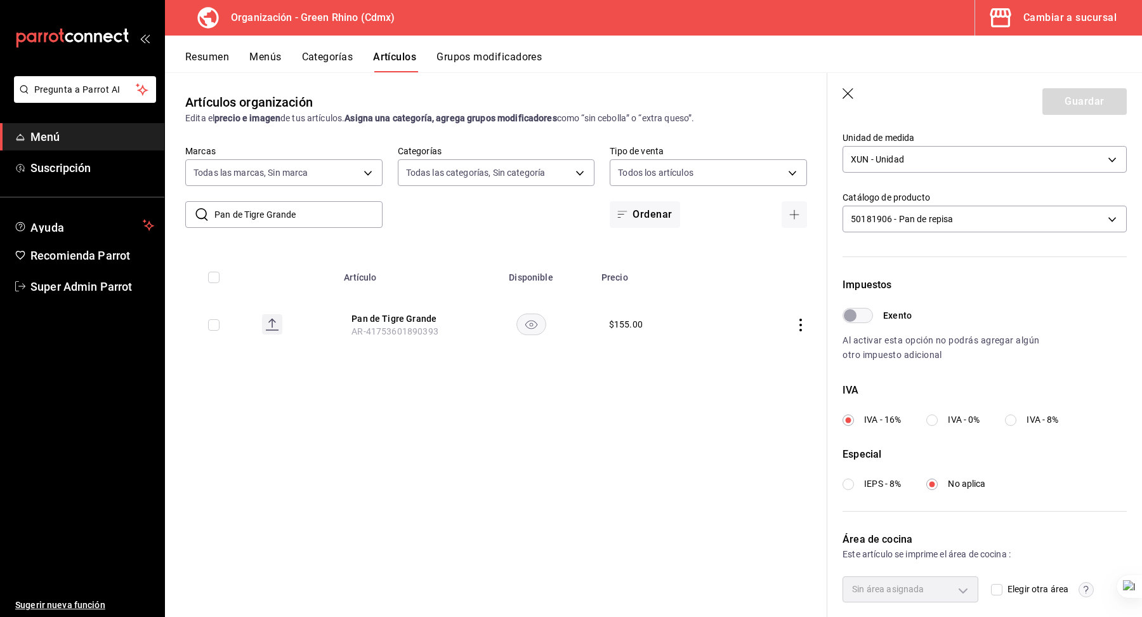
click at [929, 418] on input "IVA - 0%" at bounding box center [931, 419] width 11 height 11
radio input "true"
click at [1084, 105] on button "Guardar" at bounding box center [1085, 101] width 84 height 27
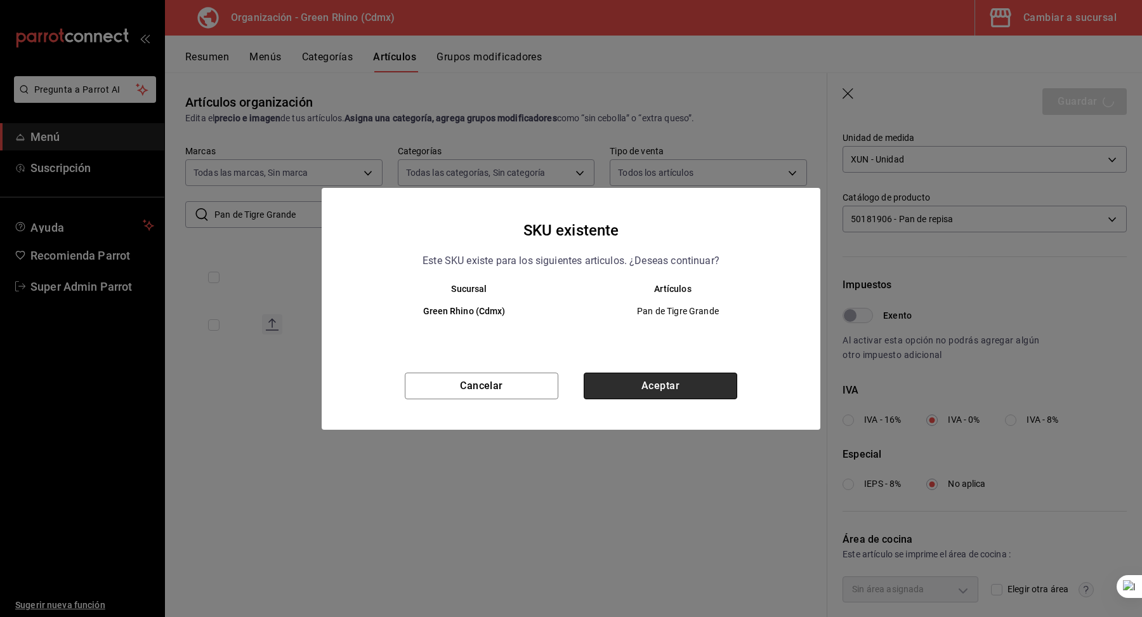
click at [665, 381] on button "Aceptar" at bounding box center [661, 385] width 154 height 27
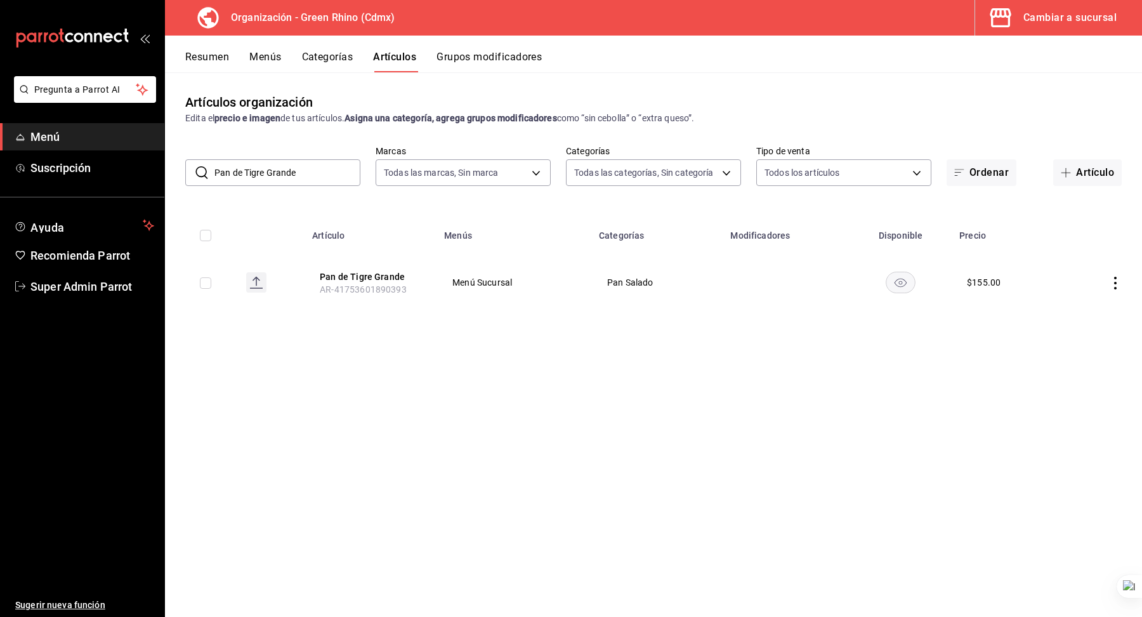
click at [263, 171] on input "Pan de Tigre Grande" at bounding box center [287, 172] width 146 height 25
paste input "Pequeño"
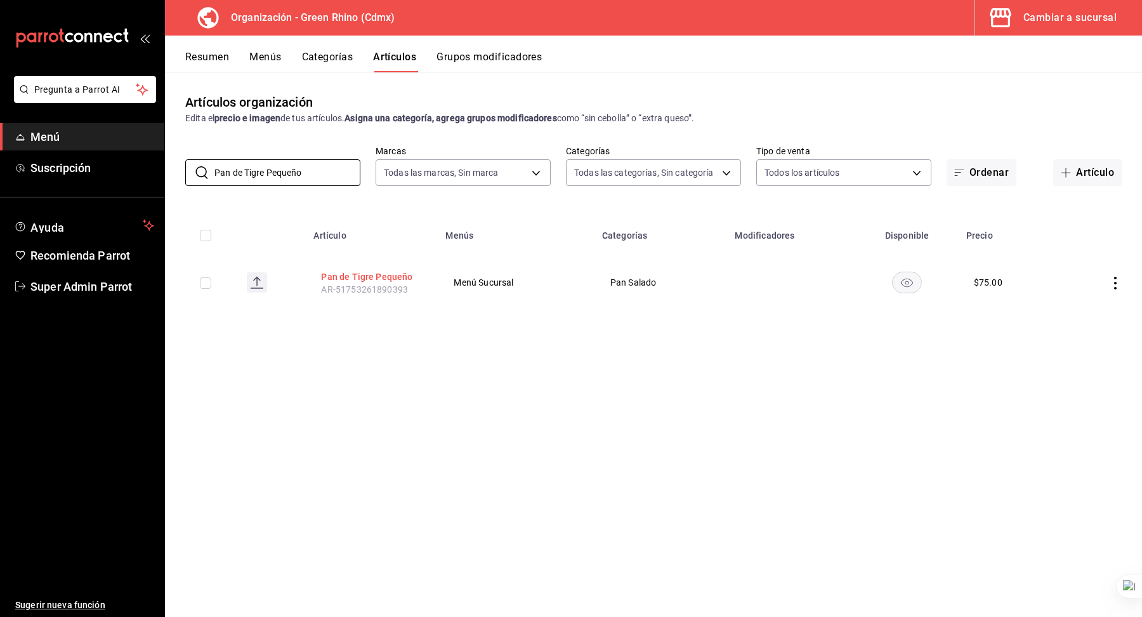
type input "Pan de Tigre Pequeño"
click at [389, 273] on button "Pan de Tigre Pequeño" at bounding box center [372, 276] width 102 height 13
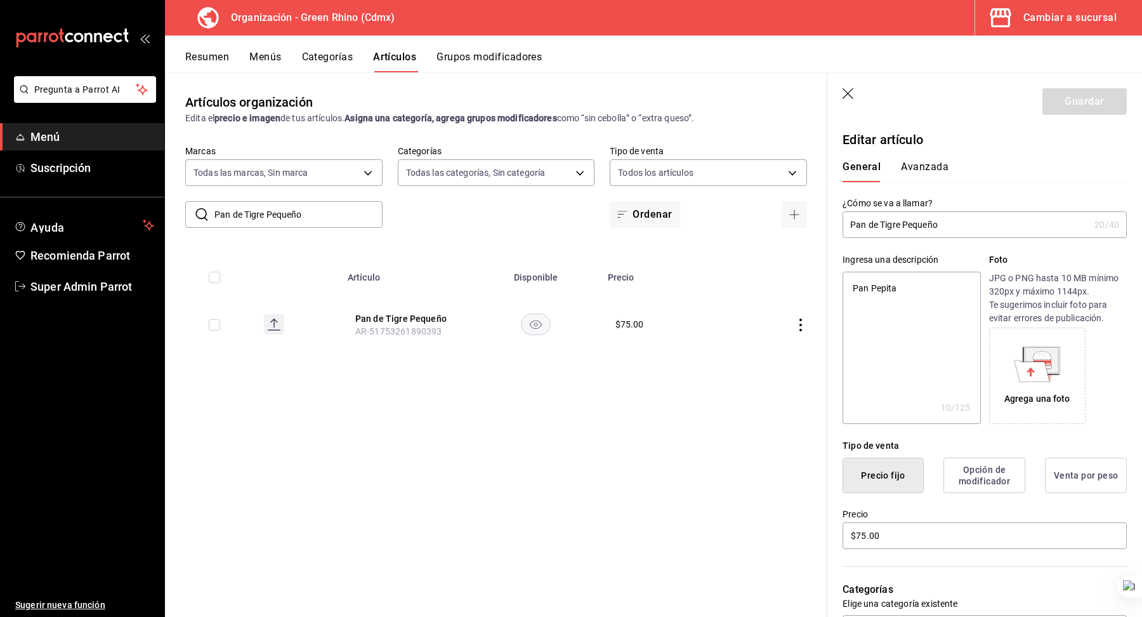
click at [926, 162] on button "Avanzada" at bounding box center [925, 172] width 48 height 22
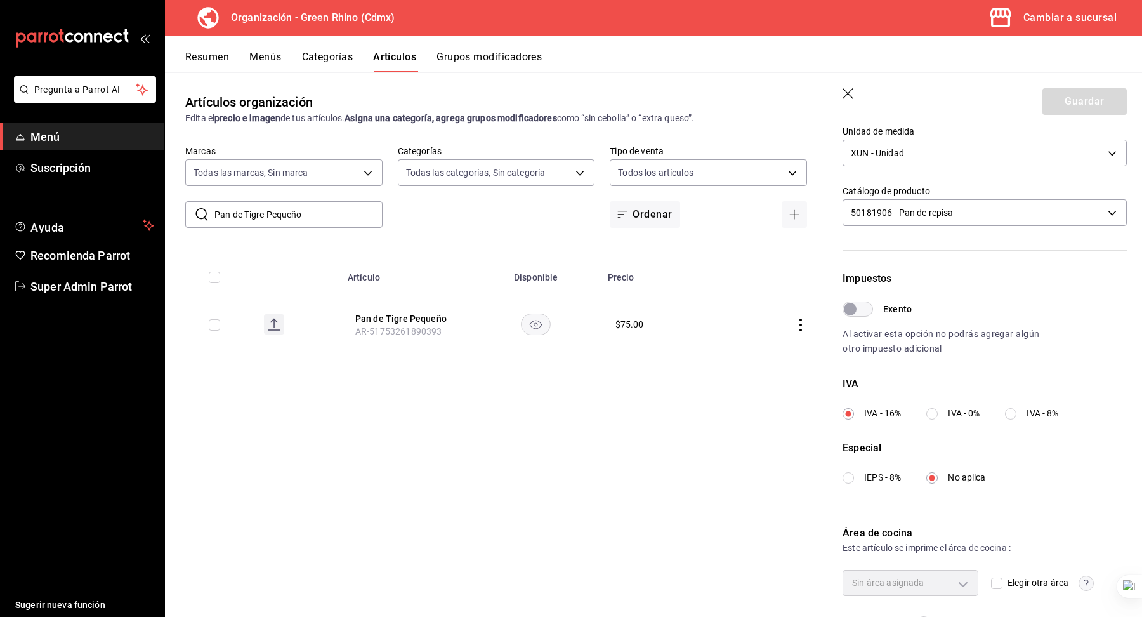
scroll to position [278, 0]
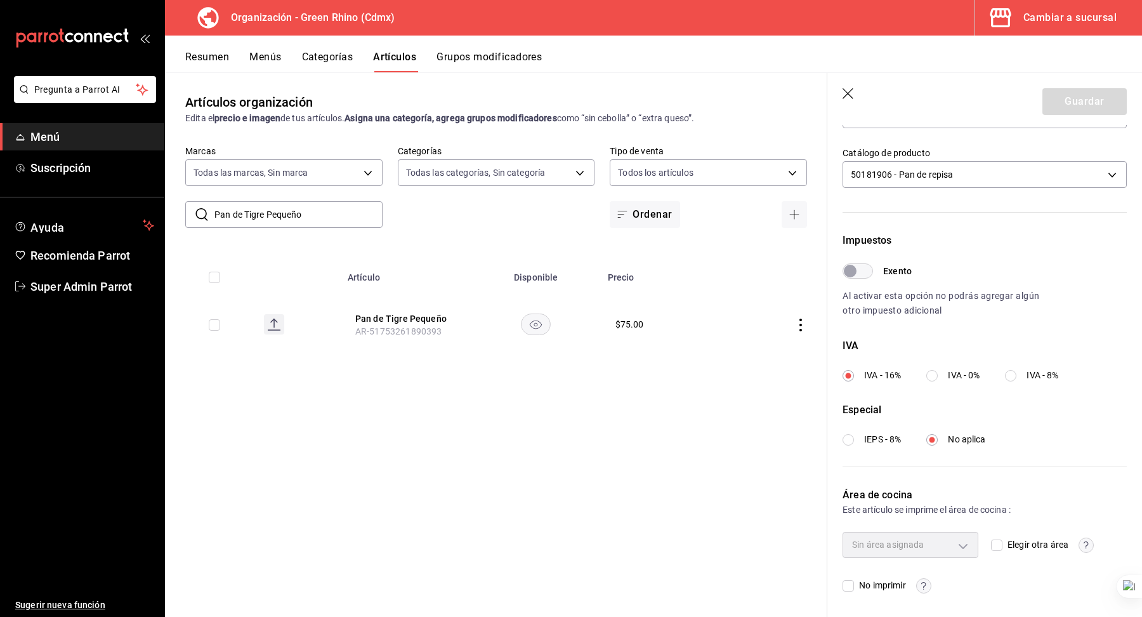
click at [935, 372] on input "IVA - 0%" at bounding box center [931, 375] width 11 height 11
radio input "true"
click at [1062, 108] on button "Guardar" at bounding box center [1085, 101] width 84 height 27
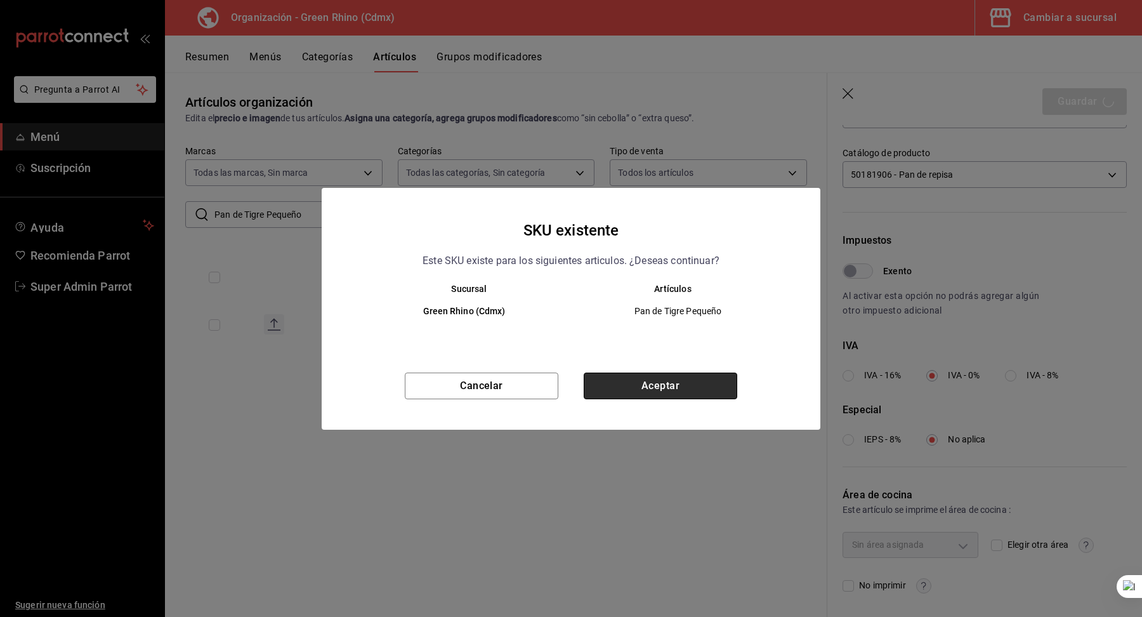
click at [648, 378] on button "Aceptar" at bounding box center [661, 385] width 154 height 27
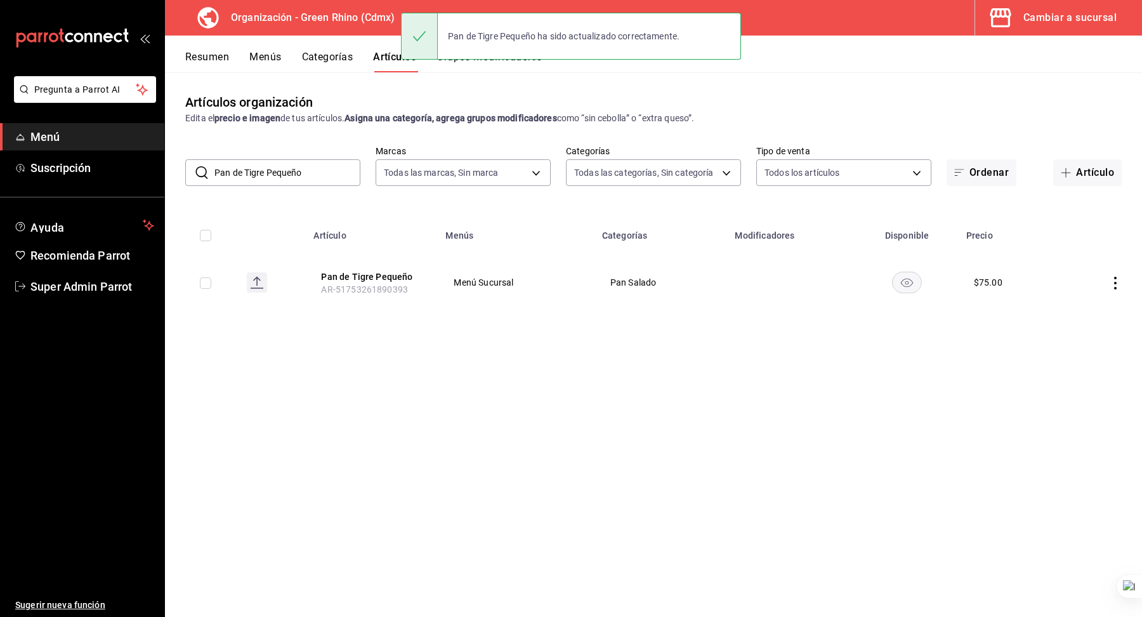
click at [263, 174] on input "Pan de Tigre Pequeño" at bounding box center [287, 172] width 146 height 25
paste input "Ajonjolí Grande"
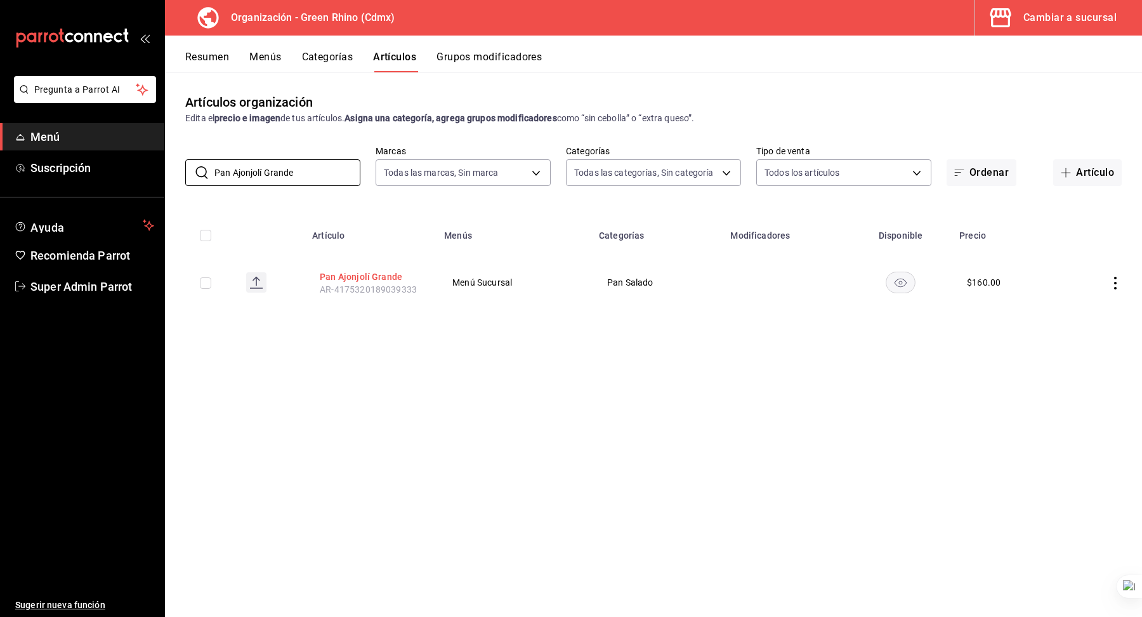
type input "Pan Ajonjolí Grande"
click at [362, 274] on button "Pan Ajonjolí Grande" at bounding box center [371, 276] width 102 height 13
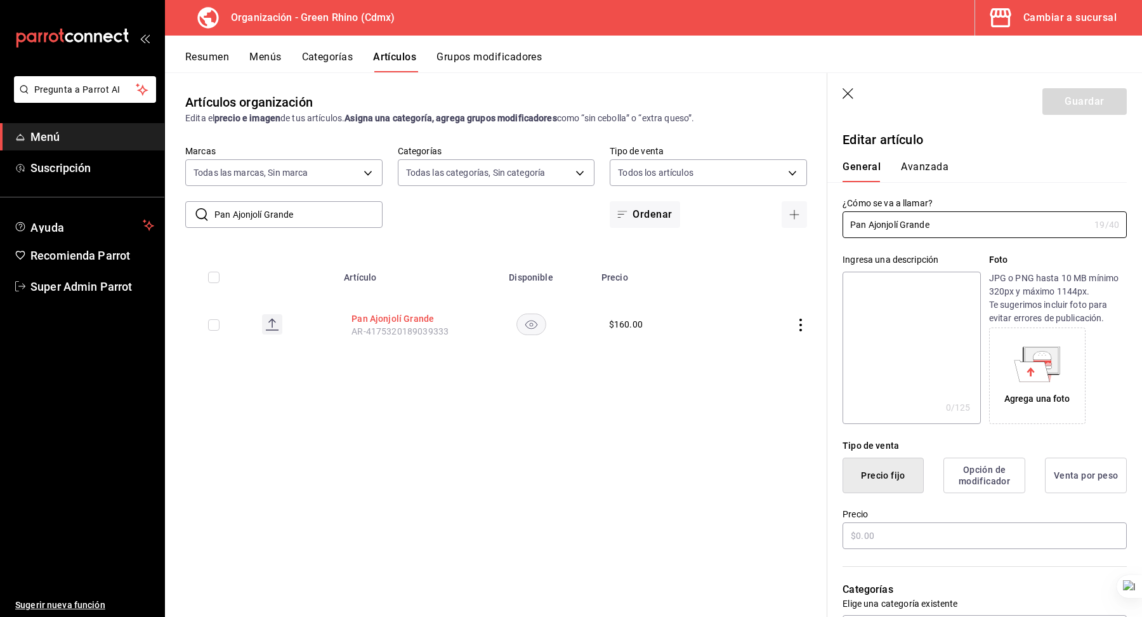
type input "$160.00"
click at [924, 164] on button "Avanzada" at bounding box center [925, 172] width 48 height 22
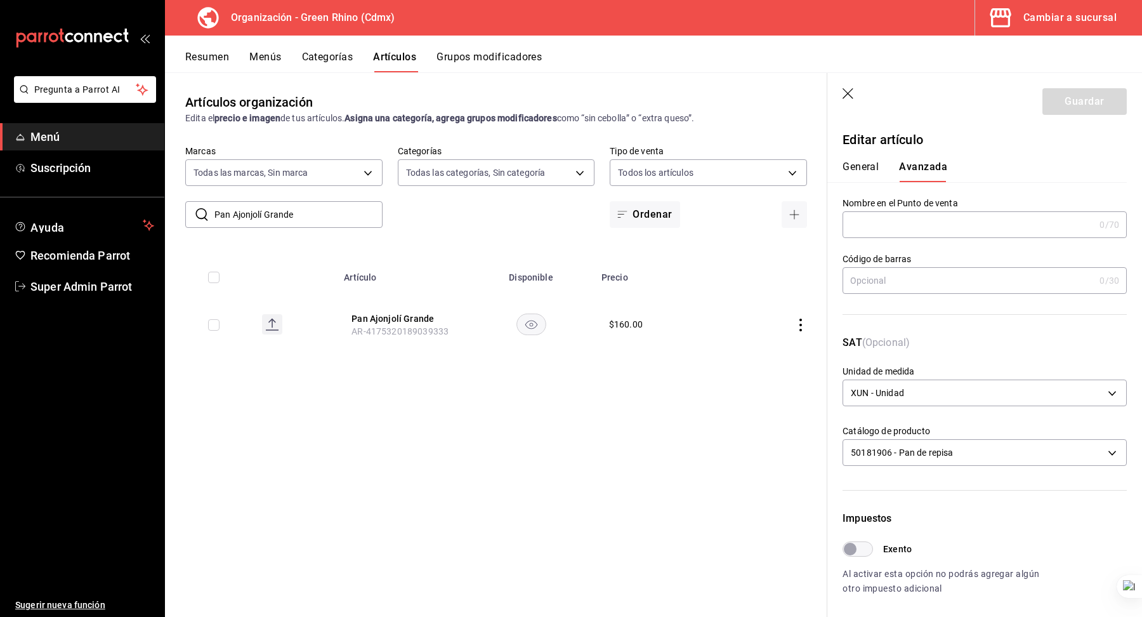
scroll to position [278, 0]
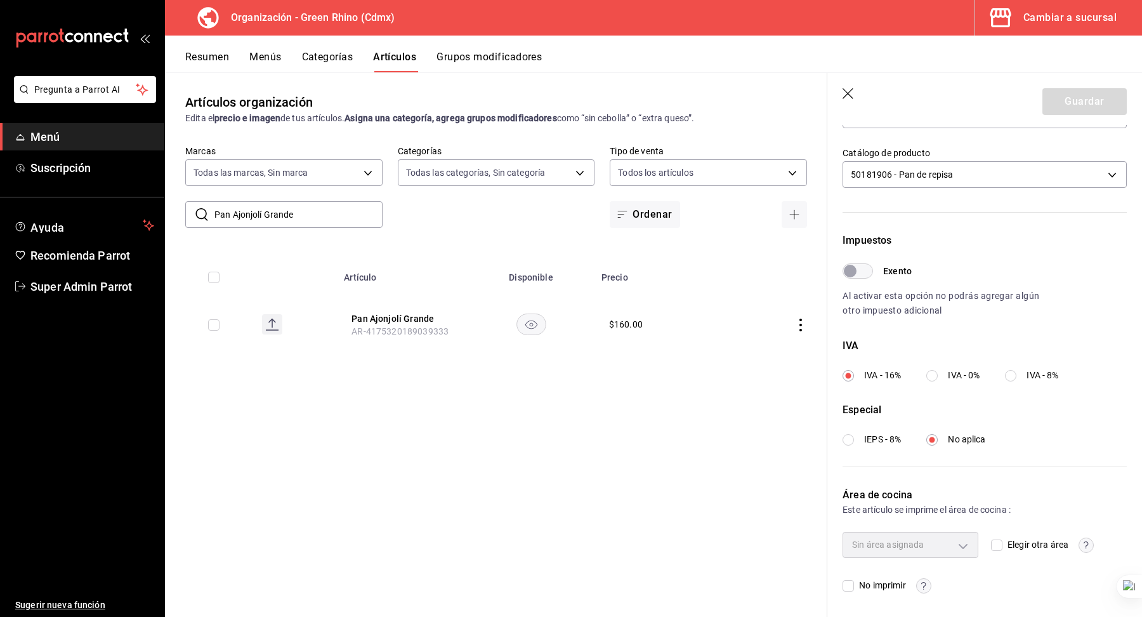
click at [937, 371] on input "IVA - 0%" at bounding box center [931, 375] width 11 height 11
radio input "true"
click at [1071, 114] on button "Guardar" at bounding box center [1085, 101] width 84 height 27
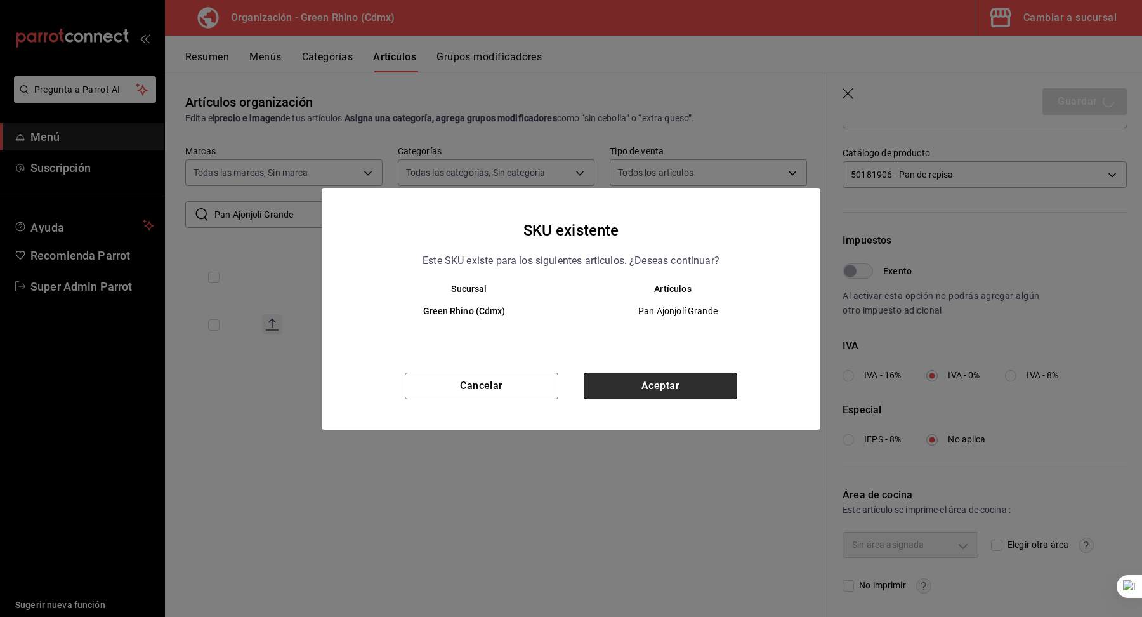
click at [631, 386] on button "Aceptar" at bounding box center [661, 385] width 154 height 27
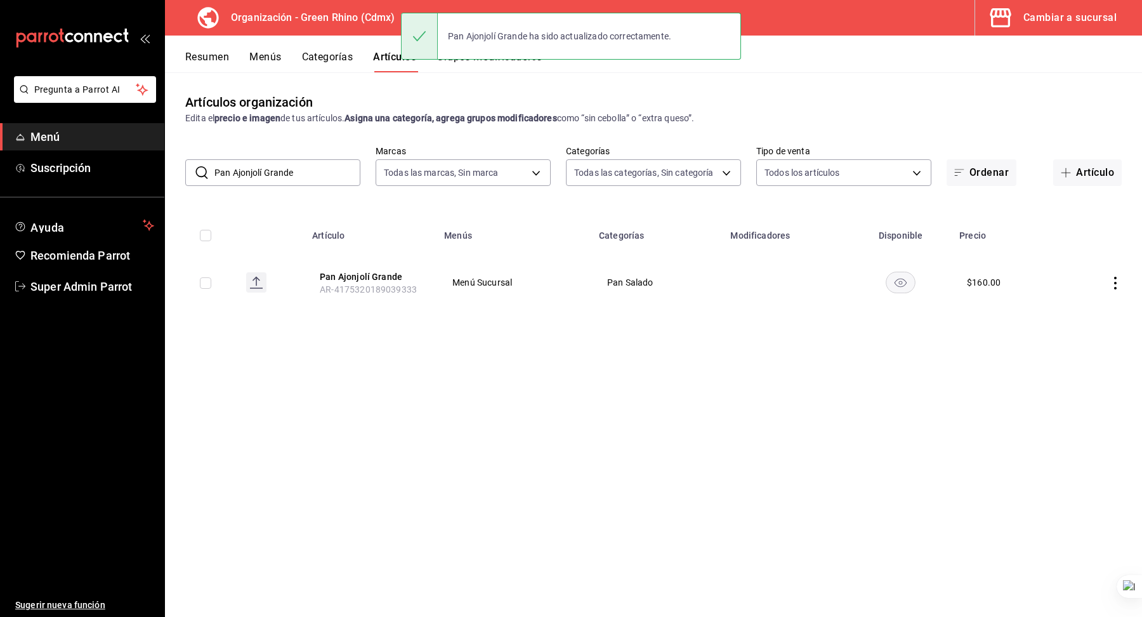
click at [292, 178] on input "Pan Ajonjolí Grande" at bounding box center [287, 172] width 146 height 25
paste input "Pequeño"
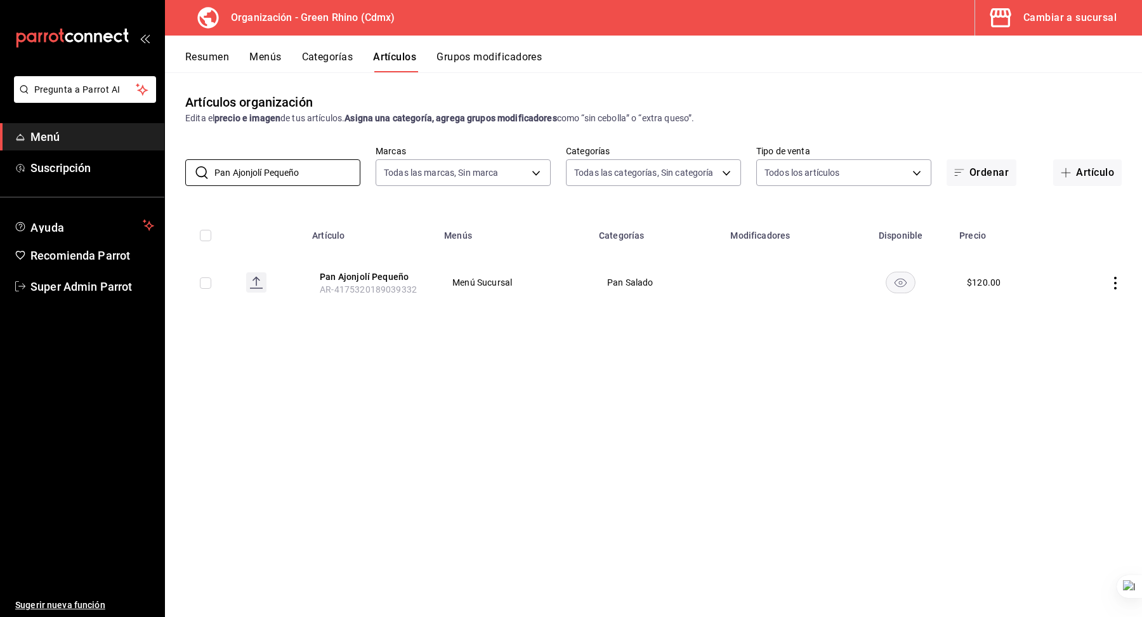
type input "Pan Ajonjolí Pequeño"
click at [358, 283] on th "Pan Ajonjolí Pequeño AR-4175320189039332" at bounding box center [371, 282] width 132 height 61
click at [366, 274] on button "Pan Ajonjolí Pequeño" at bounding box center [371, 276] width 102 height 13
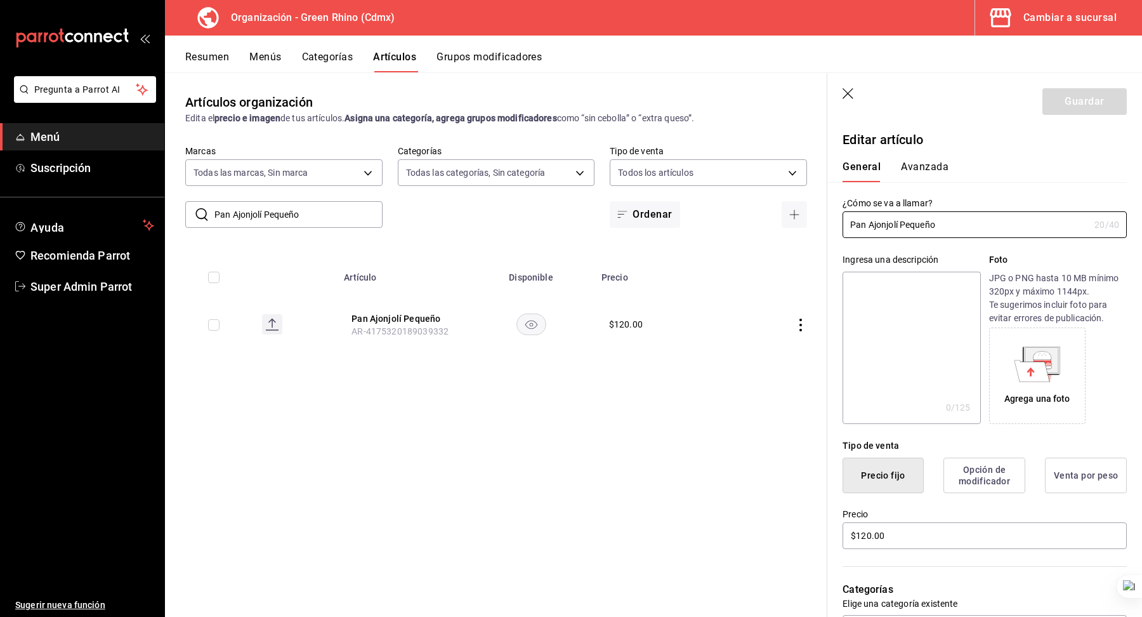
click at [918, 170] on button "Avanzada" at bounding box center [925, 172] width 48 height 22
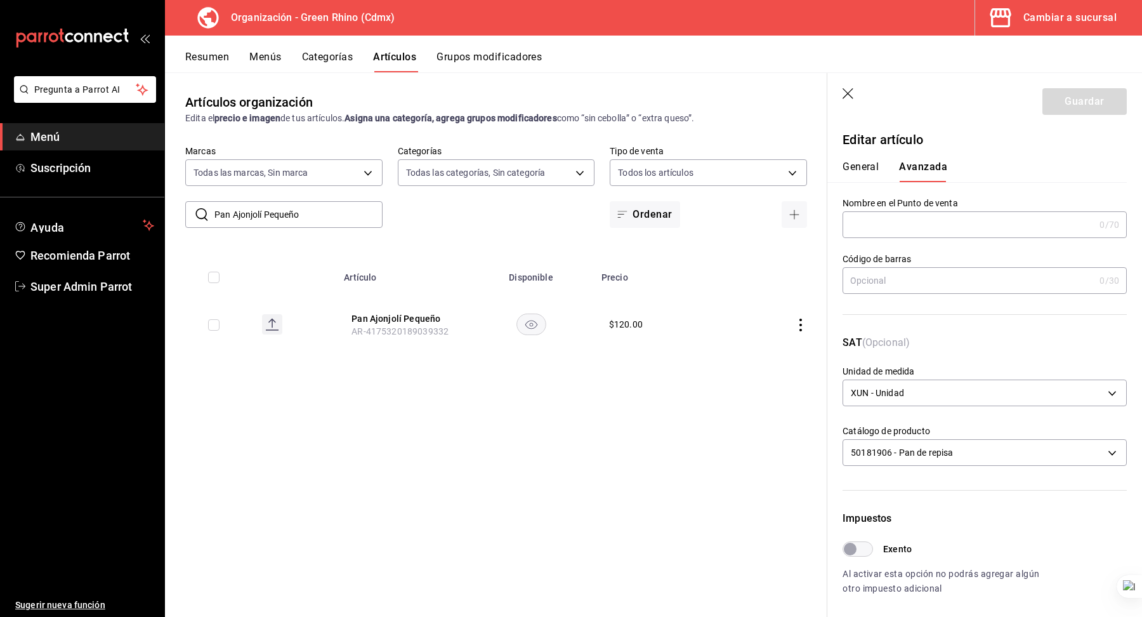
scroll to position [278, 0]
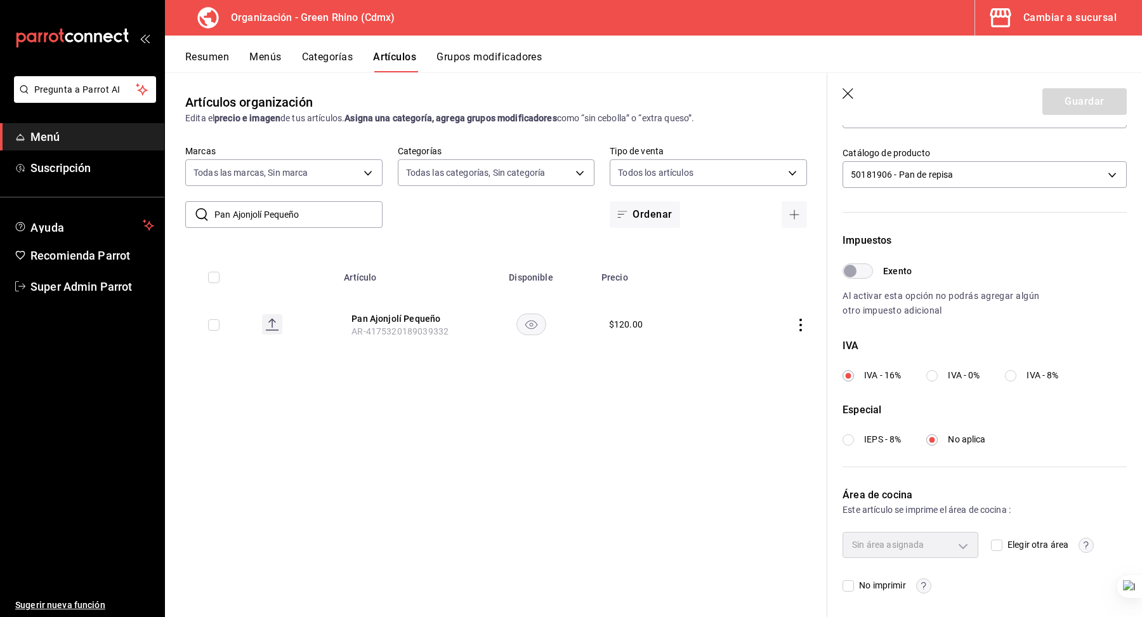
click at [934, 378] on input "IVA - 0%" at bounding box center [931, 375] width 11 height 11
radio input "true"
click at [1060, 119] on header "Guardar" at bounding box center [984, 99] width 315 height 52
click at [1060, 110] on button "Guardar" at bounding box center [1085, 101] width 84 height 27
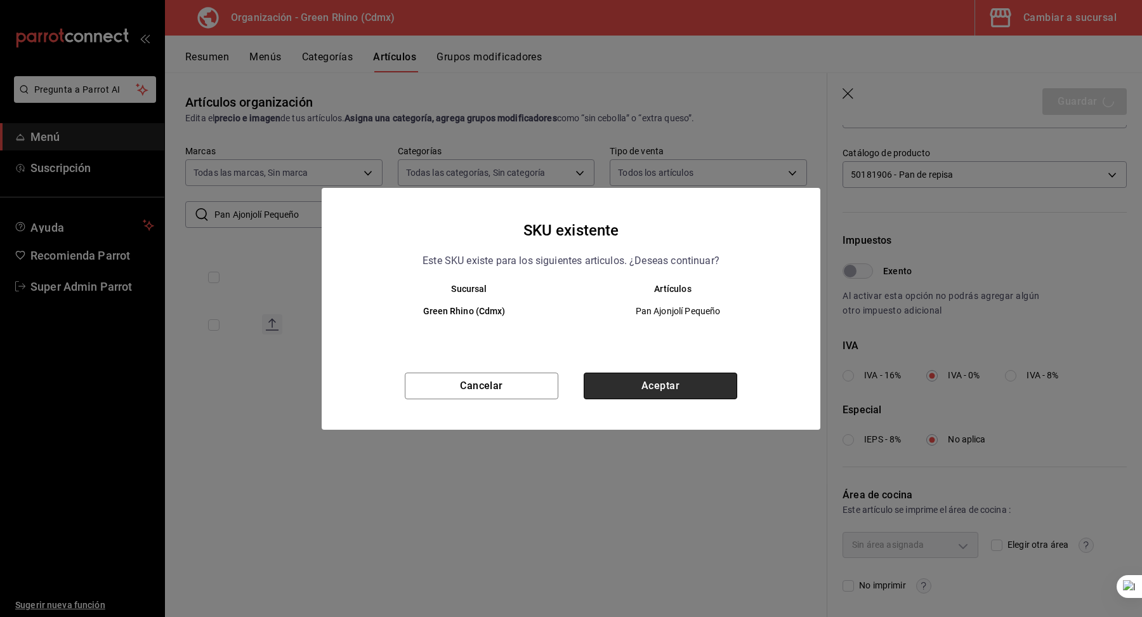
click at [648, 387] on button "Aceptar" at bounding box center [661, 385] width 154 height 27
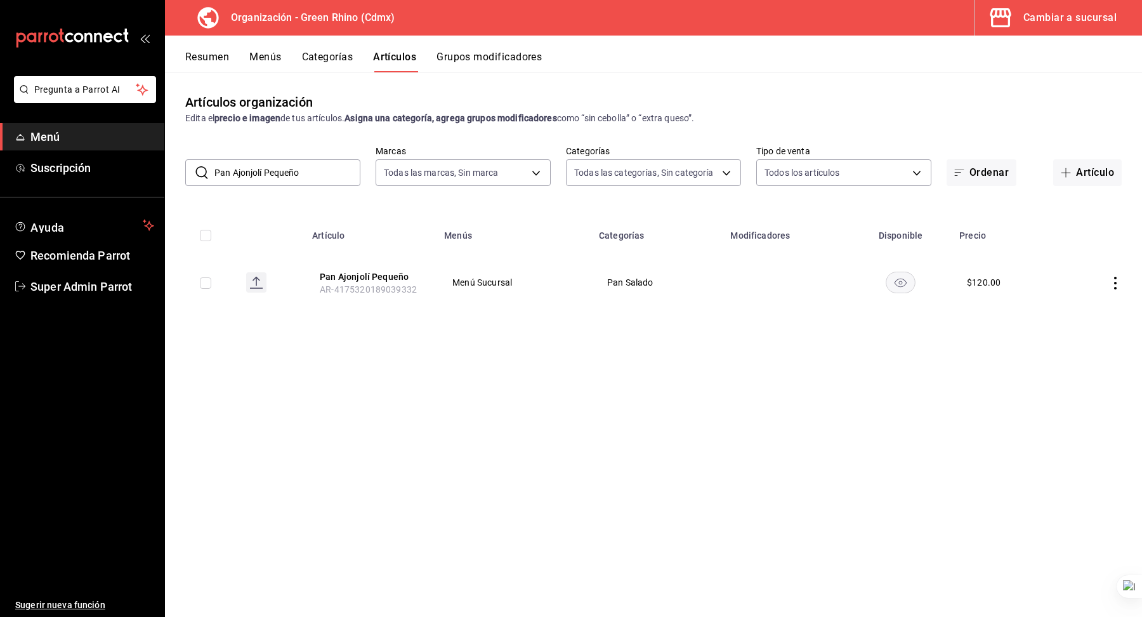
click at [316, 60] on button "Categorías" at bounding box center [327, 62] width 51 height 22
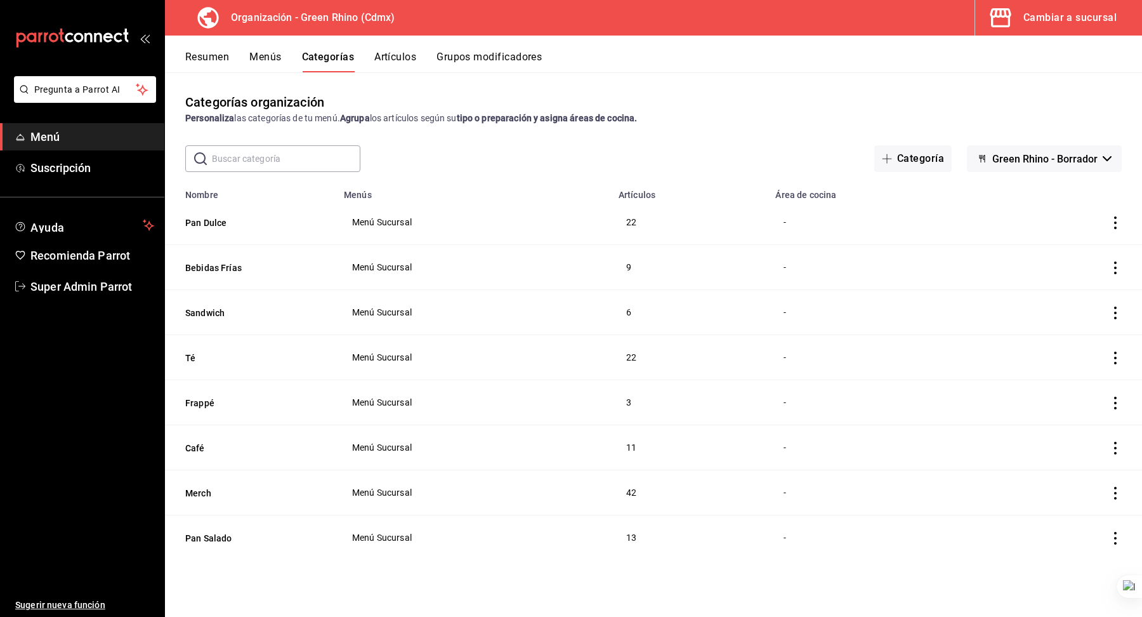
click at [273, 60] on button "Menús" at bounding box center [265, 62] width 32 height 22
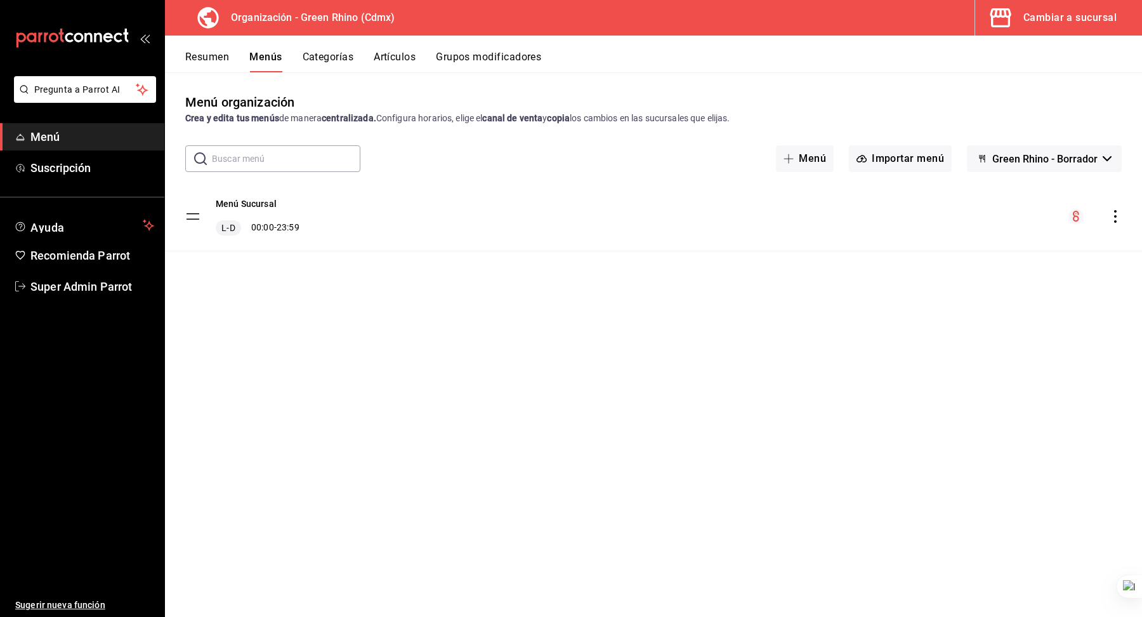
click at [1062, 16] on div "Cambiar a sucursal" at bounding box center [1069, 18] width 93 height 18
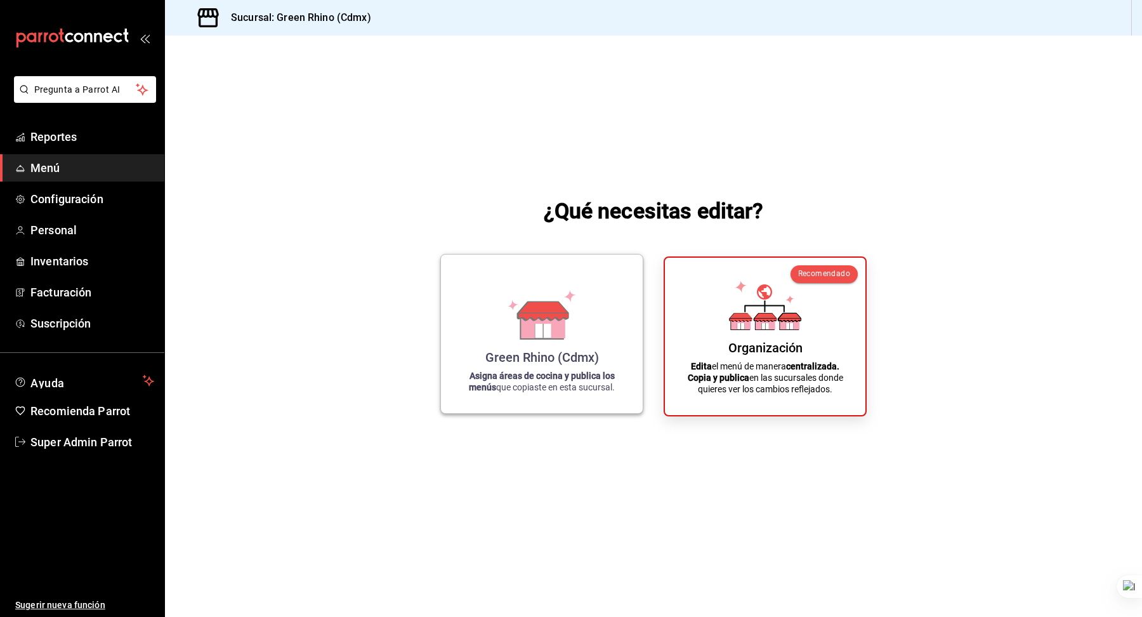
click at [508, 338] on icon at bounding box center [542, 314] width 72 height 49
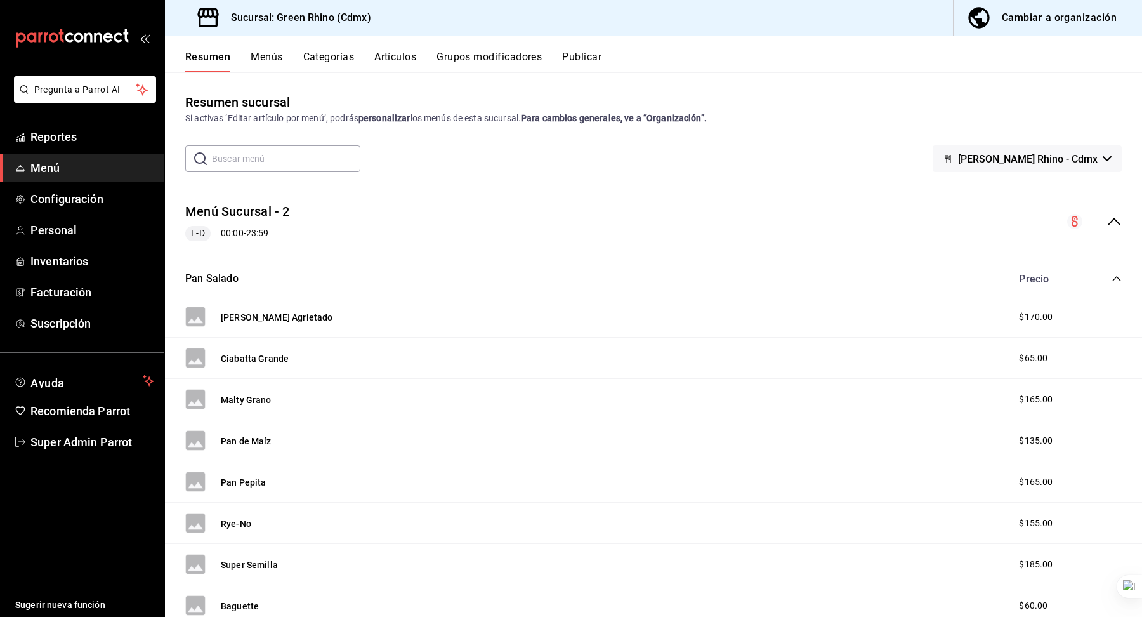
click at [278, 65] on button "Menús" at bounding box center [267, 62] width 32 height 22
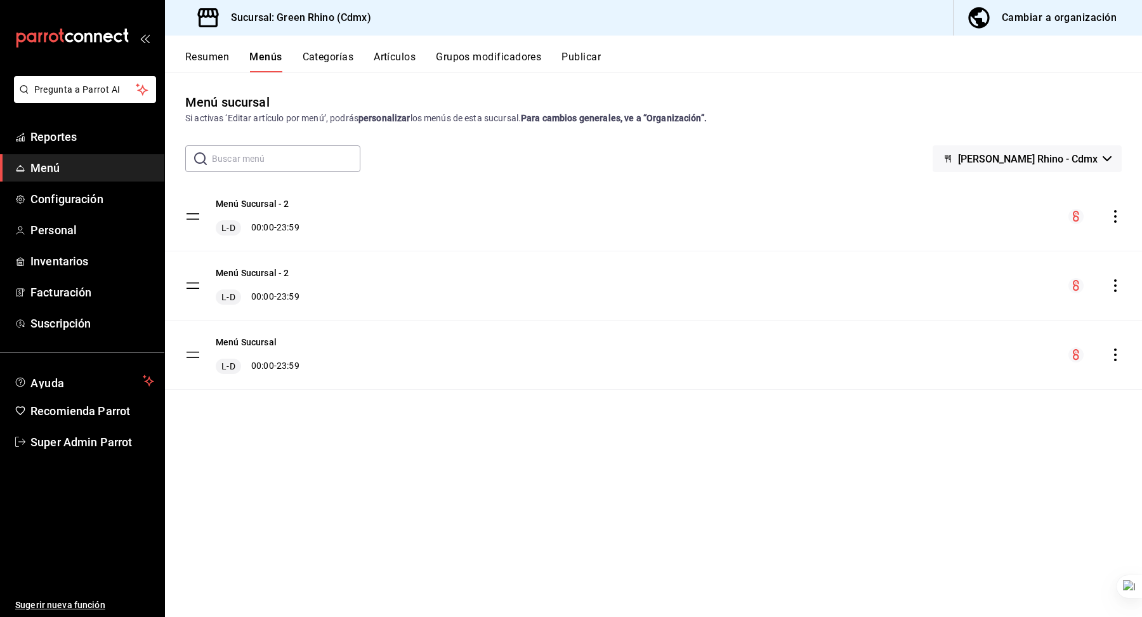
click at [314, 57] on button "Categorías" at bounding box center [328, 62] width 51 height 22
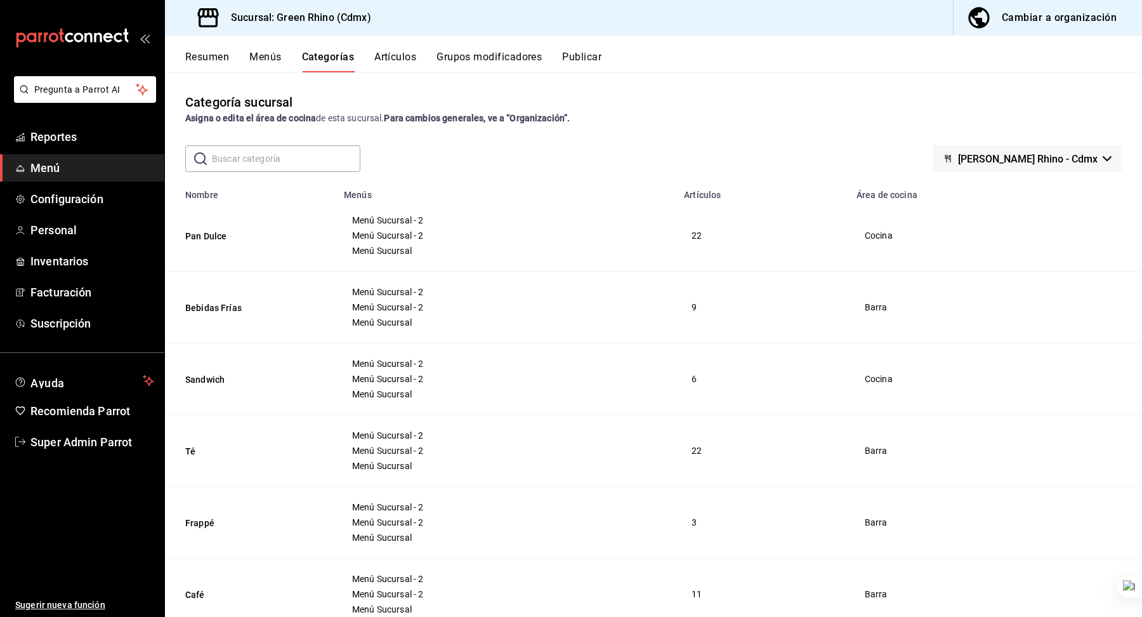
click at [261, 55] on button "Menús" at bounding box center [265, 62] width 32 height 22
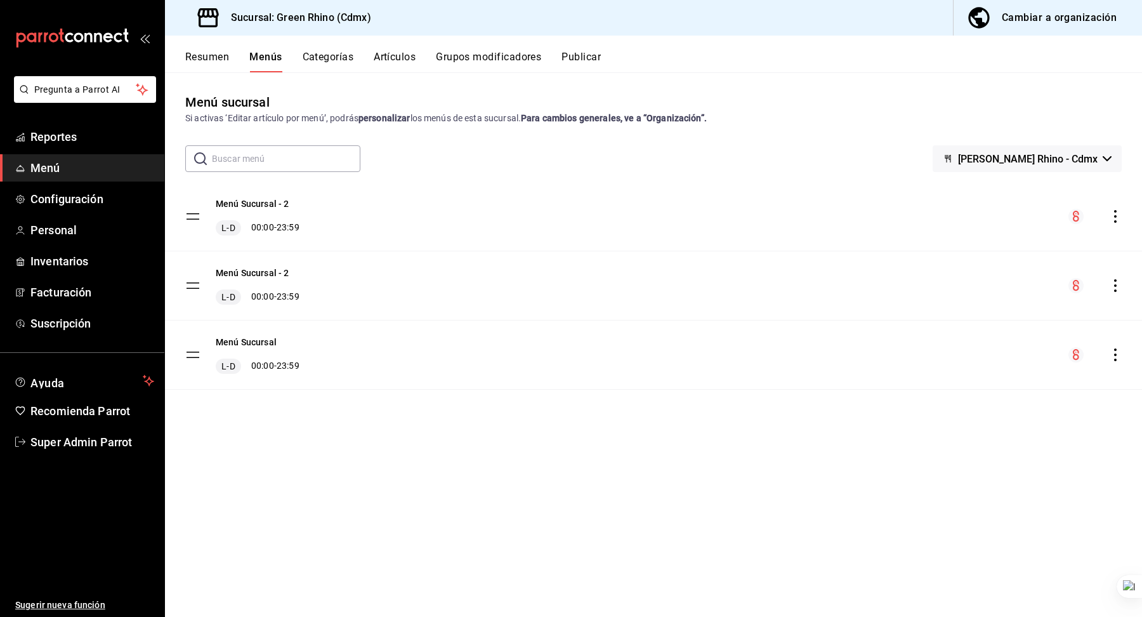
click at [280, 195] on div "Menú Sucursal - 2 L-D 00:00 - 23:59" at bounding box center [653, 216] width 977 height 69
click at [273, 204] on button "Menú Sucursal - 2" at bounding box center [253, 203] width 74 height 13
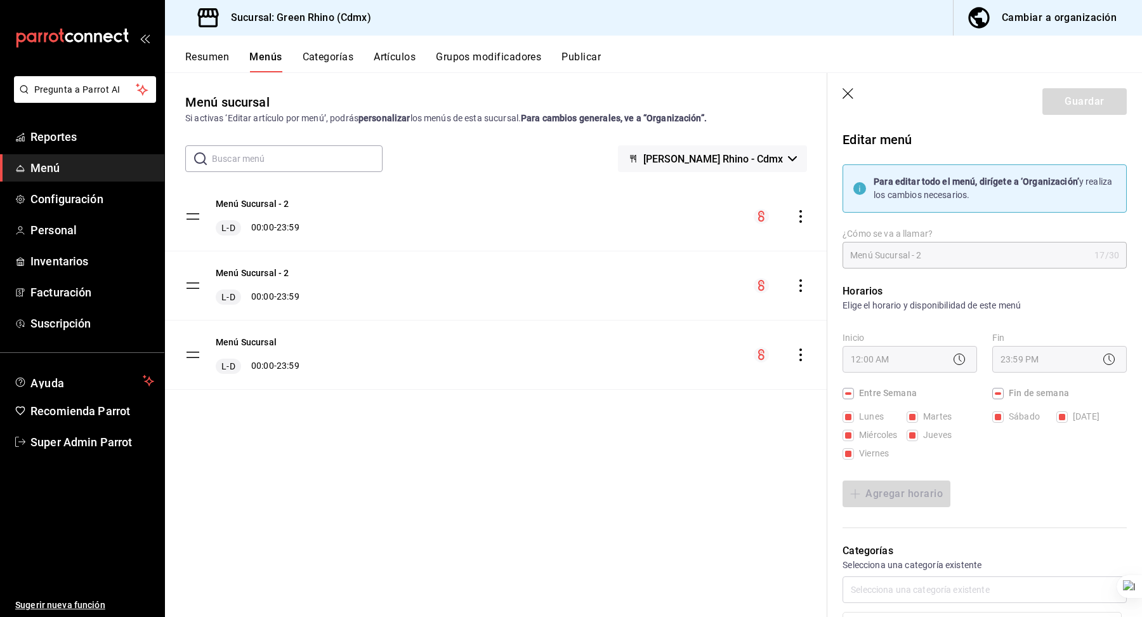
scroll to position [970, 0]
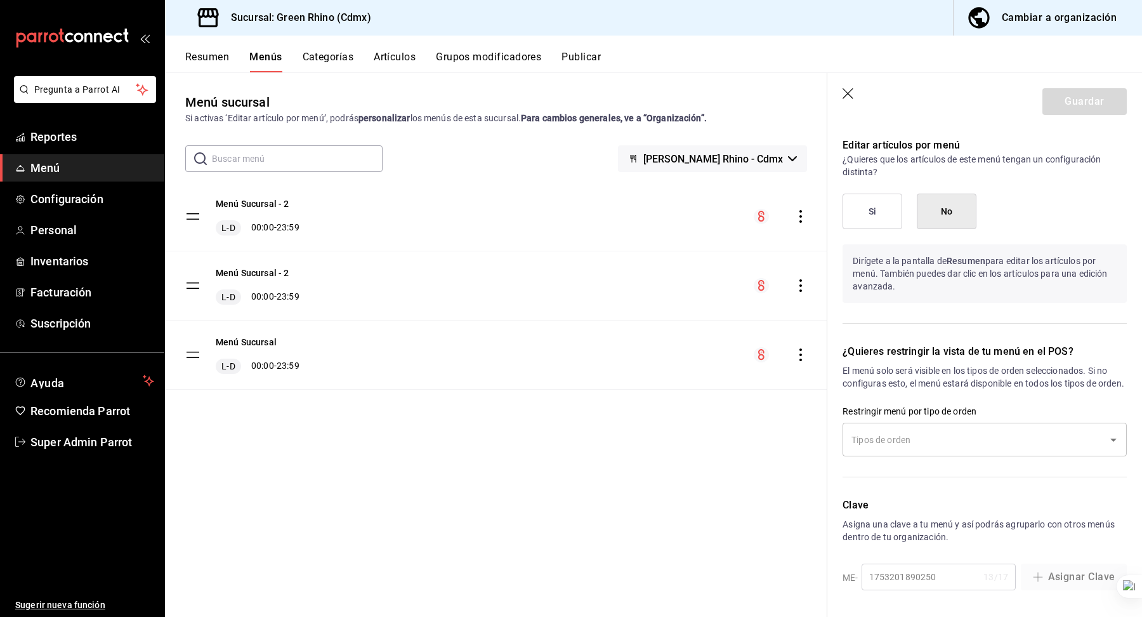
click at [850, 92] on icon "button" at bounding box center [849, 94] width 13 height 13
checkbox input "false"
type input "1755816143489"
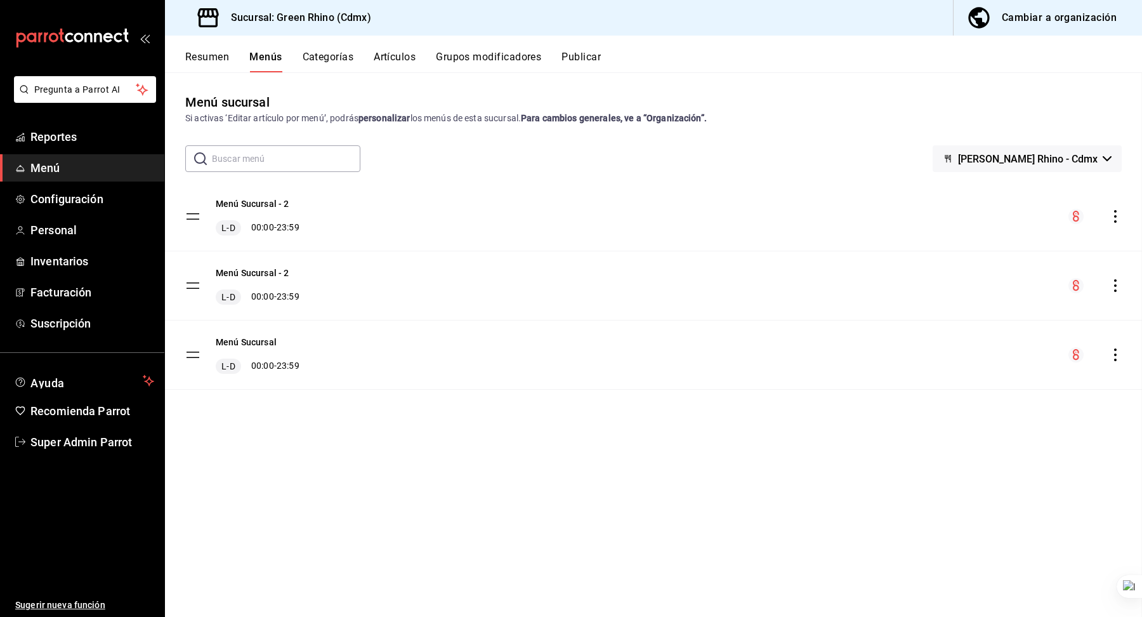
scroll to position [651, 0]
click at [265, 264] on div "Menú Sucursal - 2 L-D 00:00 - 23:59" at bounding box center [653, 285] width 977 height 69
click at [265, 265] on div "Menú Sucursal - 2 L-D 00:00 - 23:59" at bounding box center [653, 285] width 977 height 69
click at [264, 269] on button "Menú Sucursal - 2" at bounding box center [253, 272] width 74 height 13
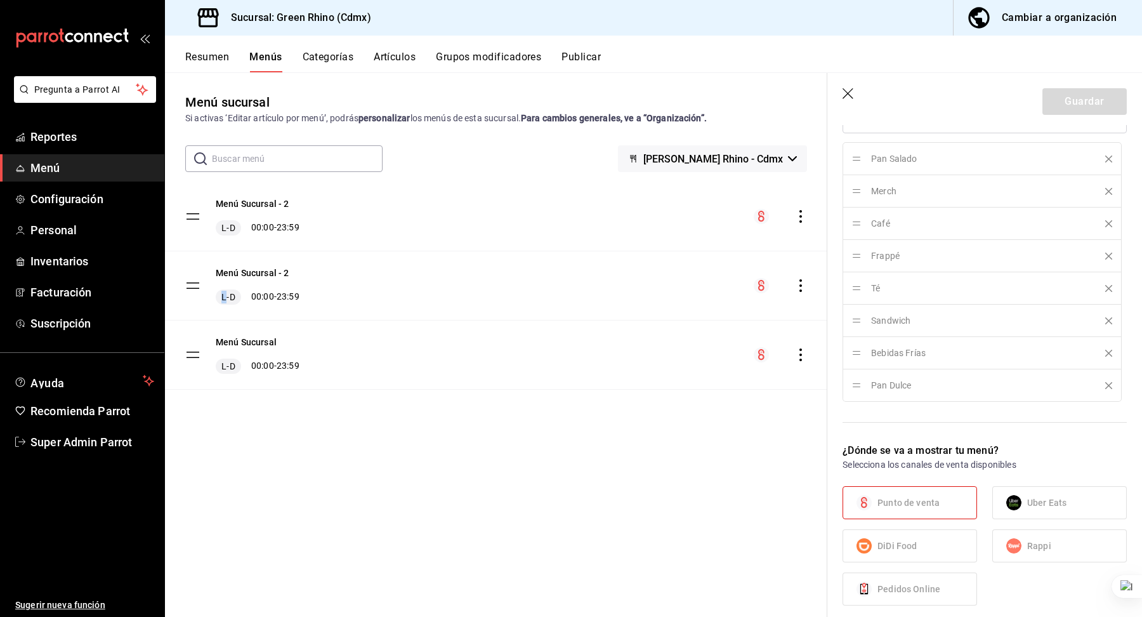
scroll to position [970, 0]
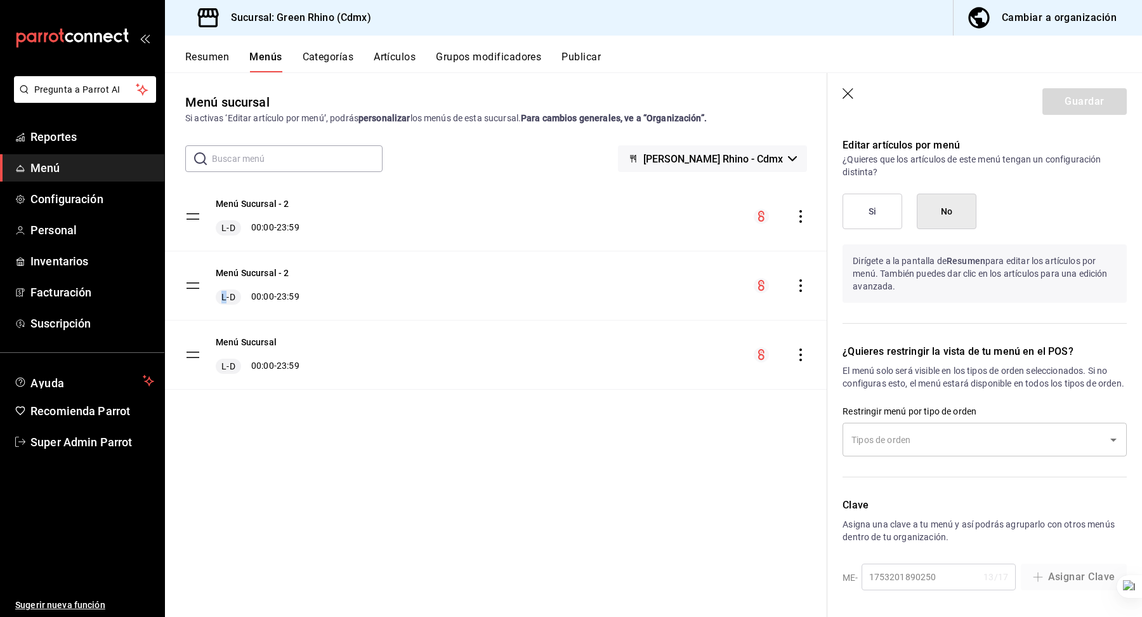
click at [853, 95] on icon "button" at bounding box center [849, 94] width 13 height 13
checkbox input "false"
type input "1755816148518"
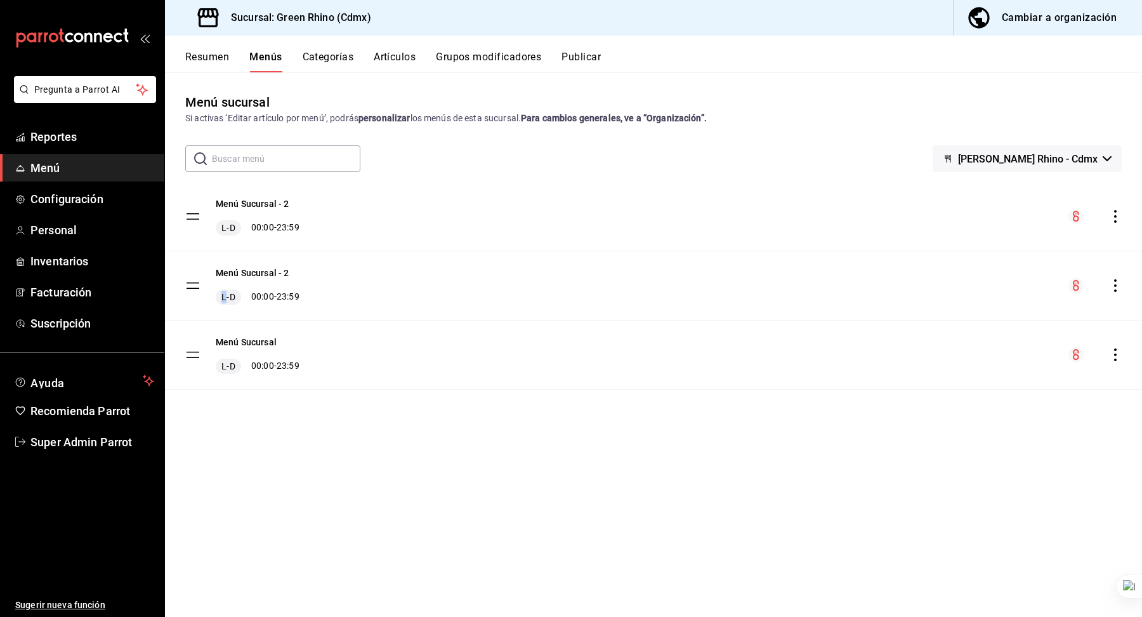
scroll to position [651, 0]
click at [268, 338] on button "Menú Sucursal" at bounding box center [246, 342] width 61 height 13
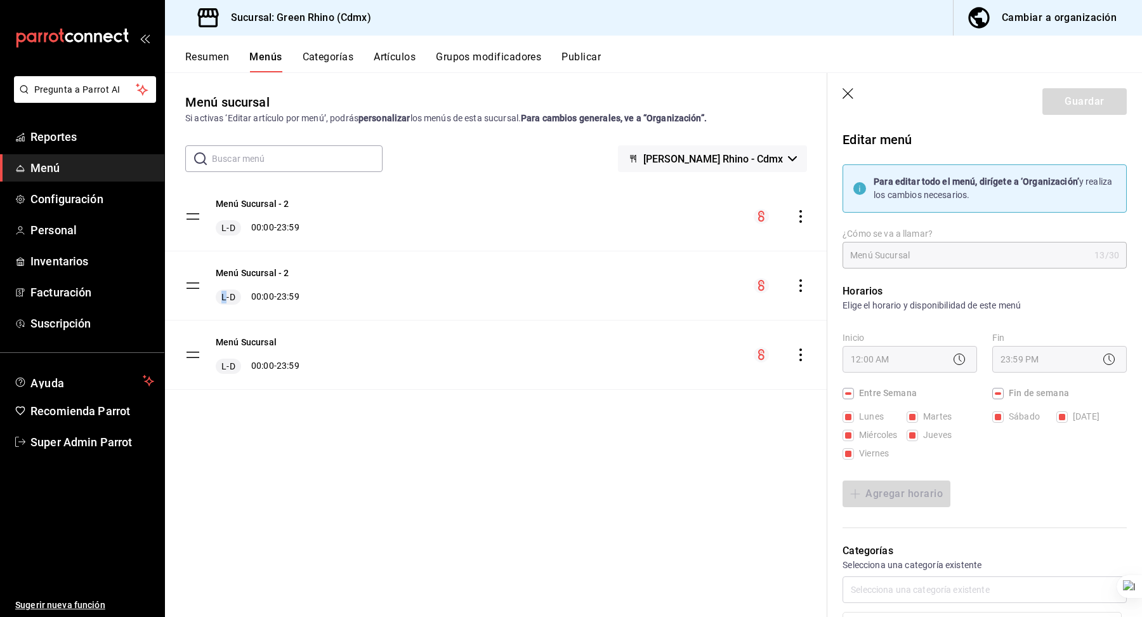
scroll to position [970, 0]
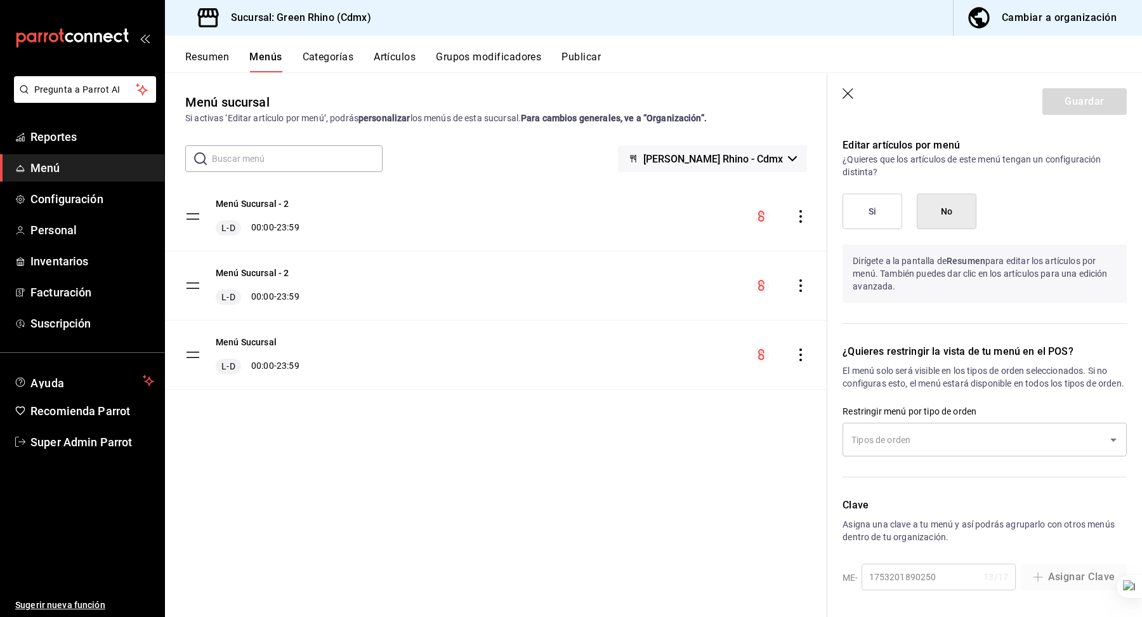
click at [857, 92] on header "Guardar" at bounding box center [984, 99] width 315 height 52
click at [852, 92] on icon "button" at bounding box center [849, 94] width 13 height 13
checkbox input "false"
type input "1755816153290"
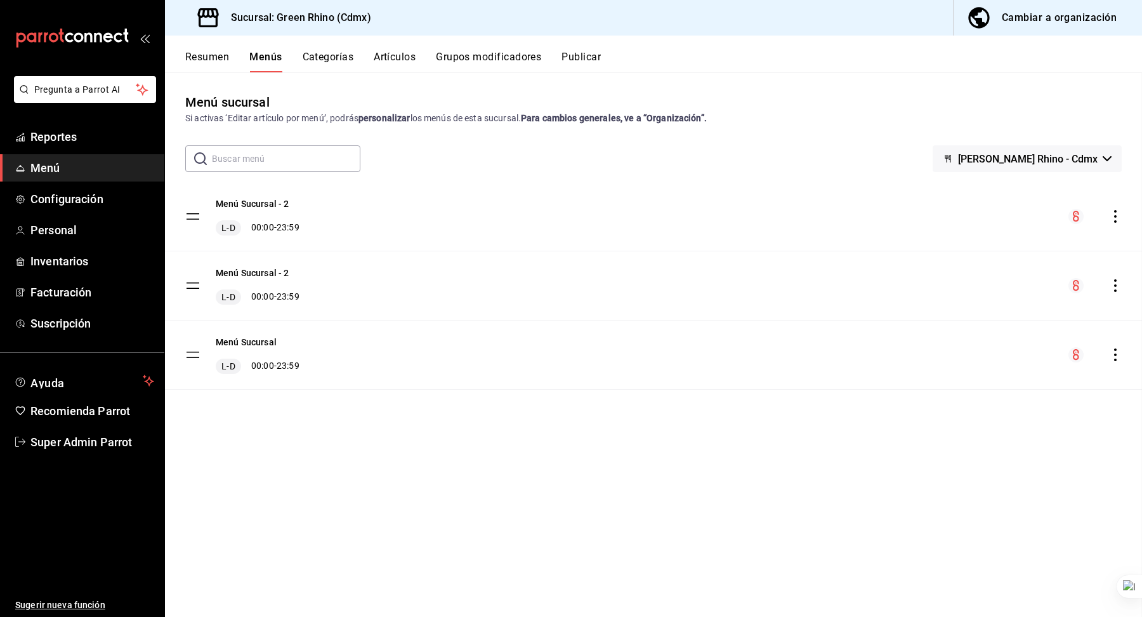
scroll to position [651, 0]
click at [1001, 33] on button "Cambiar a organización" at bounding box center [1043, 18] width 178 height 36
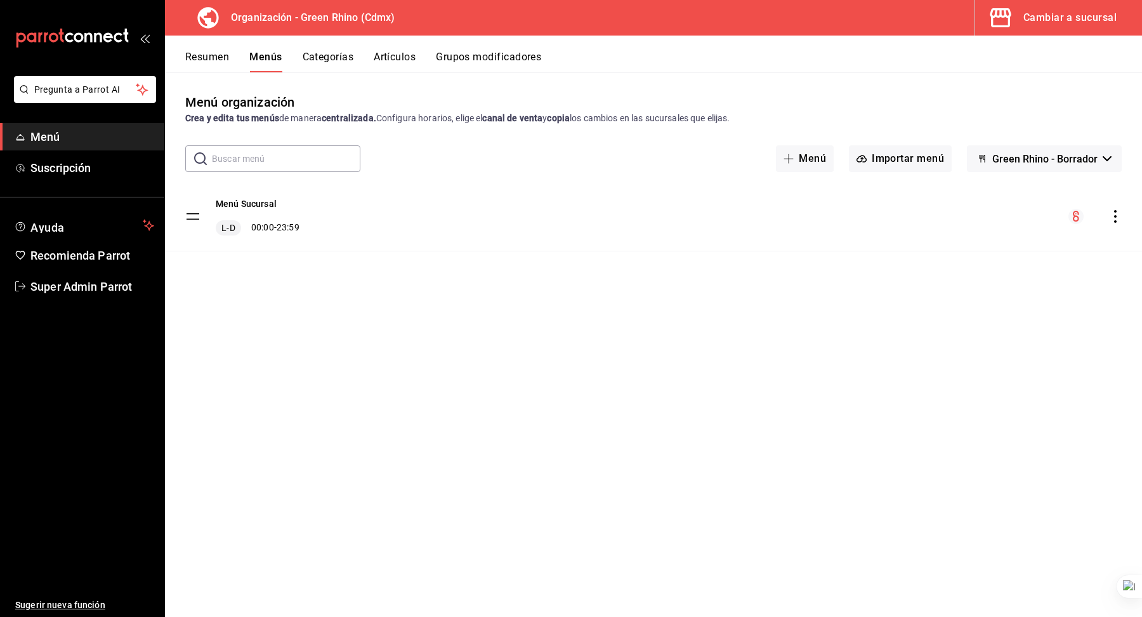
click at [1115, 214] on icon "actions" at bounding box center [1115, 216] width 13 height 13
click at [1021, 298] on span "Copiar en otra sucursal" at bounding box center [1015, 297] width 155 height 13
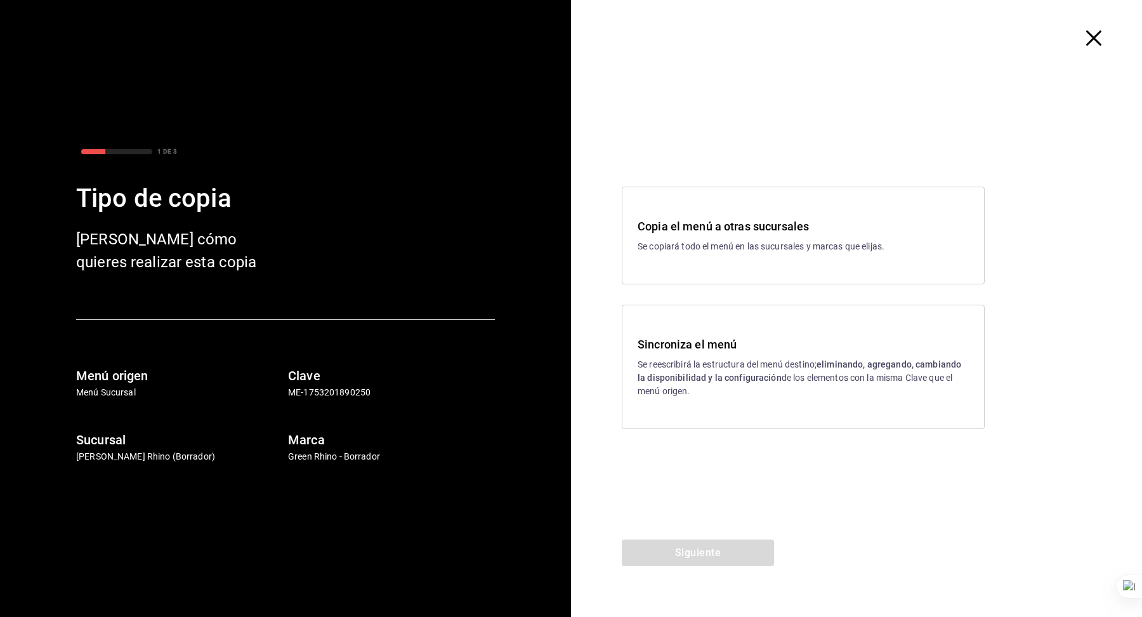
click at [697, 352] on h3 "Sincroniza el menú" at bounding box center [803, 344] width 331 height 17
click at [681, 560] on button "Siguiente" at bounding box center [698, 552] width 152 height 27
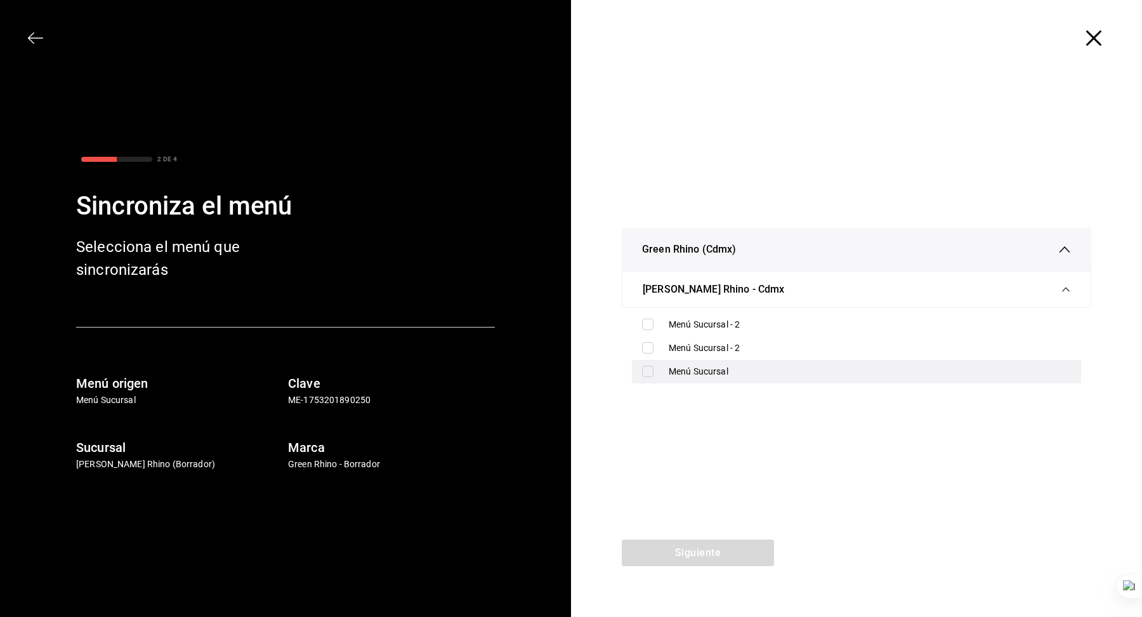
click at [681, 374] on div "Menú Sucursal" at bounding box center [870, 371] width 402 height 13
checkbox input "true"
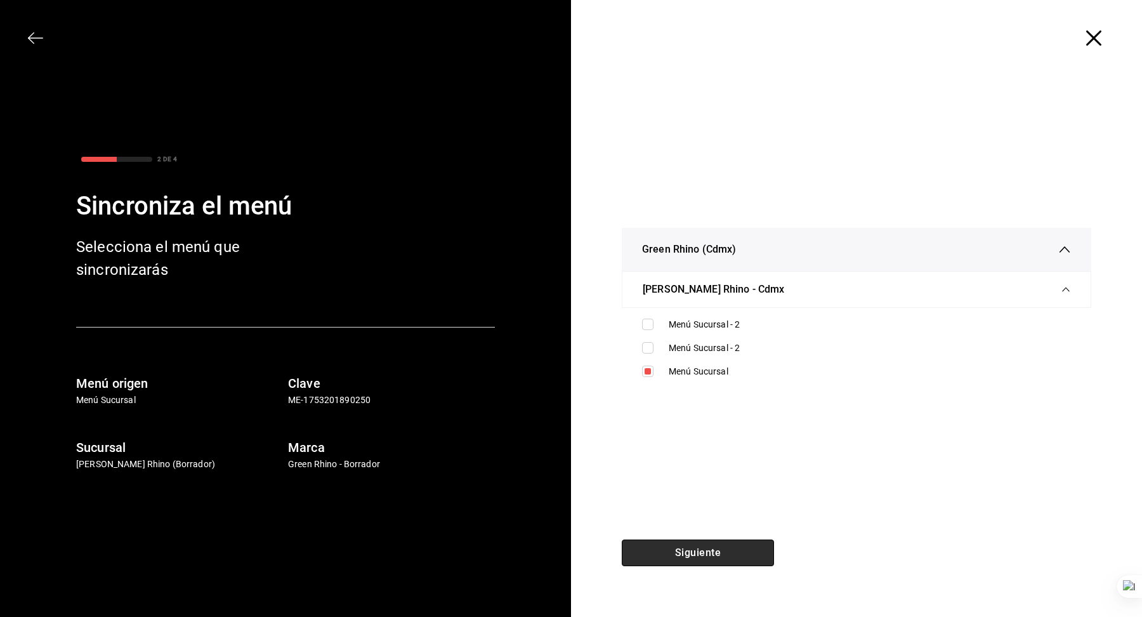
click at [699, 560] on button "Siguiente" at bounding box center [698, 552] width 152 height 27
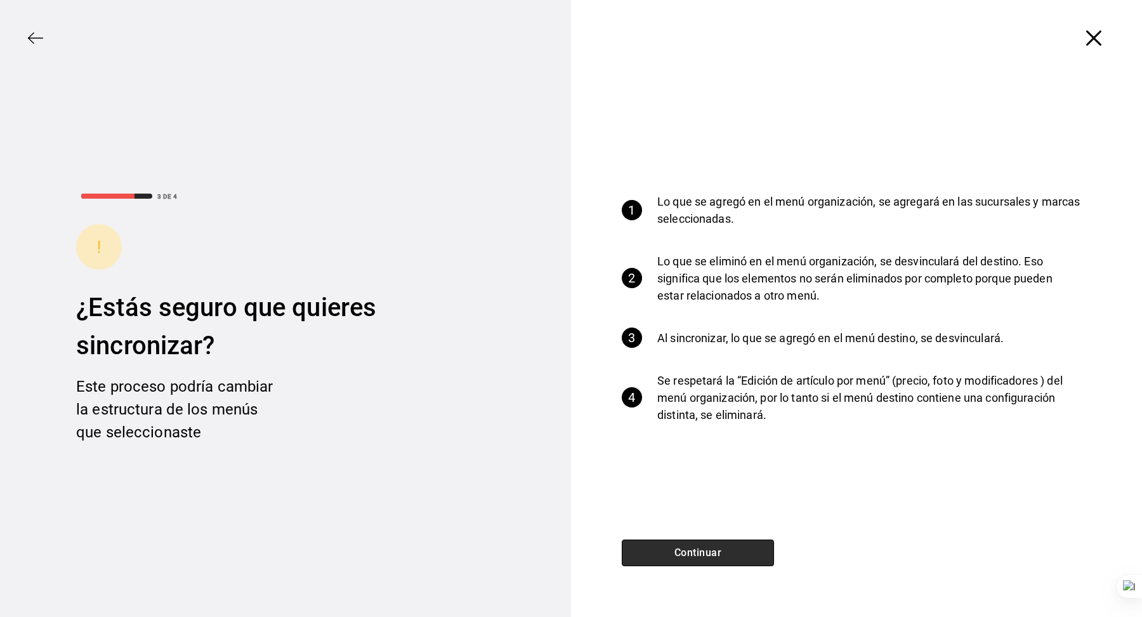
click at [695, 560] on button "Continuar" at bounding box center [698, 552] width 152 height 27
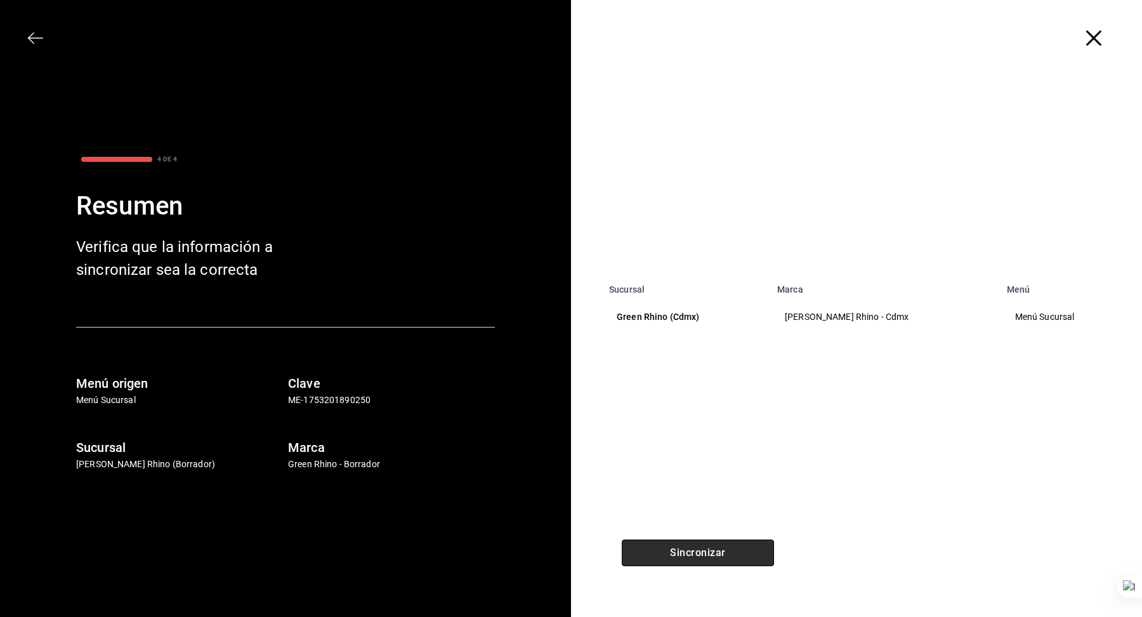
click at [689, 558] on button "Sincronizar" at bounding box center [698, 552] width 152 height 27
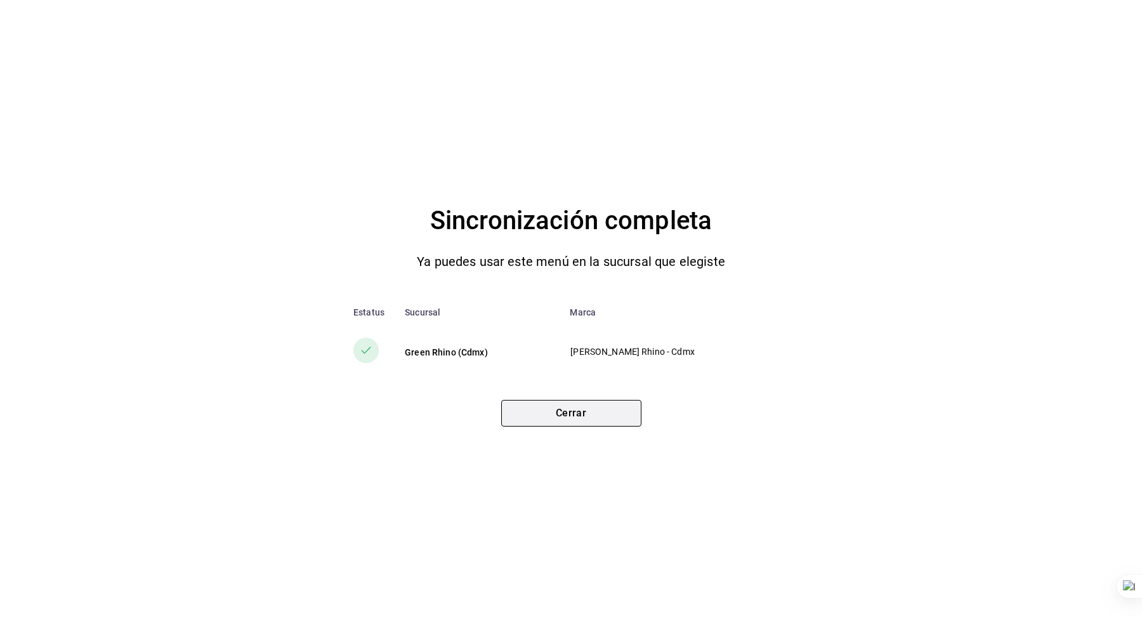
click at [558, 416] on button "Cerrar" at bounding box center [571, 413] width 140 height 27
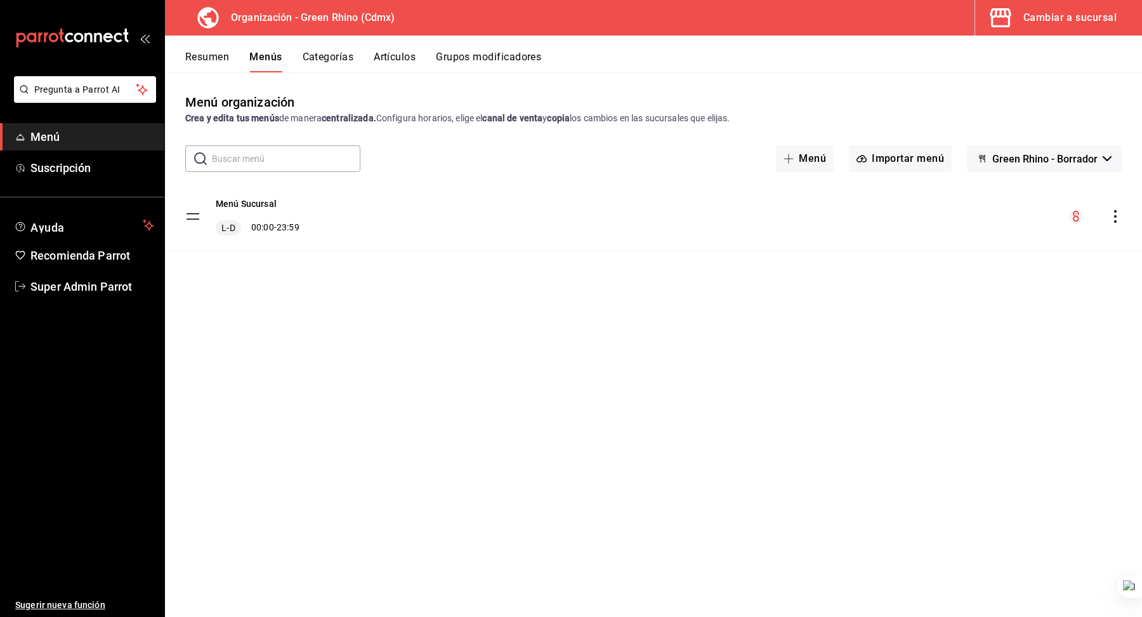
click at [997, 16] on icon "button" at bounding box center [1000, 17] width 21 height 19
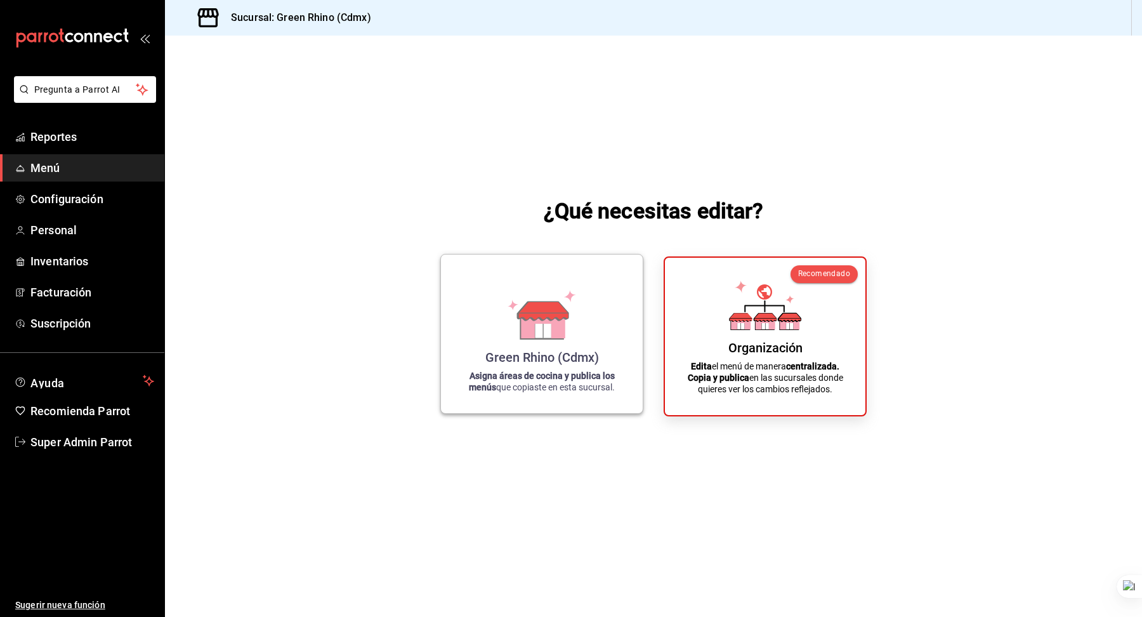
click at [560, 327] on icon at bounding box center [543, 325] width 44 height 27
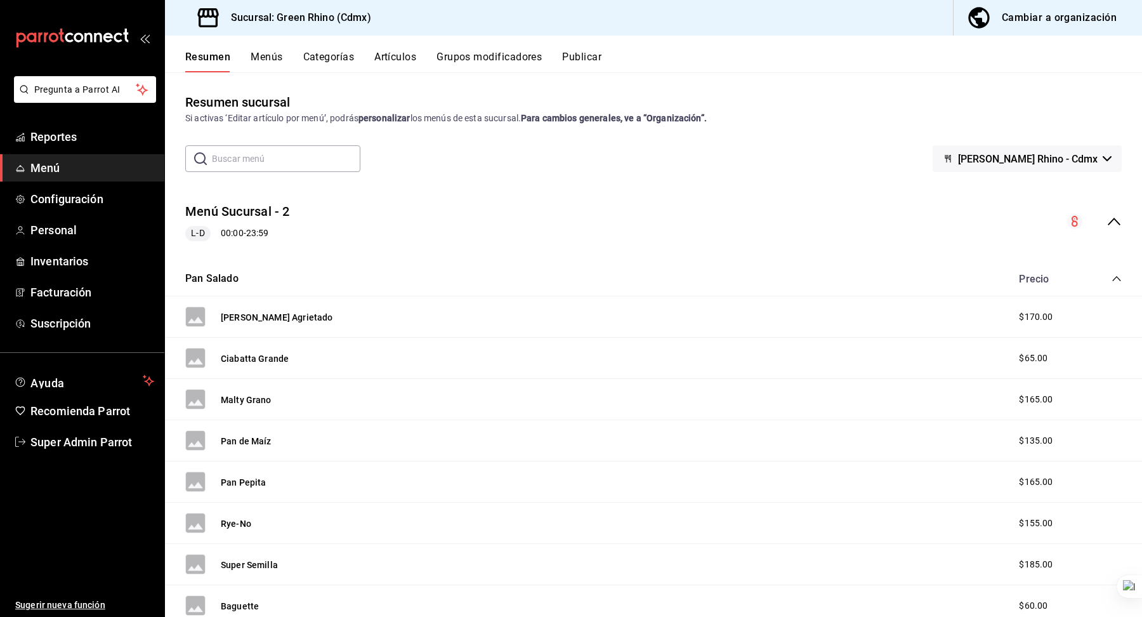
click at [1113, 221] on icon "collapse-menu-row" at bounding box center [1114, 221] width 15 height 15
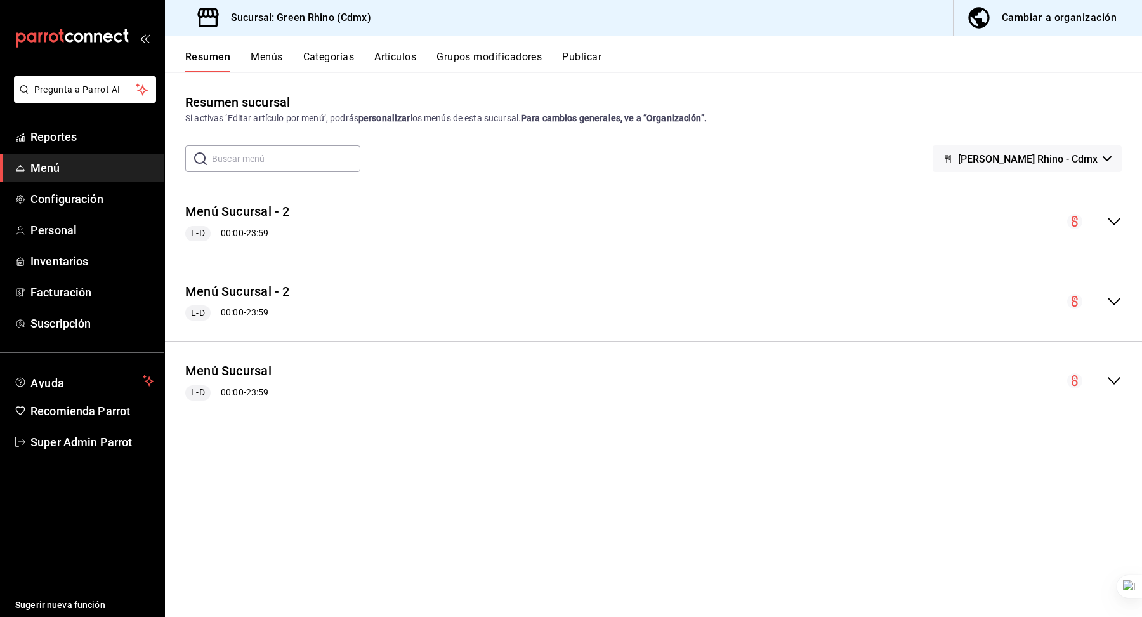
click at [260, 63] on button "Menús" at bounding box center [267, 62] width 32 height 22
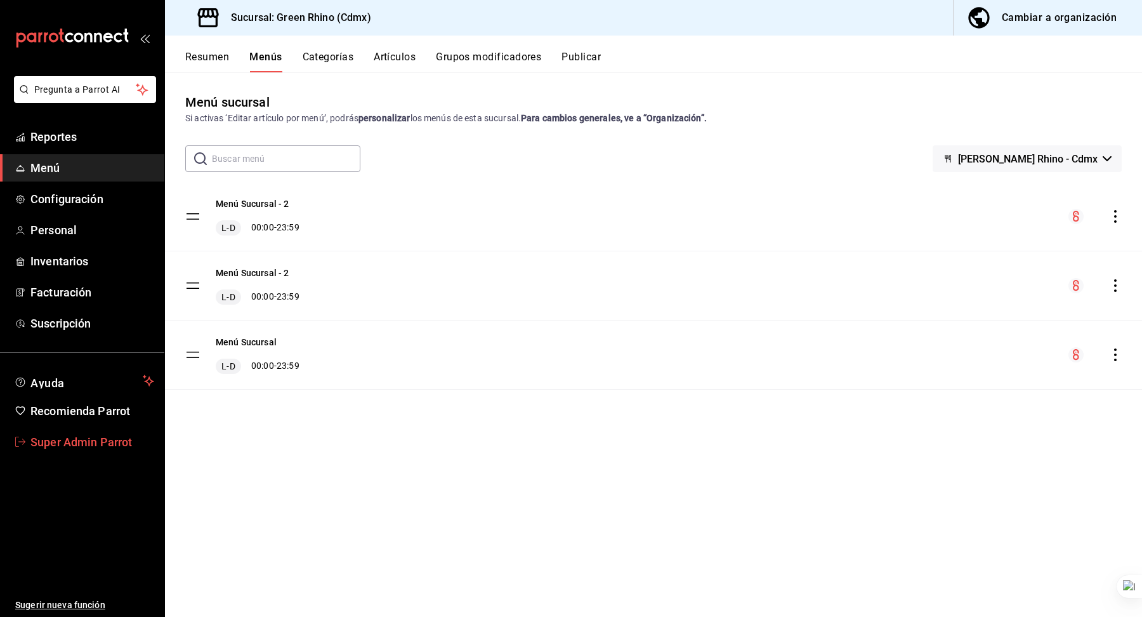
click at [86, 445] on span "Super Admin Parrot" at bounding box center [92, 441] width 124 height 17
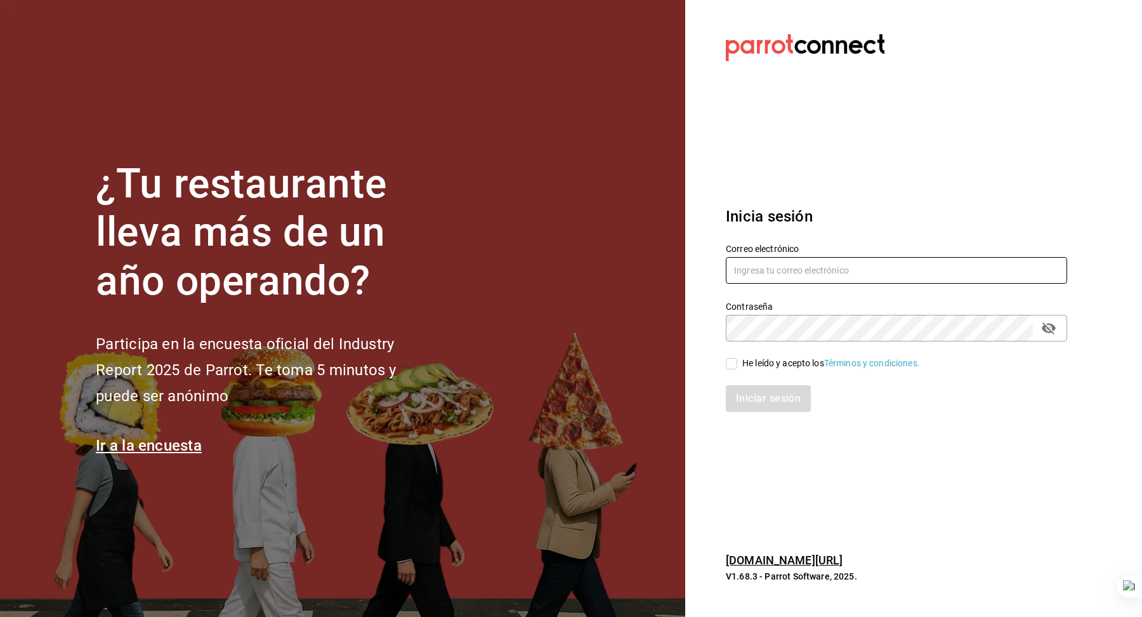
click at [834, 266] on input "text" at bounding box center [896, 270] width 341 height 27
click at [758, 268] on input "sushi@express.com" at bounding box center [896, 270] width 341 height 27
type input "multiuser@sushiexpress.com"
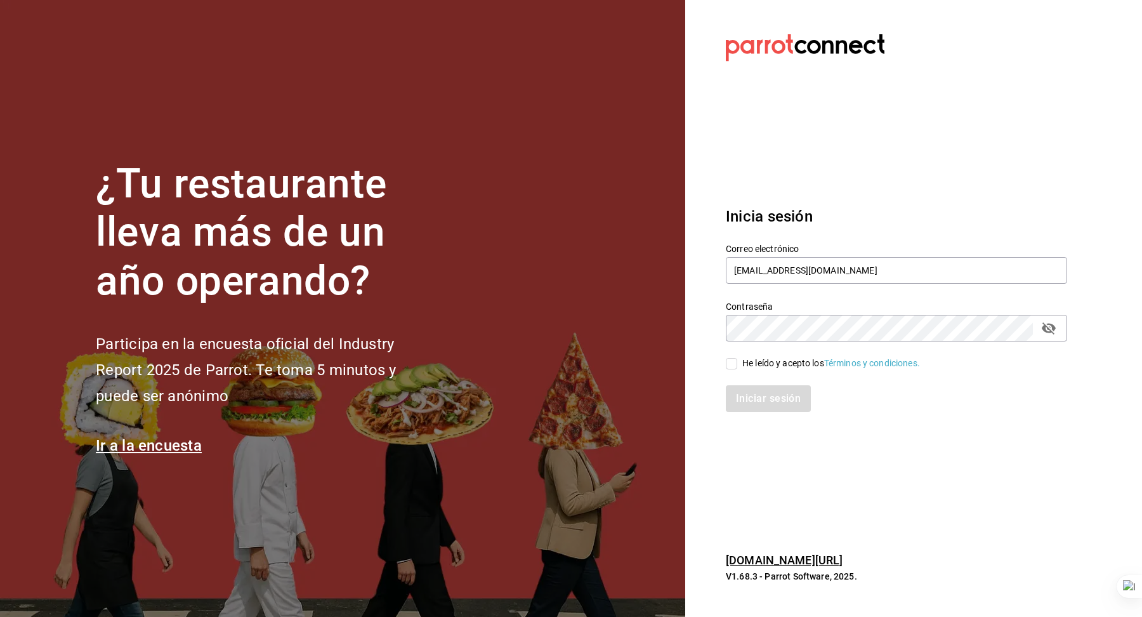
click at [789, 370] on div "Iniciar sesión" at bounding box center [889, 391] width 357 height 42
click at [770, 364] on div "He leído y acepto los Términos y condiciones." at bounding box center [831, 363] width 178 height 13
click at [737, 364] on input "He leído y acepto los Términos y condiciones." at bounding box center [731, 363] width 11 height 11
checkbox input "true"
click at [770, 399] on button "Iniciar sesión" at bounding box center [769, 398] width 86 height 27
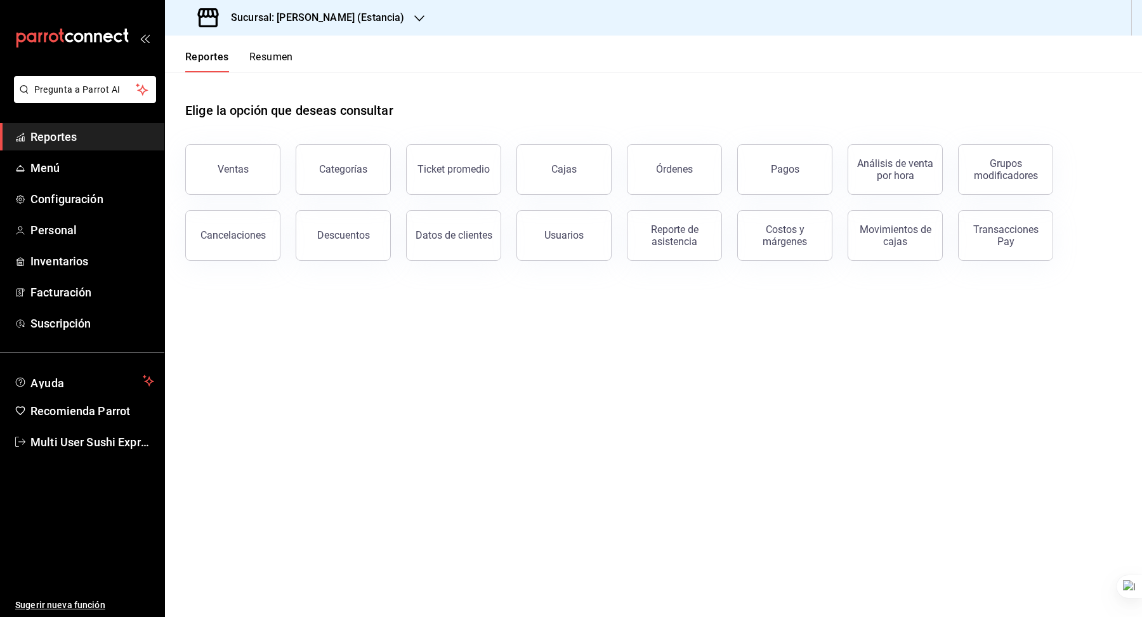
click at [363, 29] on div "Sucursal: [PERSON_NAME] (Estancia)" at bounding box center [302, 18] width 254 height 36
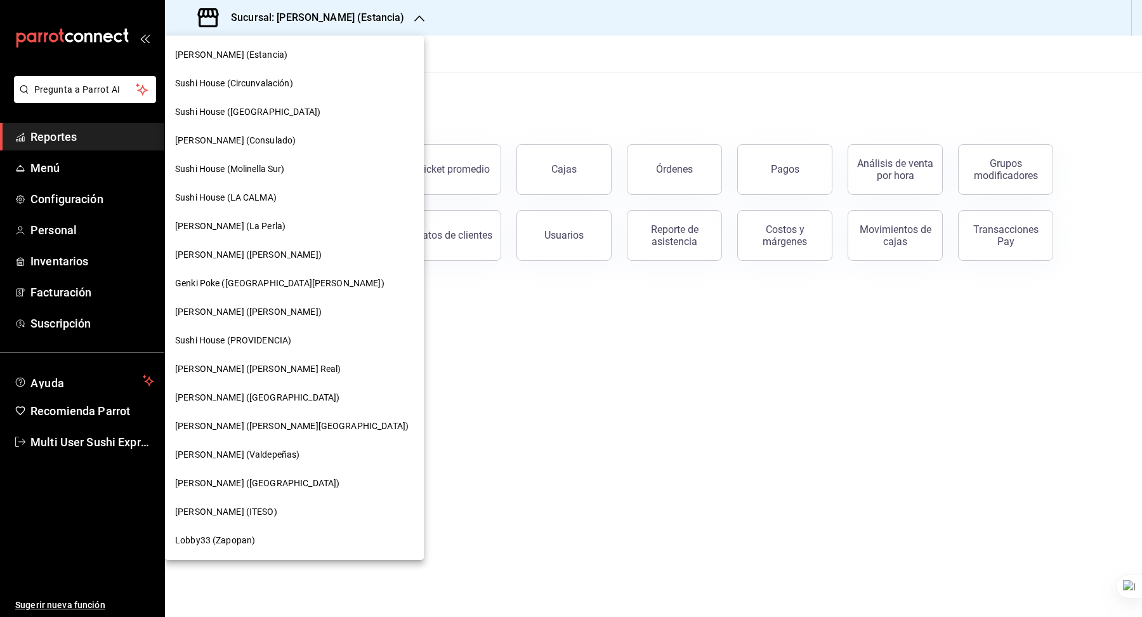
click at [227, 546] on span "Lobby33 (Zapopan)" at bounding box center [215, 540] width 80 height 13
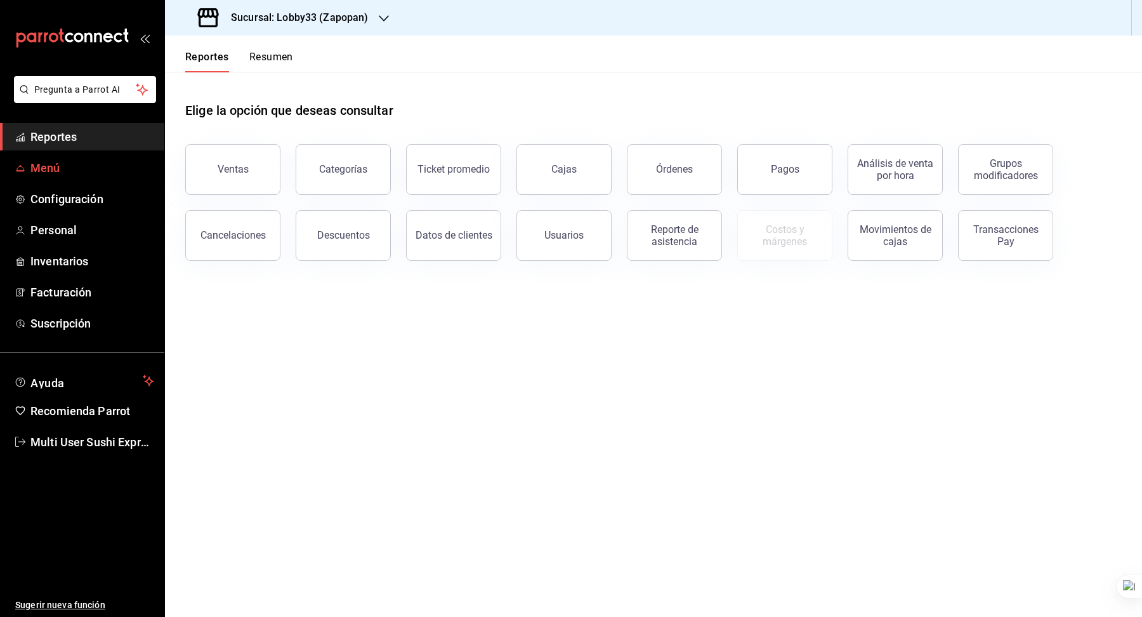
click at [65, 176] on span "Menú" at bounding box center [92, 167] width 124 height 17
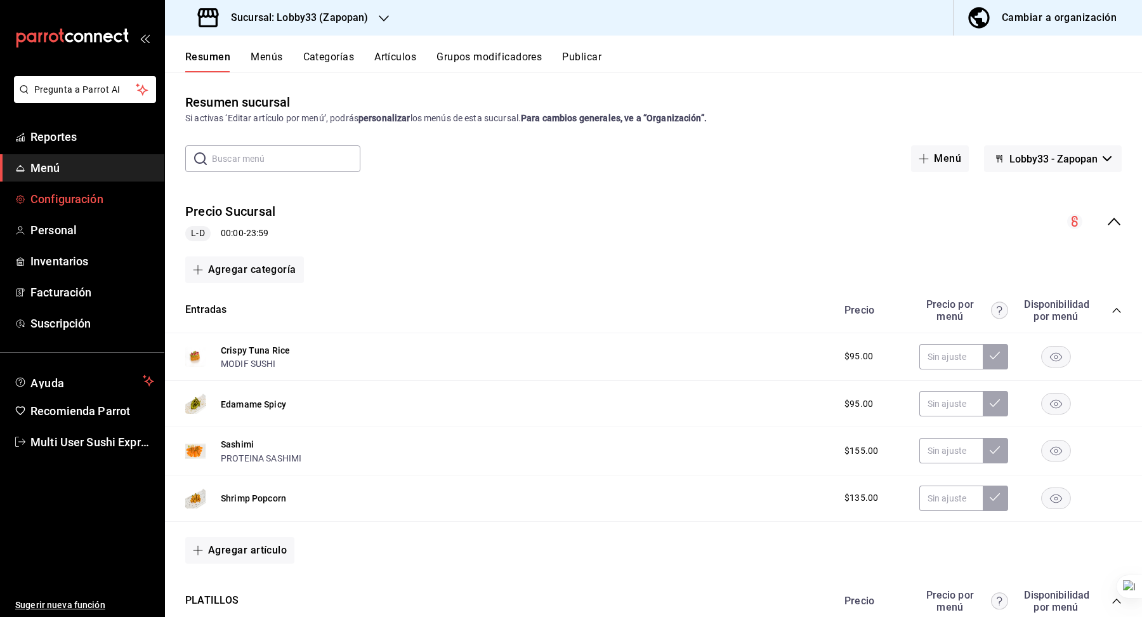
click at [70, 199] on span "Configuración" at bounding box center [92, 198] width 124 height 17
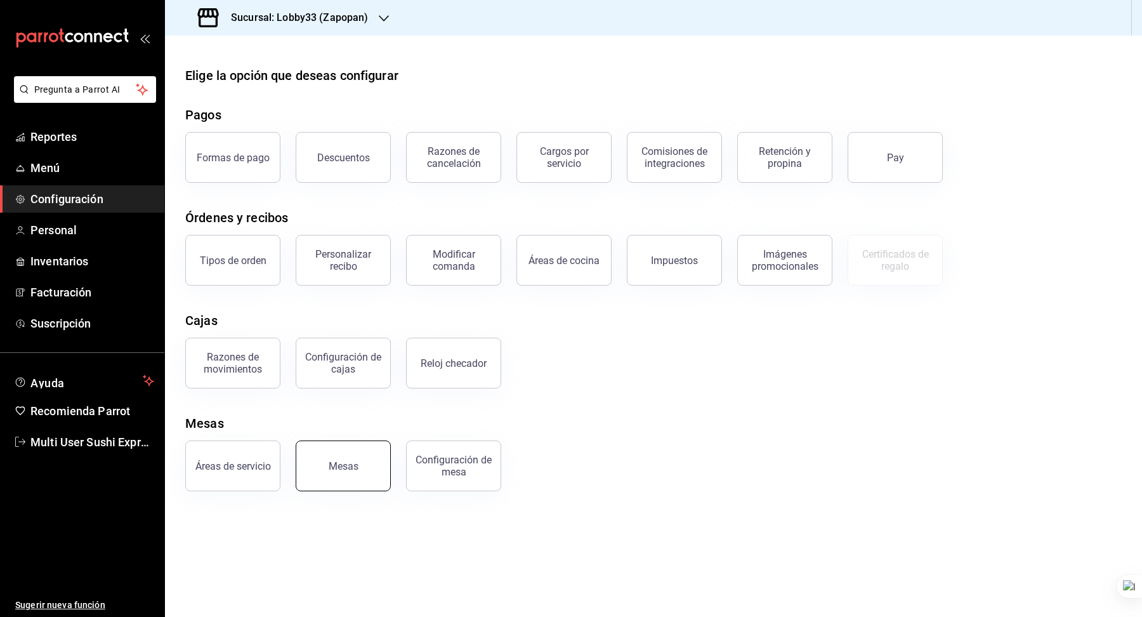
click at [376, 470] on button "Mesas" at bounding box center [343, 465] width 95 height 51
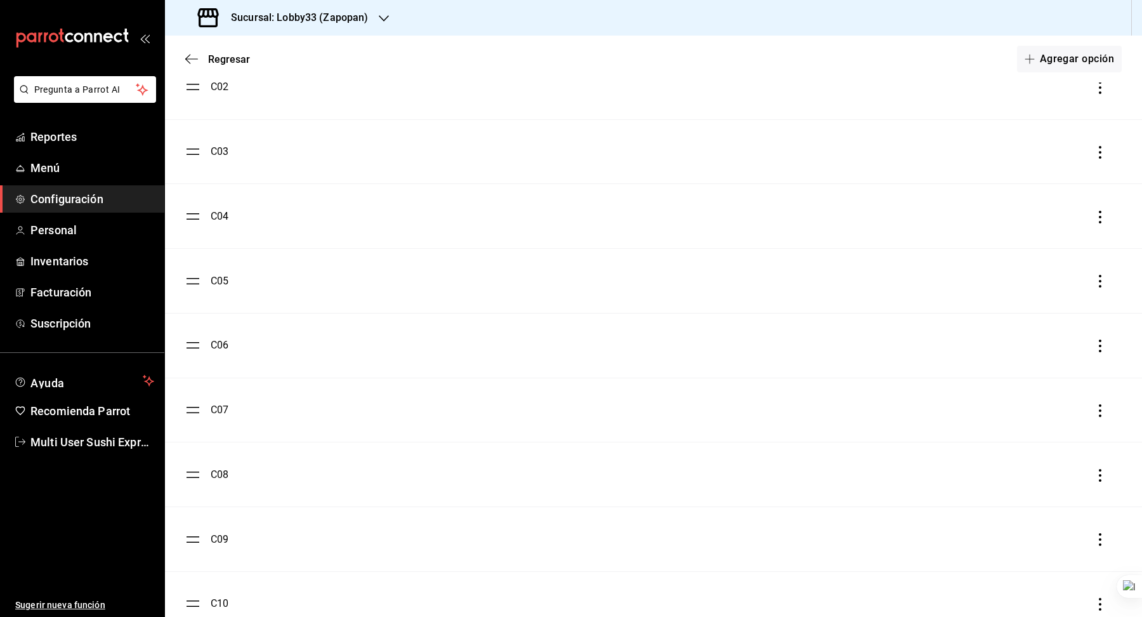
scroll to position [224, 0]
